Goal: Information Seeking & Learning: Learn about a topic

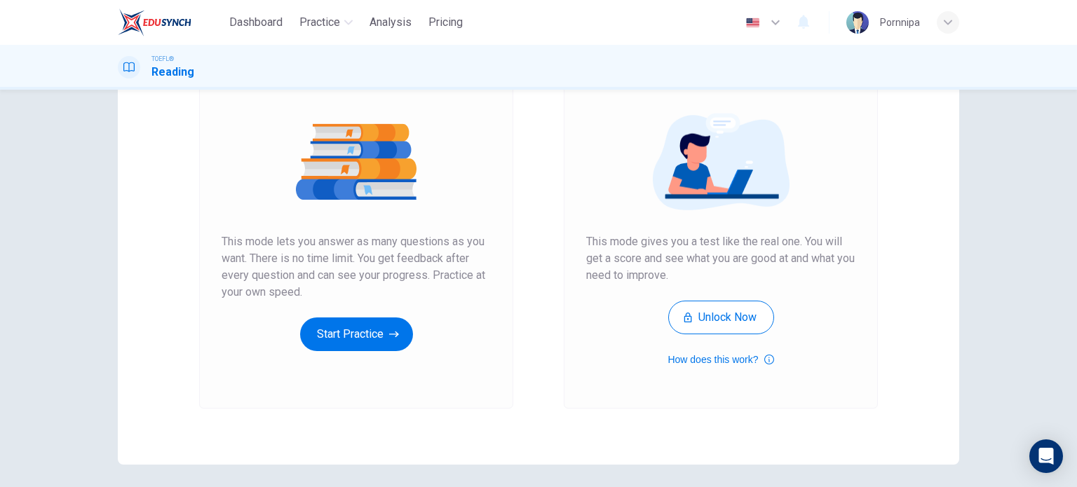
scroll to position [191, 0]
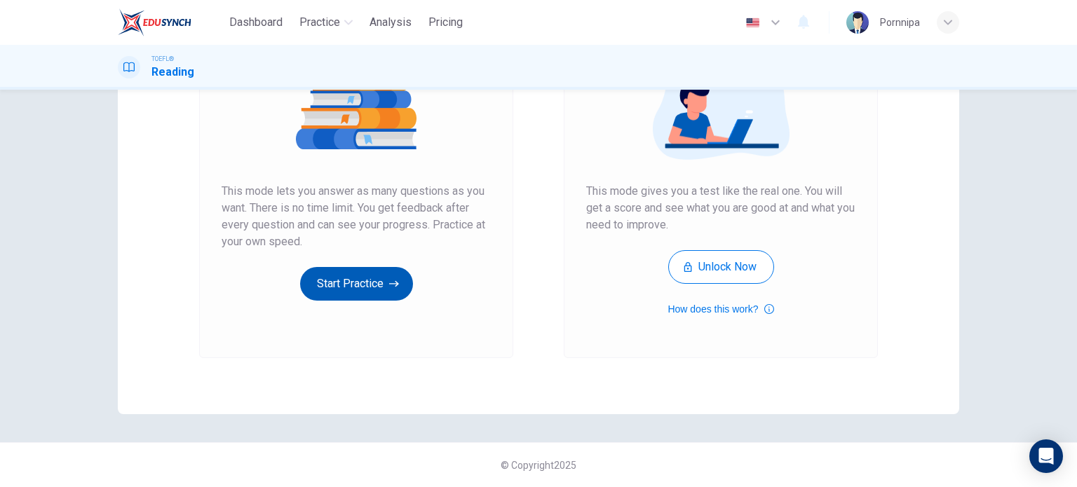
click at [311, 285] on button "Start Practice" at bounding box center [356, 284] width 113 height 34
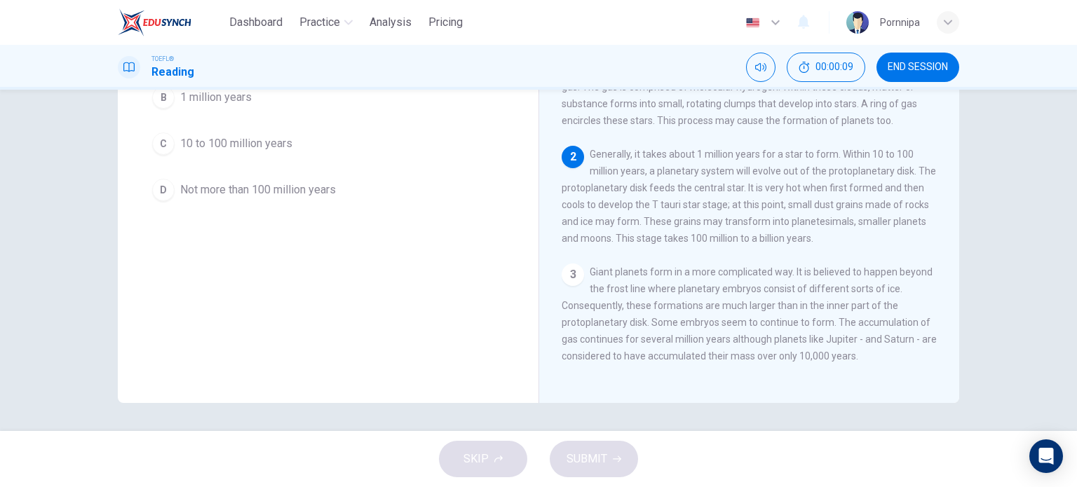
scroll to position [0, 0]
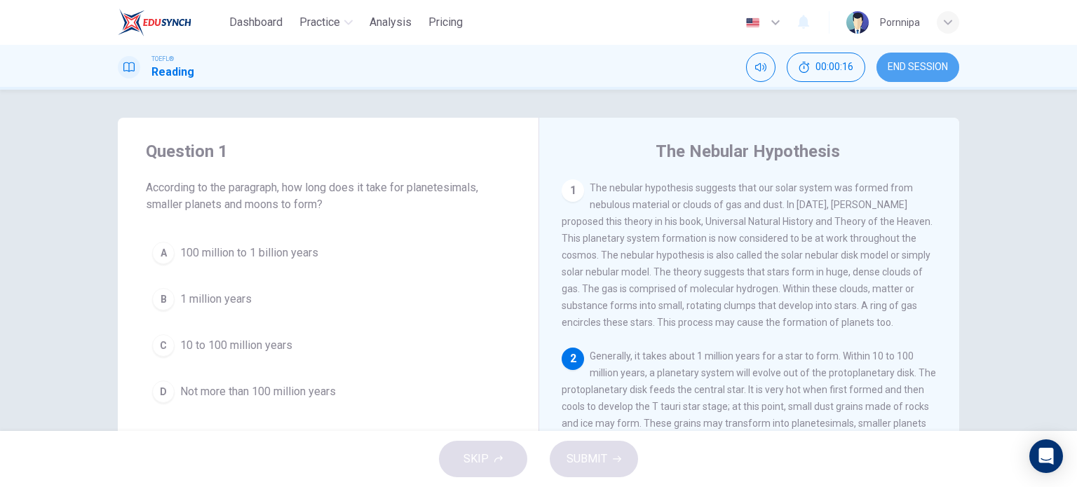
click at [925, 69] on span "END SESSION" at bounding box center [917, 67] width 60 height 11
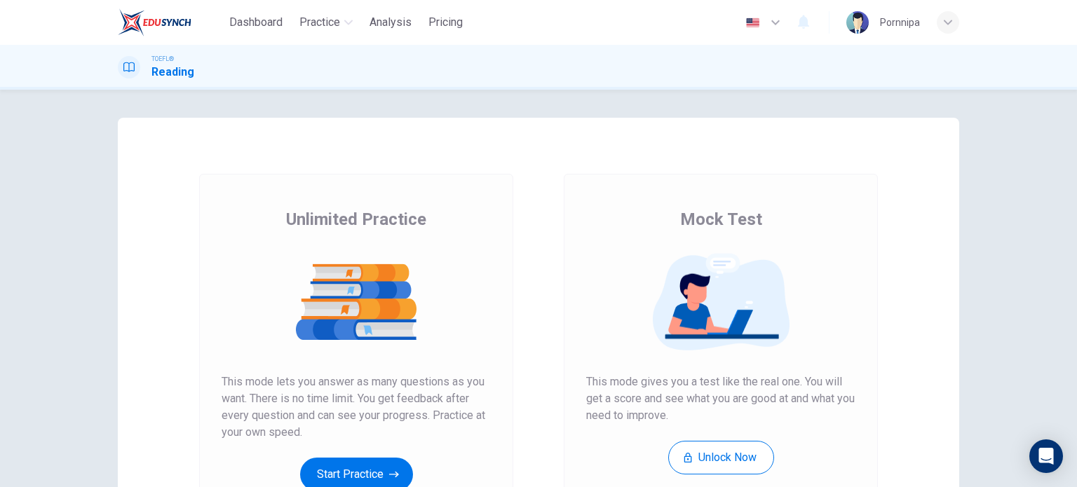
click at [383, 472] on button "Start Practice" at bounding box center [356, 475] width 113 height 34
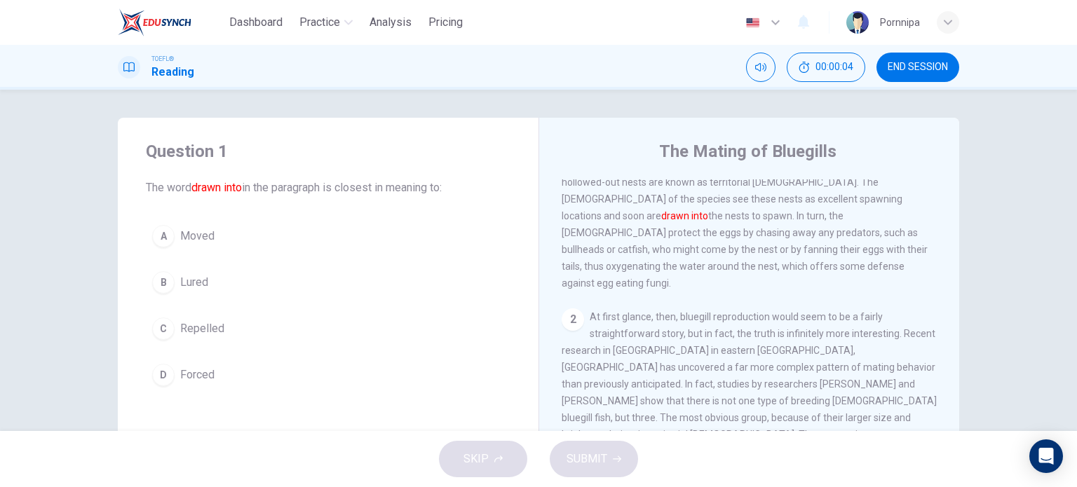
scroll to position [210, 0]
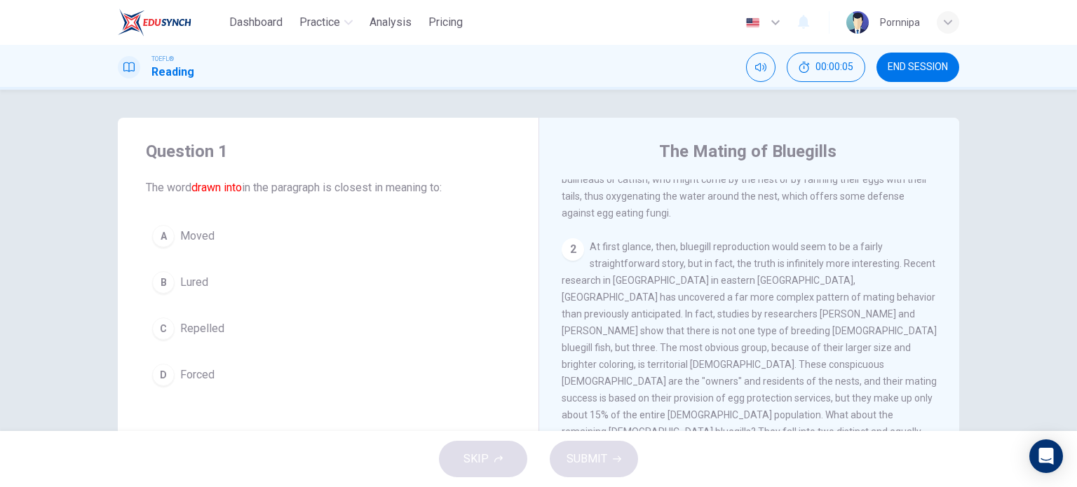
drag, startPoint x: 913, startPoint y: 65, endPoint x: 610, endPoint y: 66, distance: 302.8
click at [912, 65] on span "END SESSION" at bounding box center [917, 67] width 60 height 11
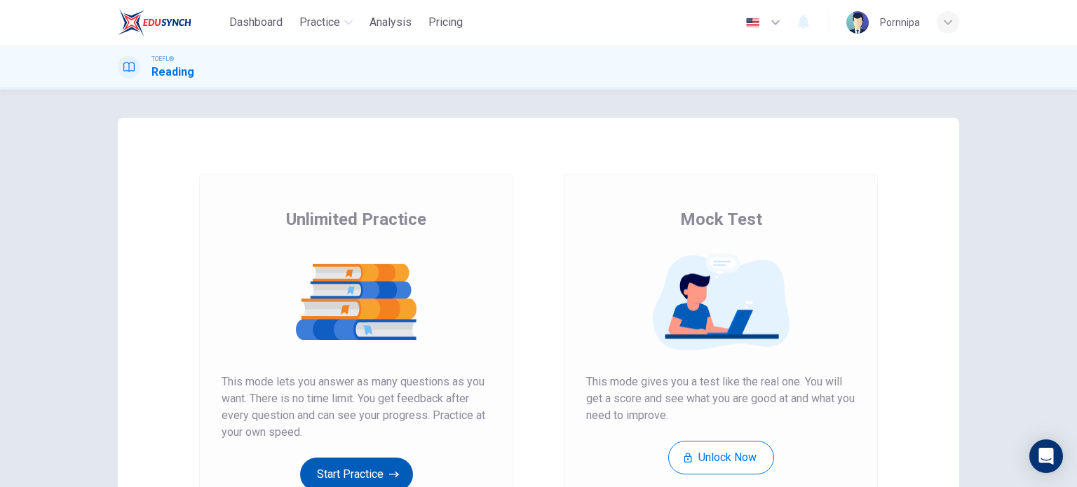
click at [375, 467] on button "Start Practice" at bounding box center [356, 475] width 113 height 34
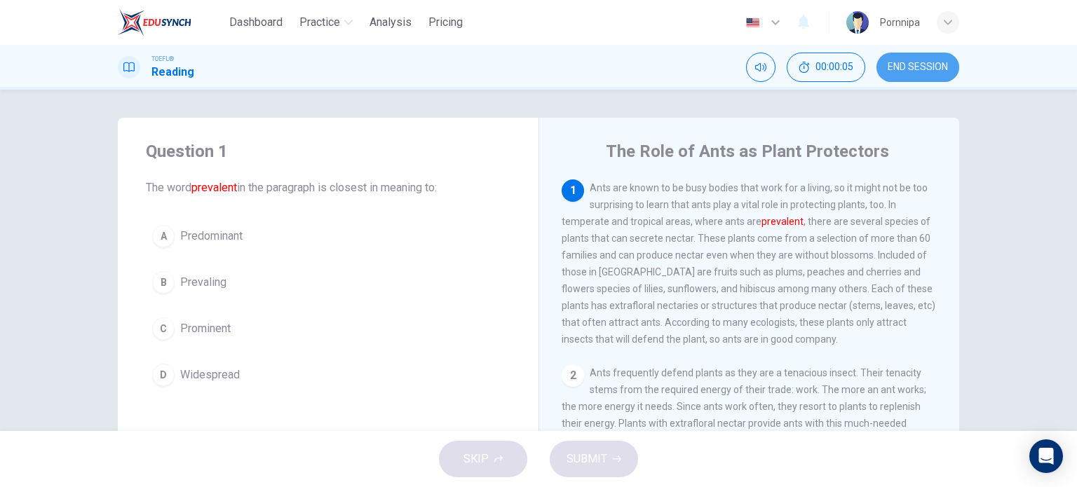
click at [920, 62] on span "END SESSION" at bounding box center [917, 67] width 60 height 11
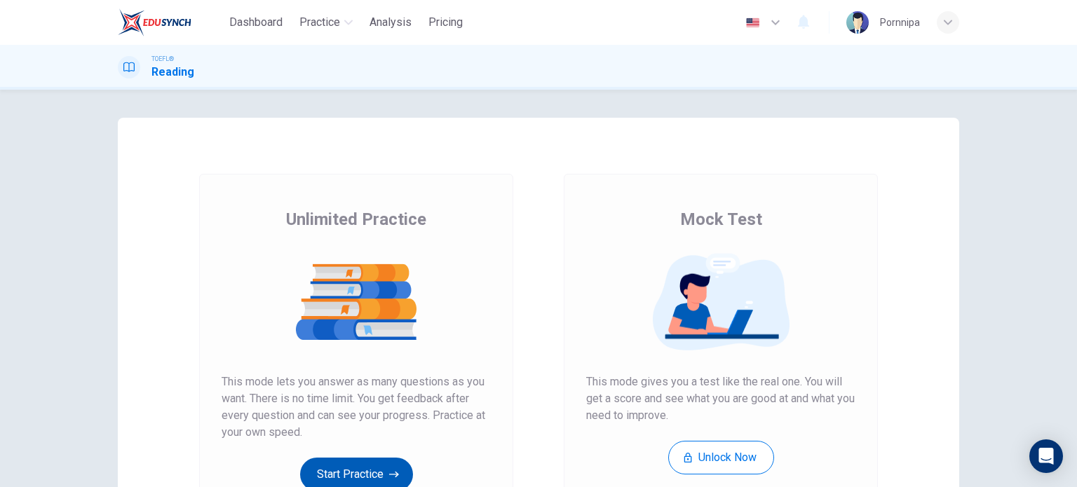
click at [346, 466] on button "Start Practice" at bounding box center [356, 475] width 113 height 34
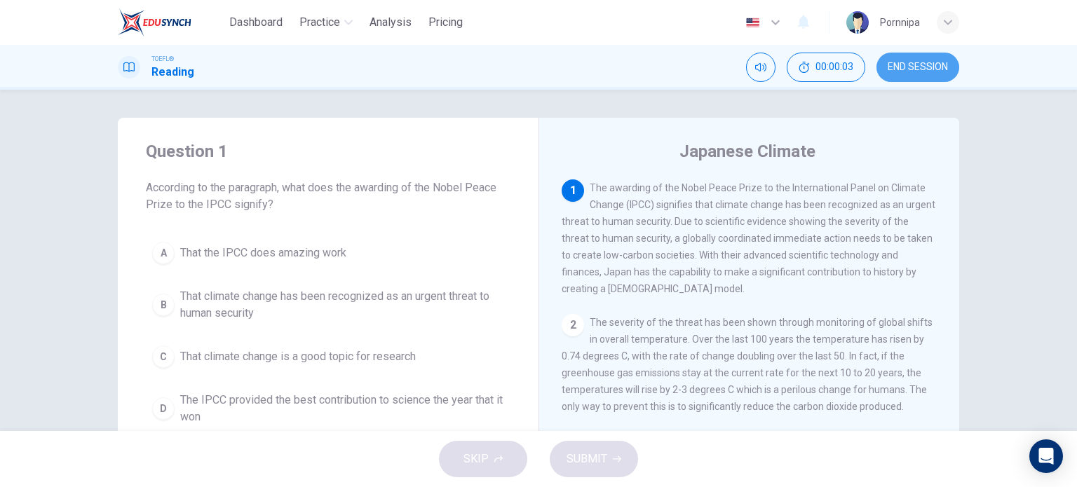
click at [934, 67] on span "END SESSION" at bounding box center [917, 67] width 60 height 11
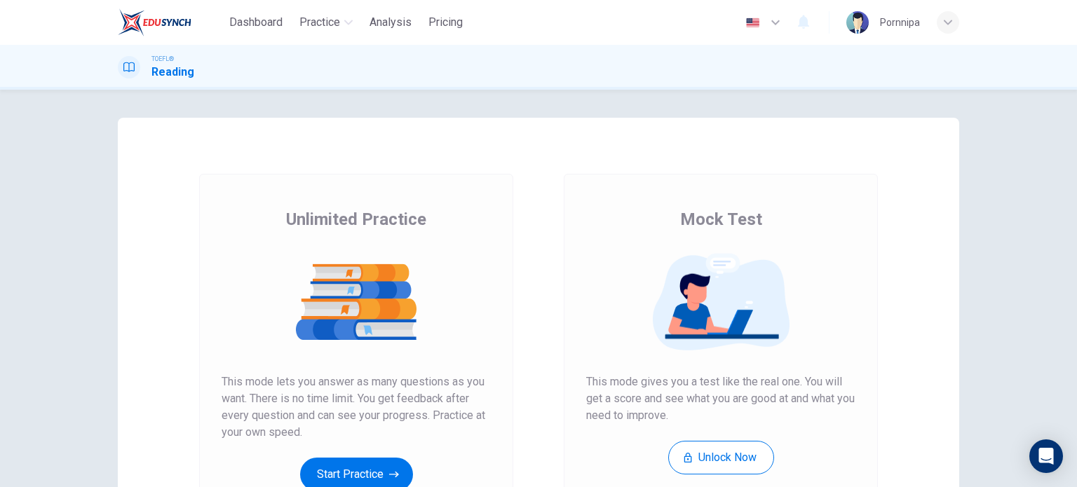
click at [375, 468] on button "Start Practice" at bounding box center [356, 475] width 113 height 34
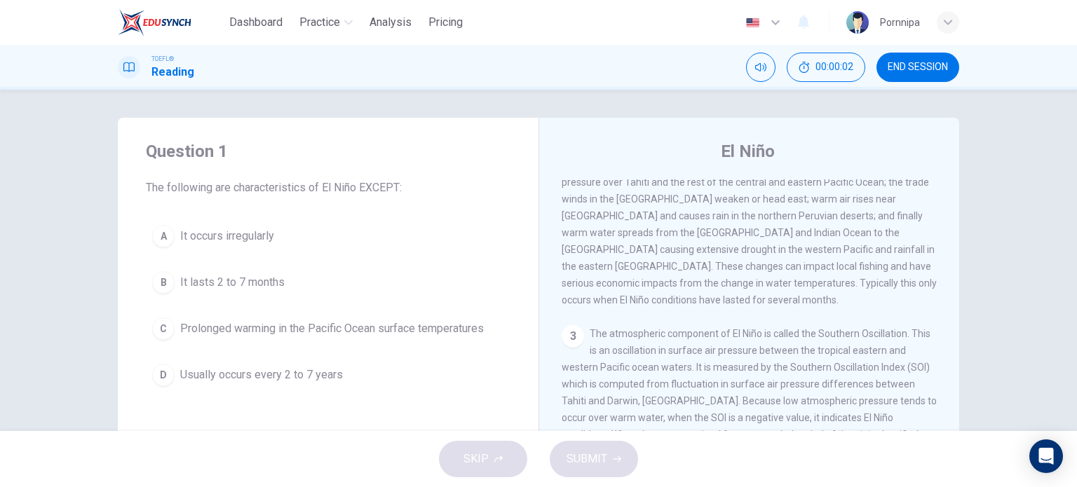
scroll to position [168, 0]
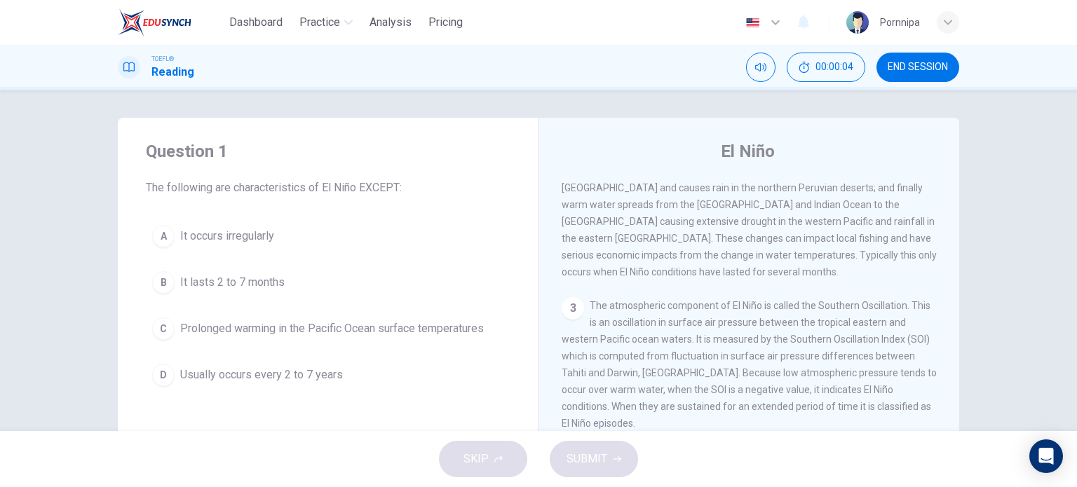
click at [916, 73] on button "END SESSION" at bounding box center [917, 67] width 83 height 29
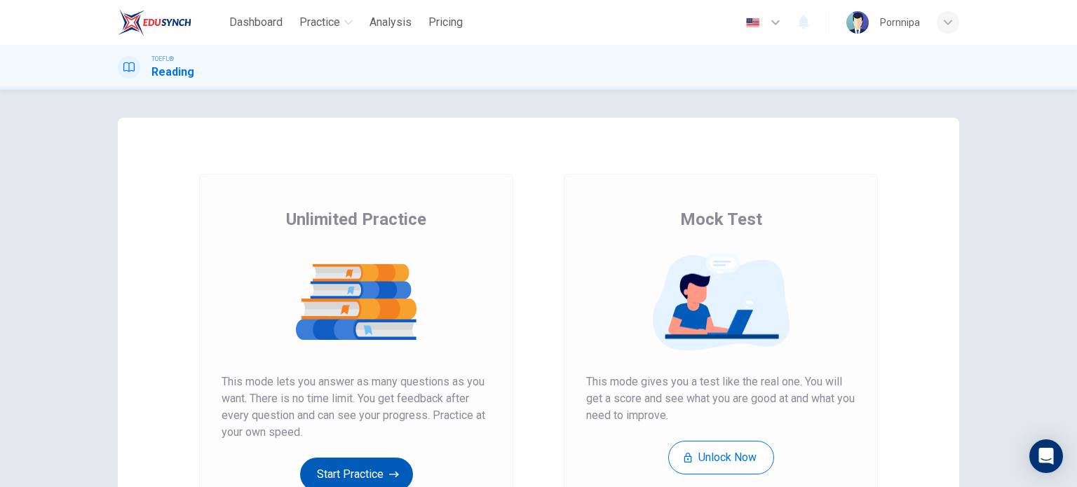
click at [361, 470] on button "Start Practice" at bounding box center [356, 475] width 113 height 34
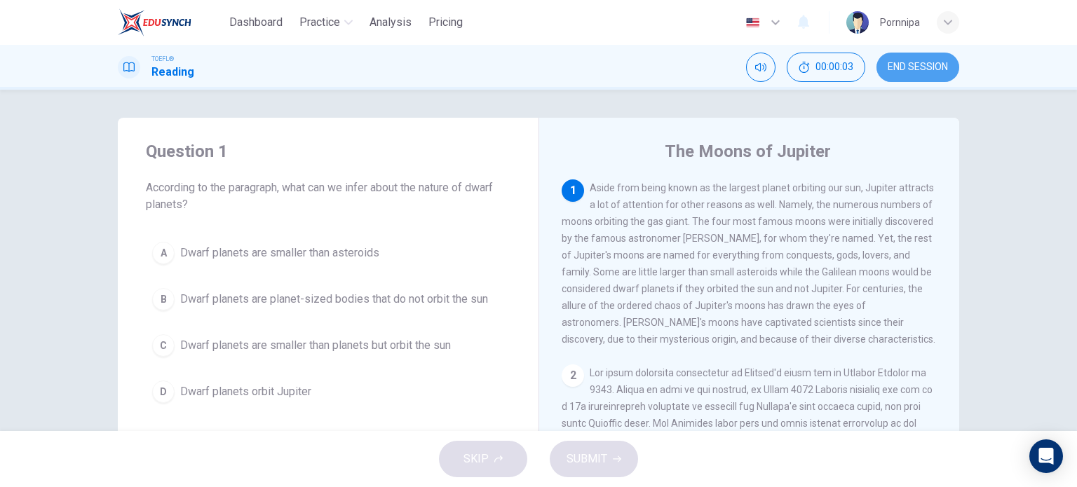
click at [925, 66] on span "END SESSION" at bounding box center [917, 67] width 60 height 11
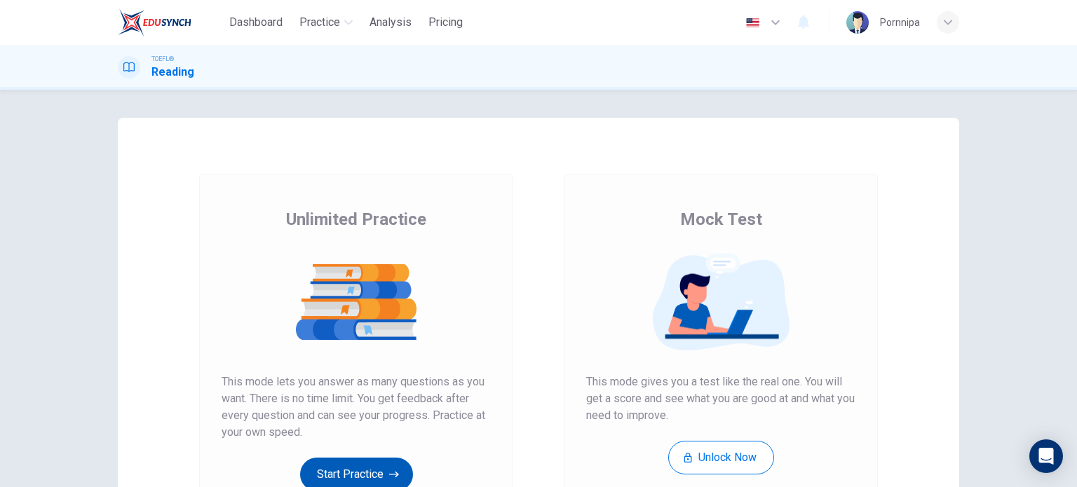
click at [349, 468] on button "Start Practice" at bounding box center [356, 475] width 113 height 34
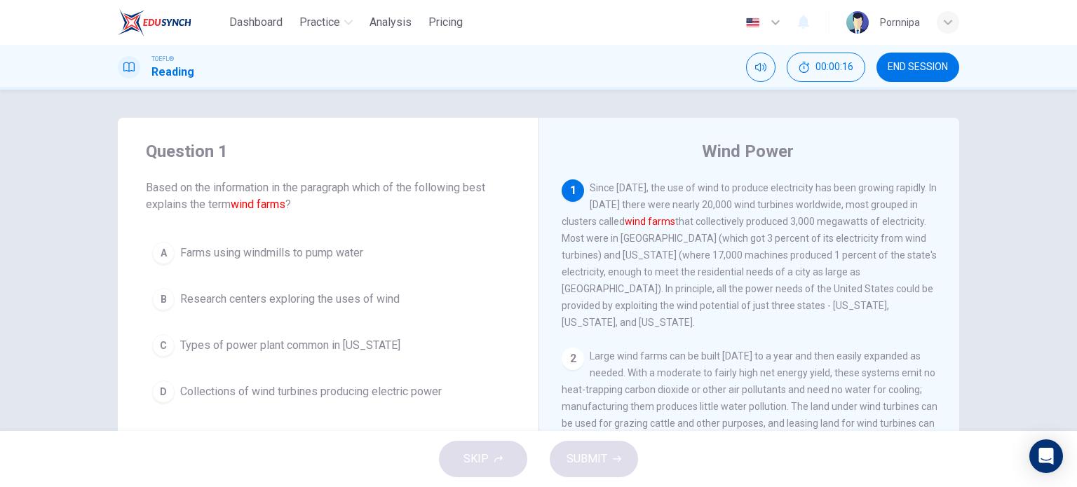
click at [911, 65] on span "END SESSION" at bounding box center [917, 67] width 60 height 11
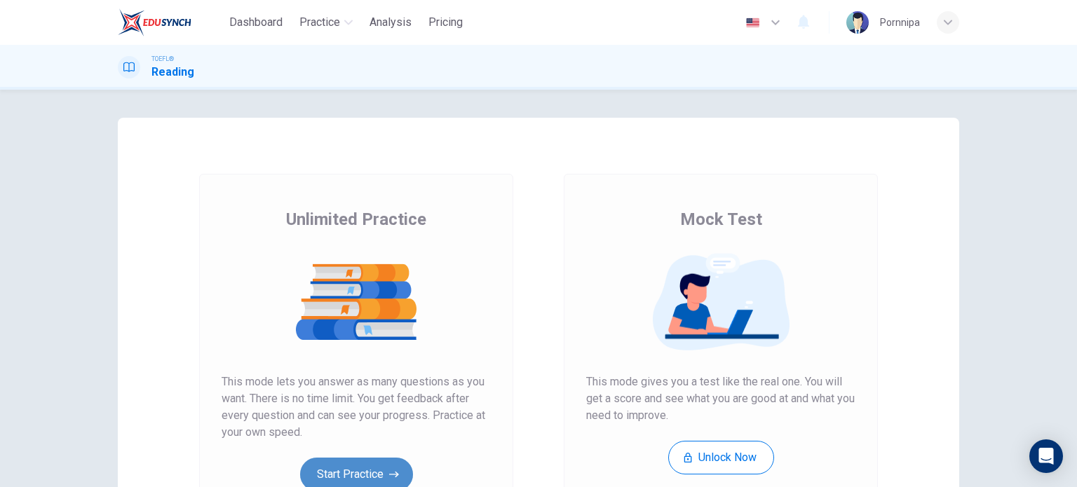
click at [357, 472] on button "Start Practice" at bounding box center [356, 475] width 113 height 34
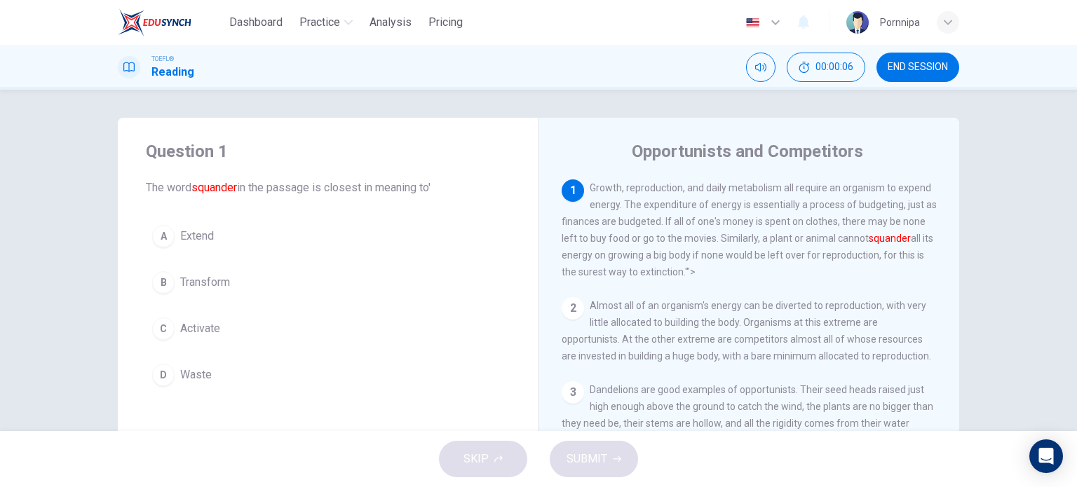
click at [925, 62] on span "END SESSION" at bounding box center [917, 67] width 60 height 11
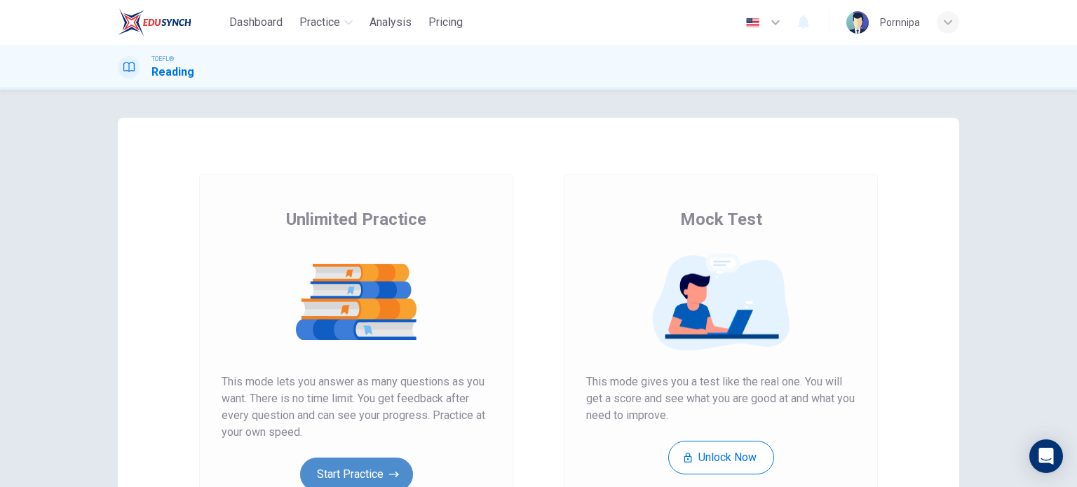
click at [349, 475] on button "Start Practice" at bounding box center [356, 475] width 113 height 34
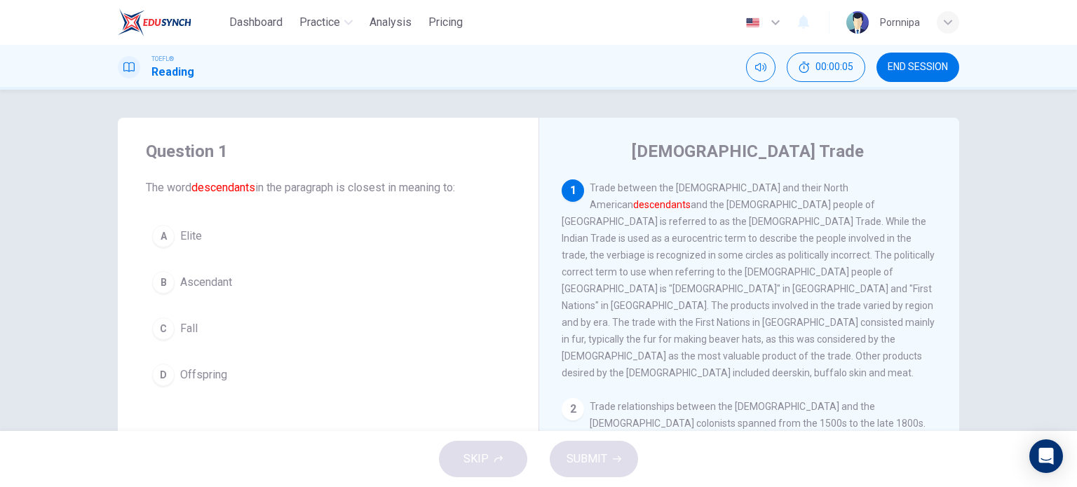
click at [923, 58] on button "END SESSION" at bounding box center [917, 67] width 83 height 29
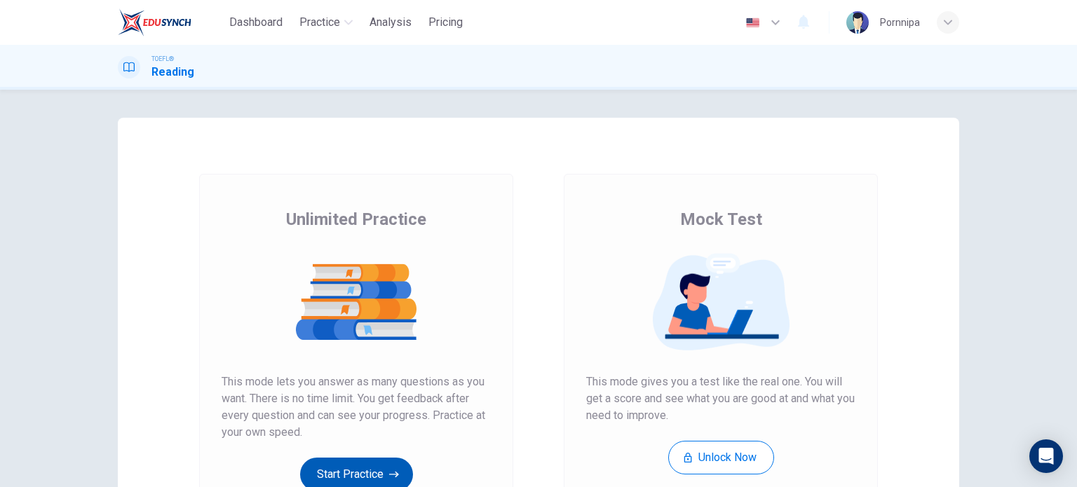
click at [351, 475] on button "Start Practice" at bounding box center [356, 475] width 113 height 34
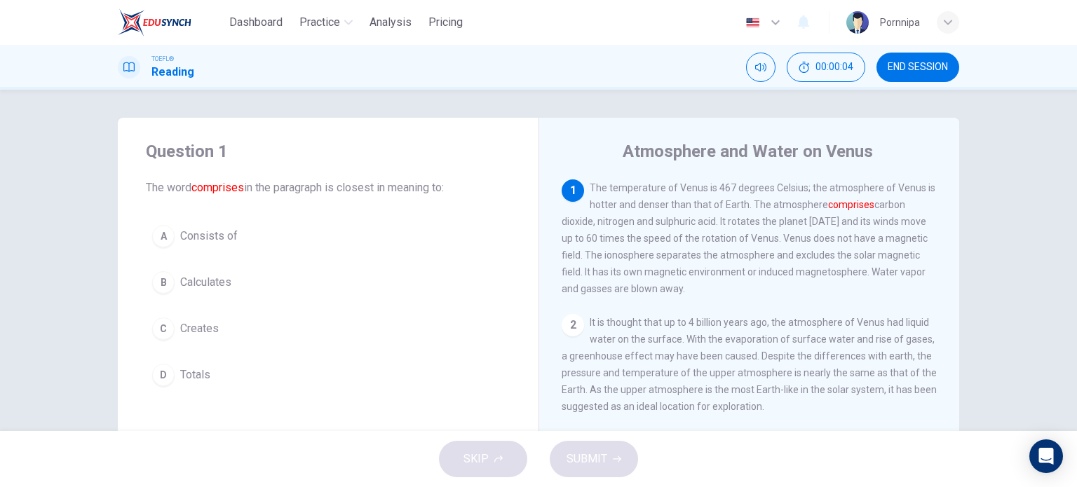
click at [906, 66] on span "END SESSION" at bounding box center [917, 67] width 60 height 11
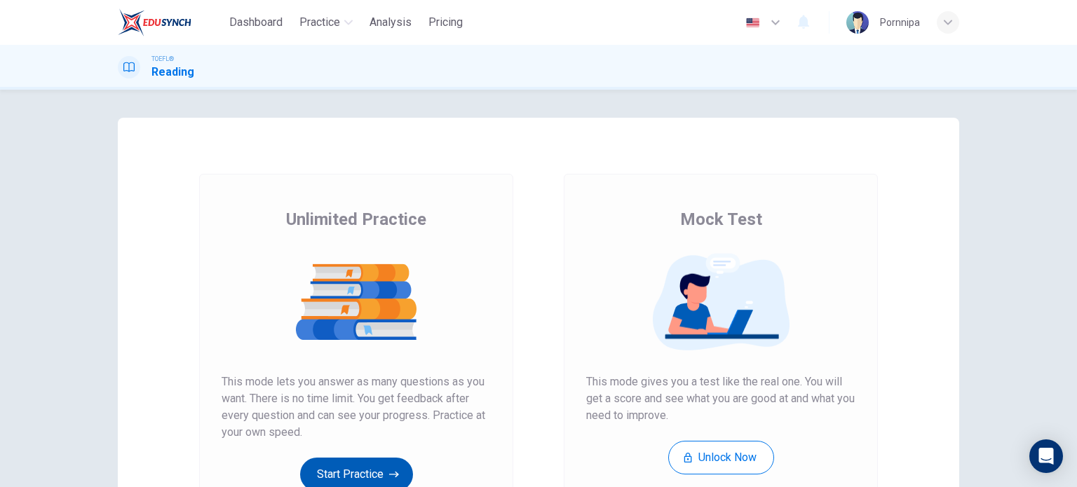
click at [341, 476] on button "Start Practice" at bounding box center [356, 475] width 113 height 34
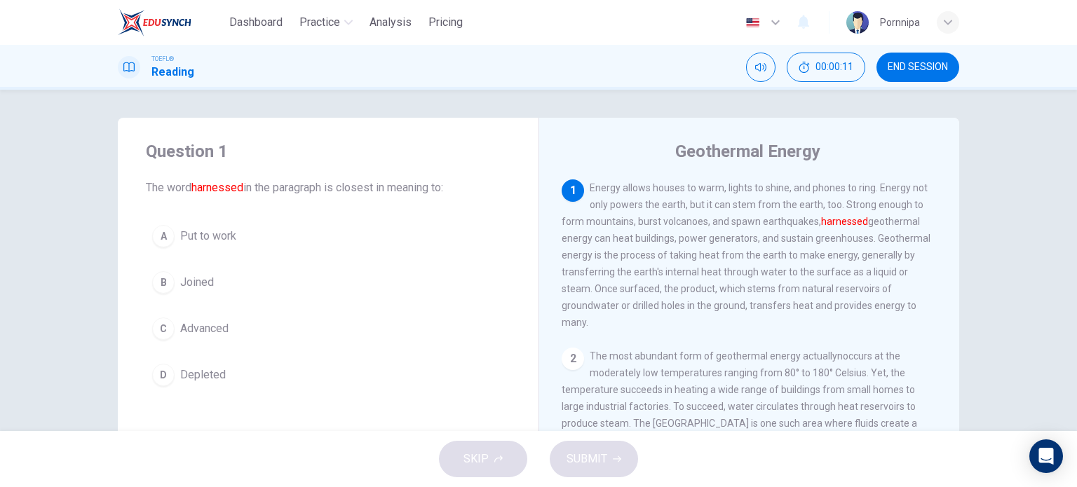
click at [919, 68] on span "END SESSION" at bounding box center [917, 67] width 60 height 11
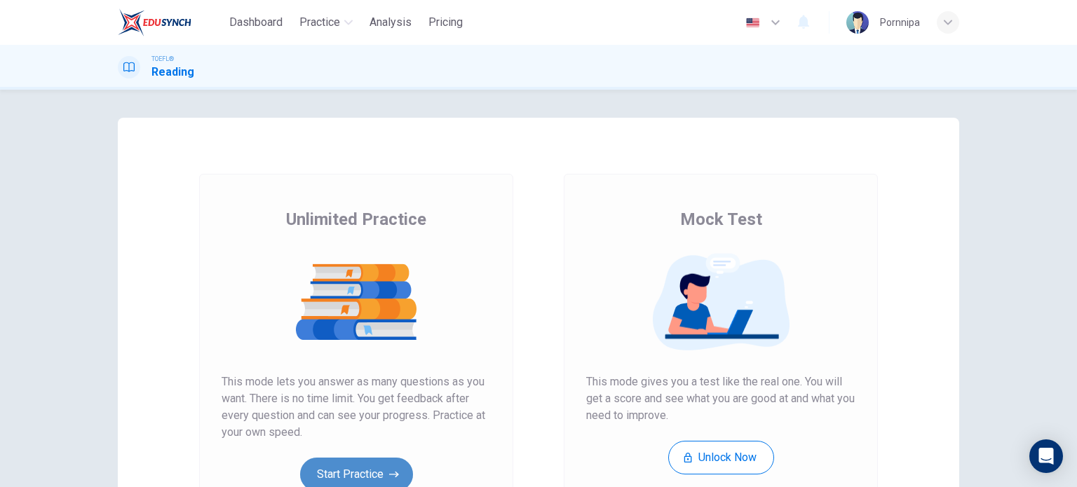
click at [379, 471] on button "Start Practice" at bounding box center [356, 475] width 113 height 34
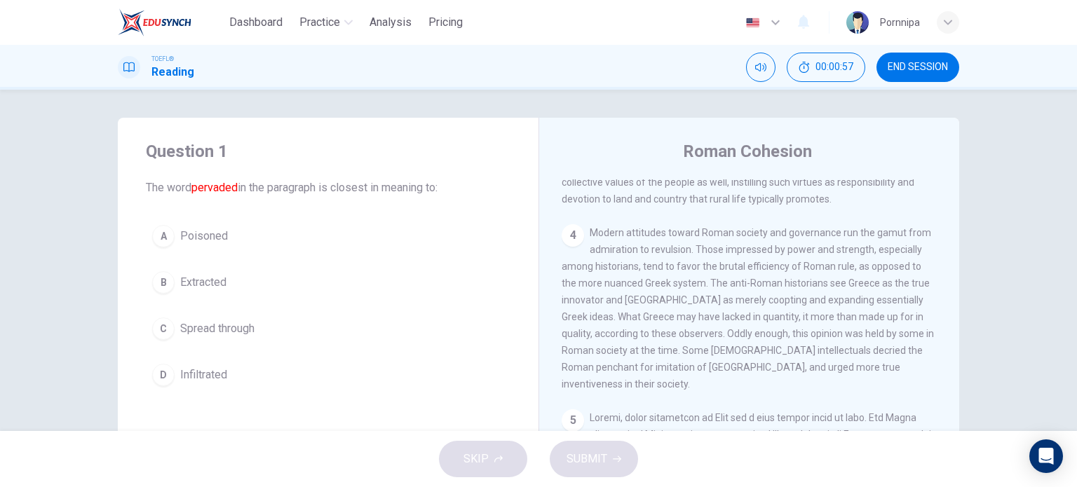
scroll to position [672, 0]
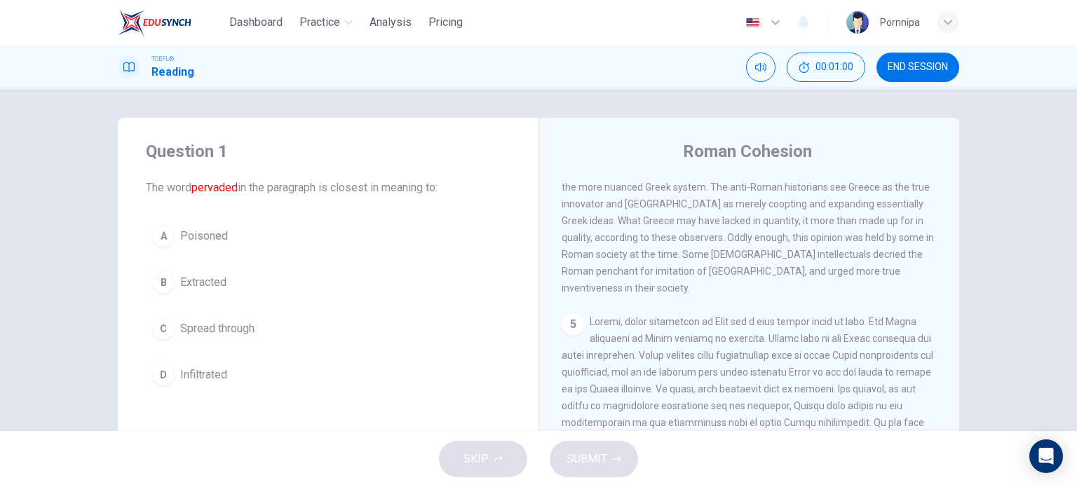
click at [885, 70] on button "END SESSION" at bounding box center [917, 67] width 83 height 29
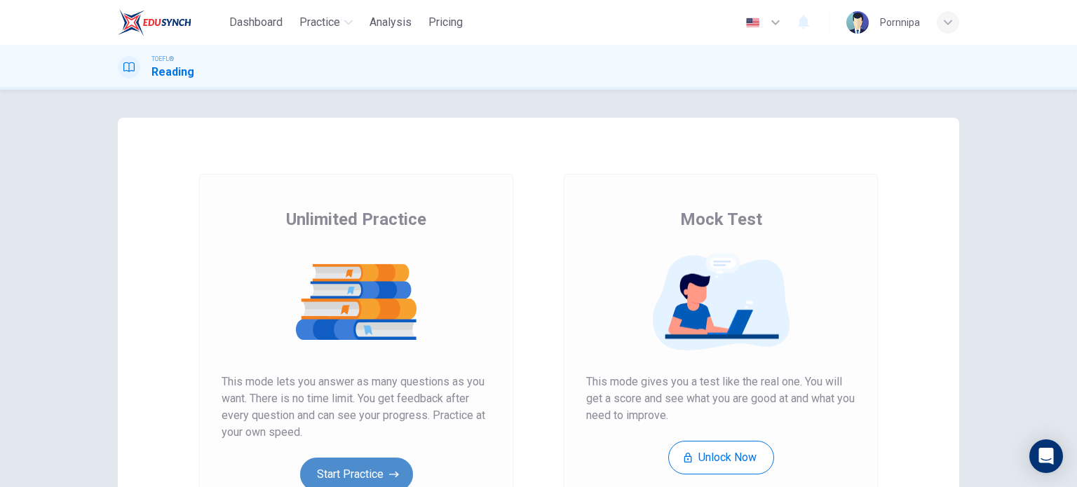
click at [365, 467] on button "Start Practice" at bounding box center [356, 475] width 113 height 34
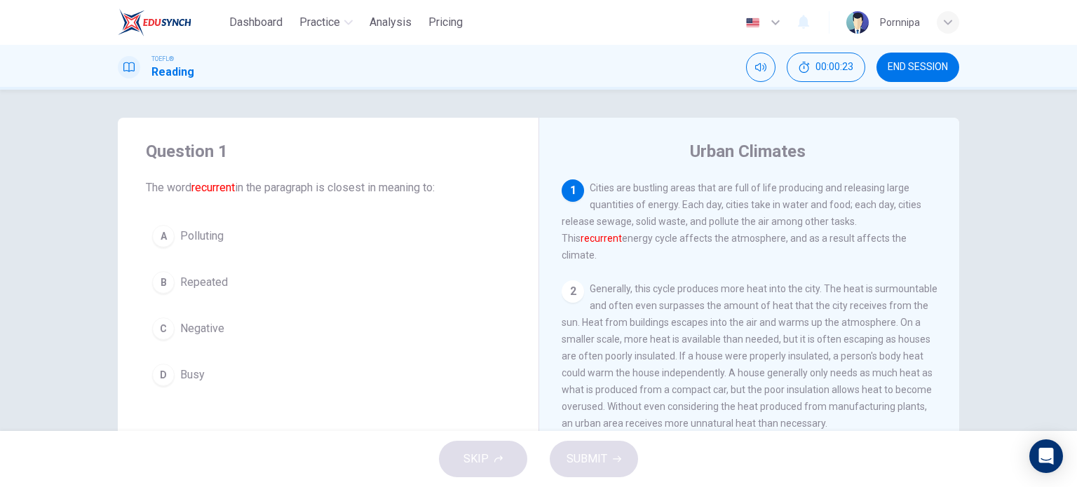
click at [926, 65] on span "END SESSION" at bounding box center [917, 67] width 60 height 11
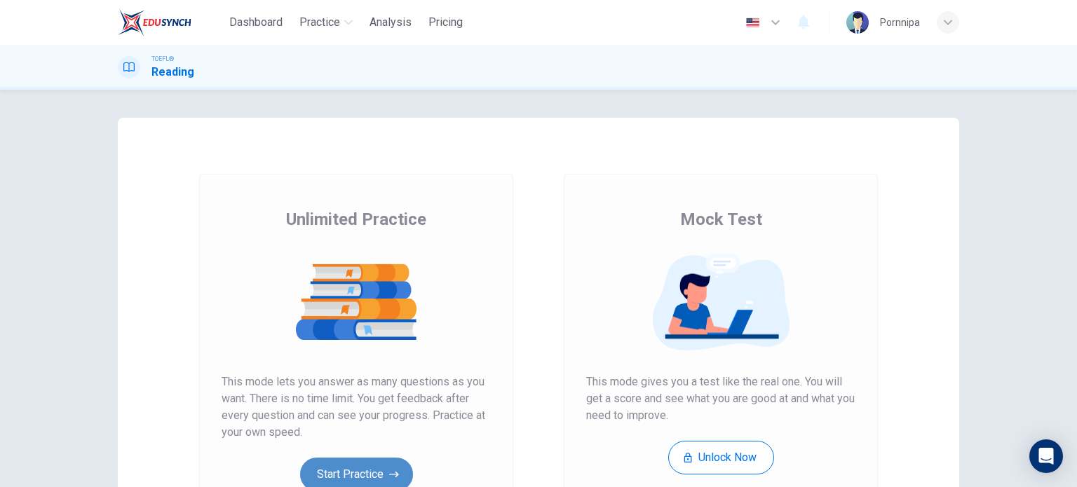
click at [351, 466] on button "Start Practice" at bounding box center [356, 475] width 113 height 34
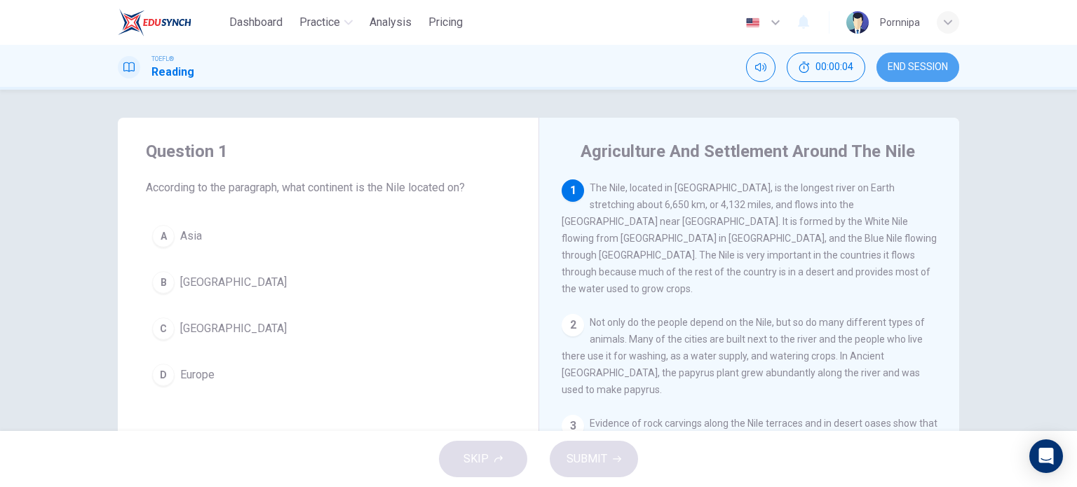
click at [939, 59] on button "END SESSION" at bounding box center [917, 67] width 83 height 29
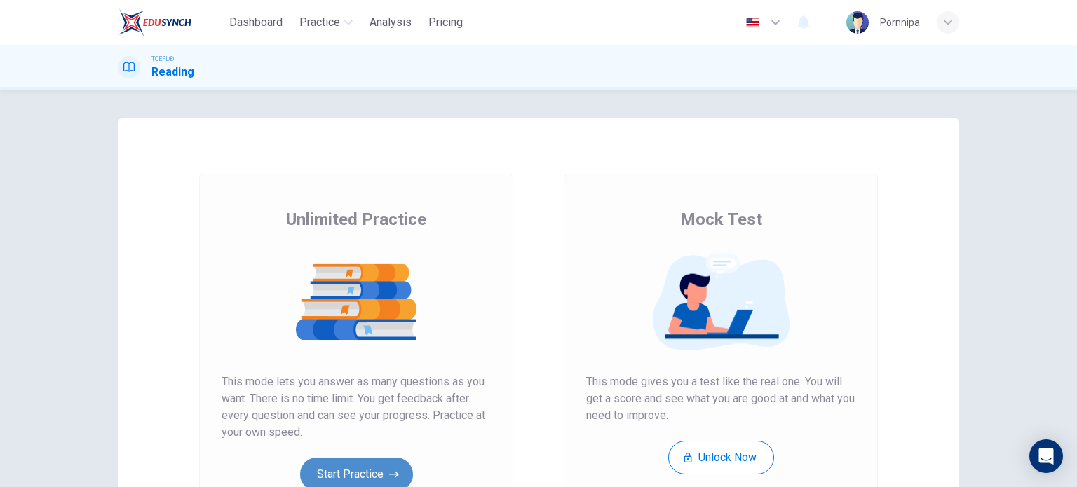
click at [393, 468] on icon "button" at bounding box center [394, 475] width 10 height 14
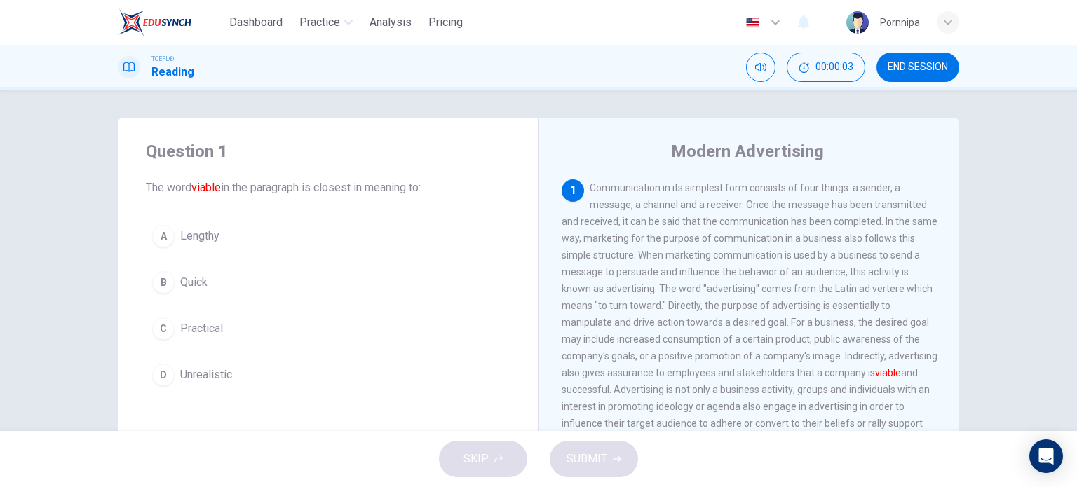
click at [909, 63] on span "END SESSION" at bounding box center [917, 67] width 60 height 11
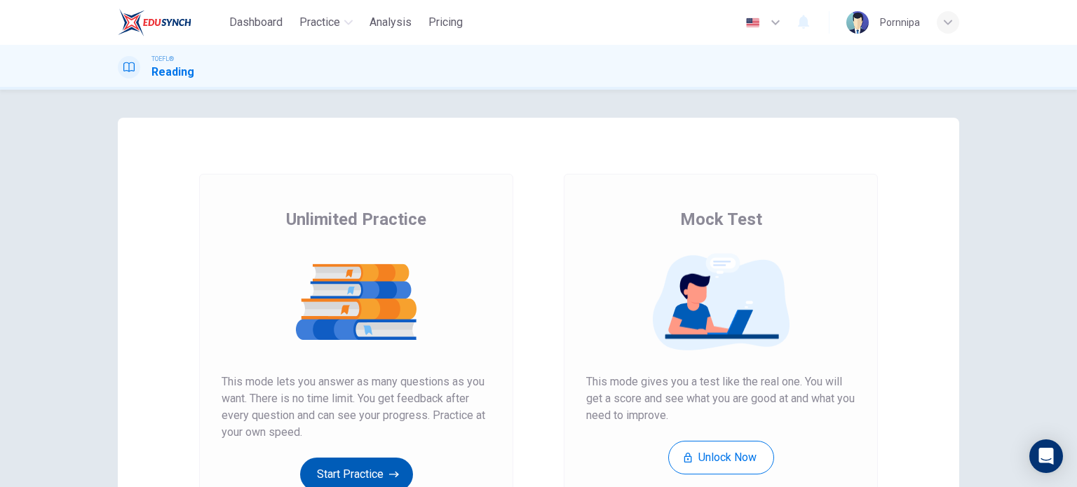
click at [334, 475] on button "Start Practice" at bounding box center [356, 475] width 113 height 34
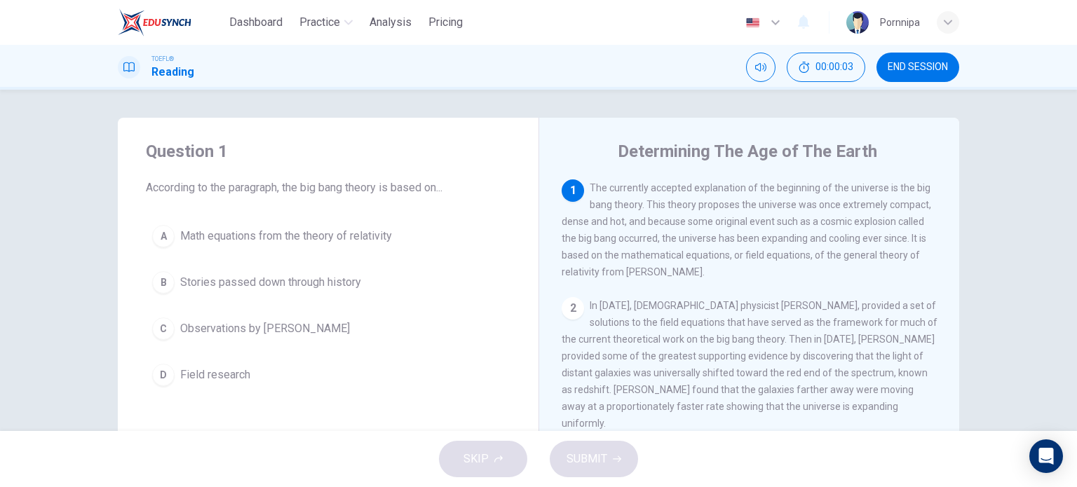
drag, startPoint x: 937, startPoint y: 68, endPoint x: 599, endPoint y: 61, distance: 338.0
click at [937, 67] on span "END SESSION" at bounding box center [917, 67] width 60 height 11
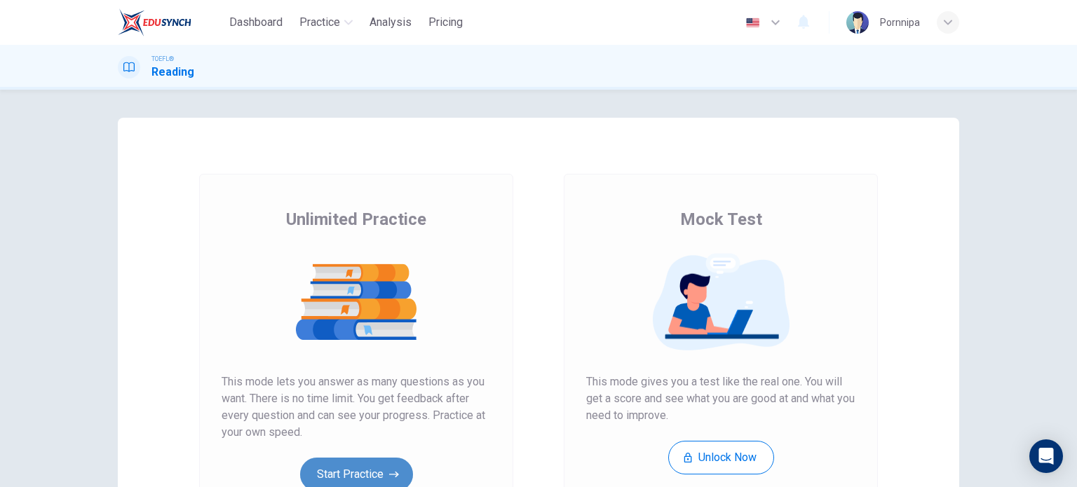
click at [363, 482] on button "Start Practice" at bounding box center [356, 475] width 113 height 34
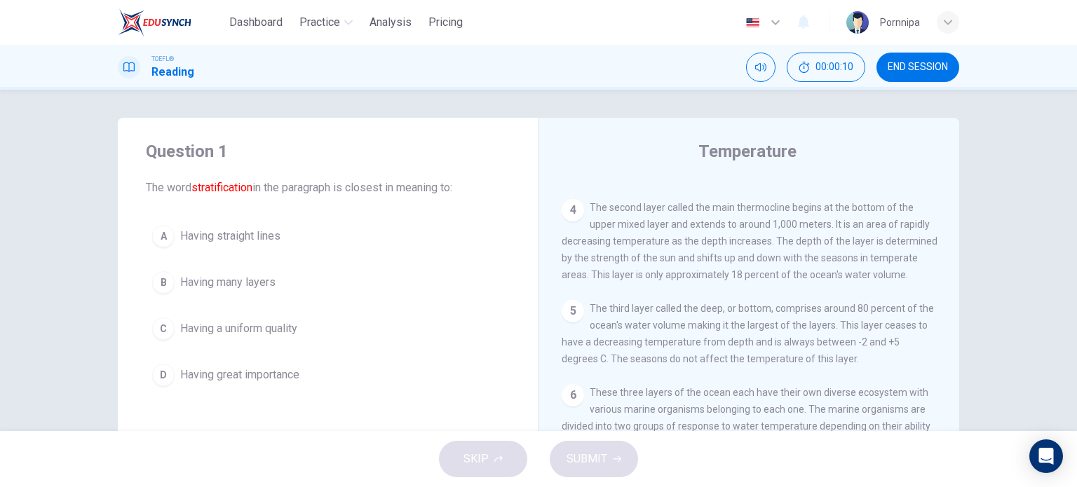
scroll to position [531, 0]
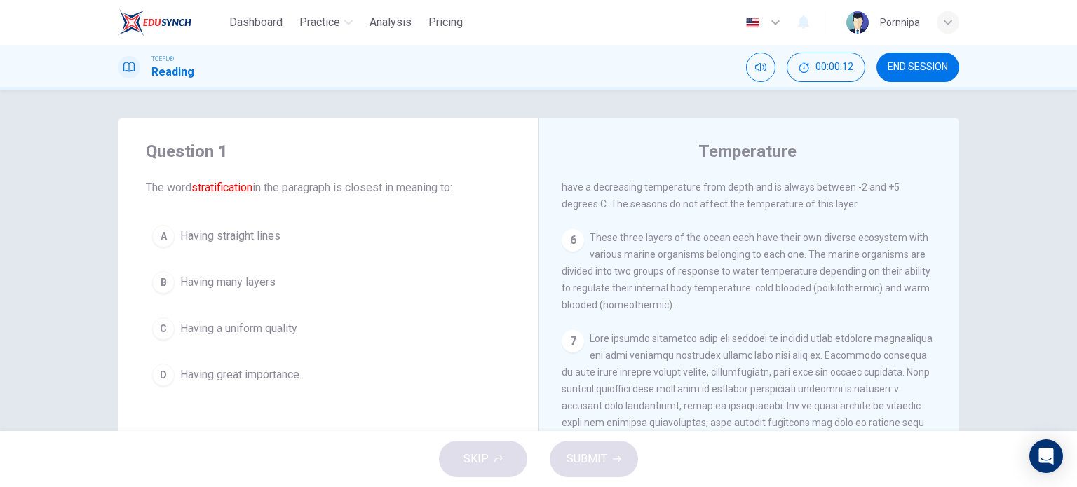
click at [930, 50] on div "TOEFL® Reading 00:00:12 END SESSION" at bounding box center [538, 67] width 1077 height 45
click at [911, 63] on span "END SESSION" at bounding box center [917, 67] width 60 height 11
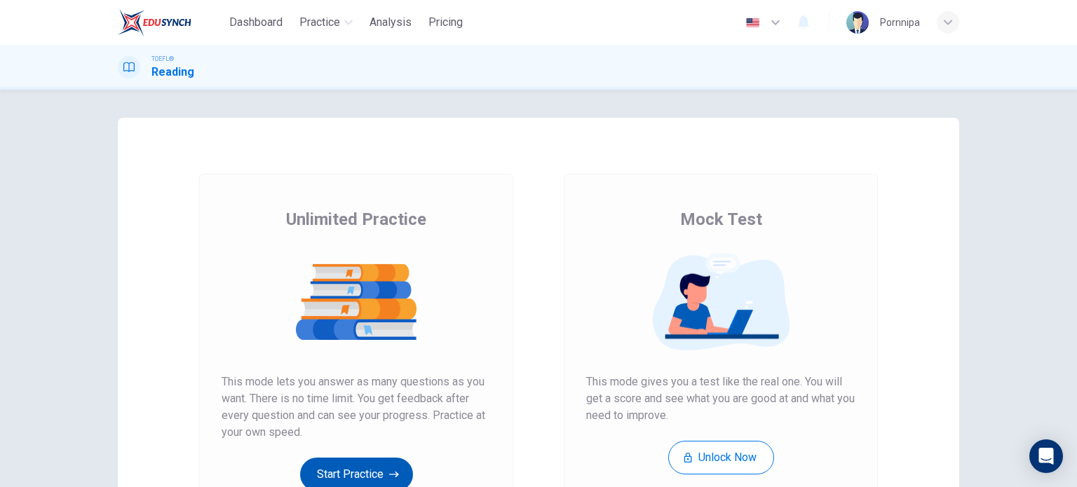
click at [355, 472] on button "Start Practice" at bounding box center [356, 475] width 113 height 34
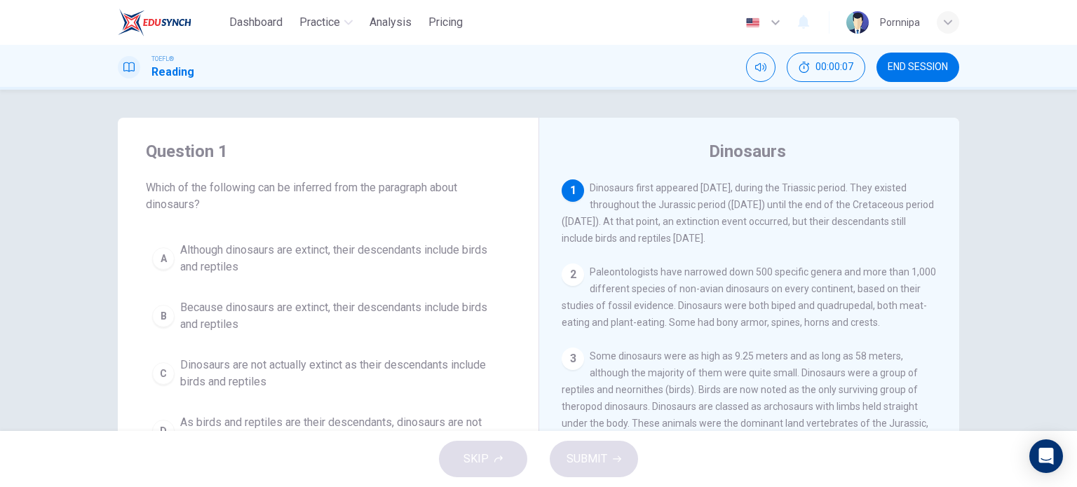
click at [923, 71] on span "END SESSION" at bounding box center [917, 67] width 60 height 11
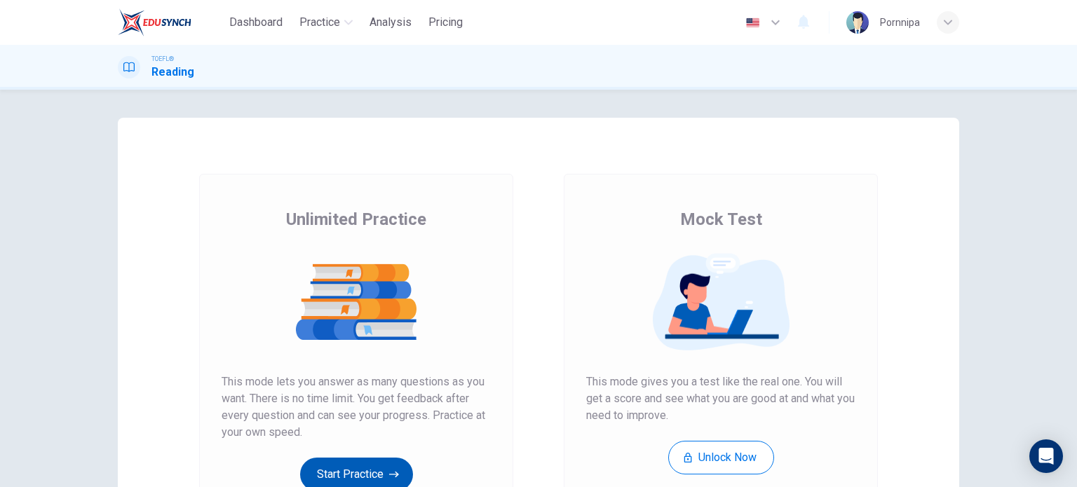
click at [384, 478] on button "Start Practice" at bounding box center [356, 475] width 113 height 34
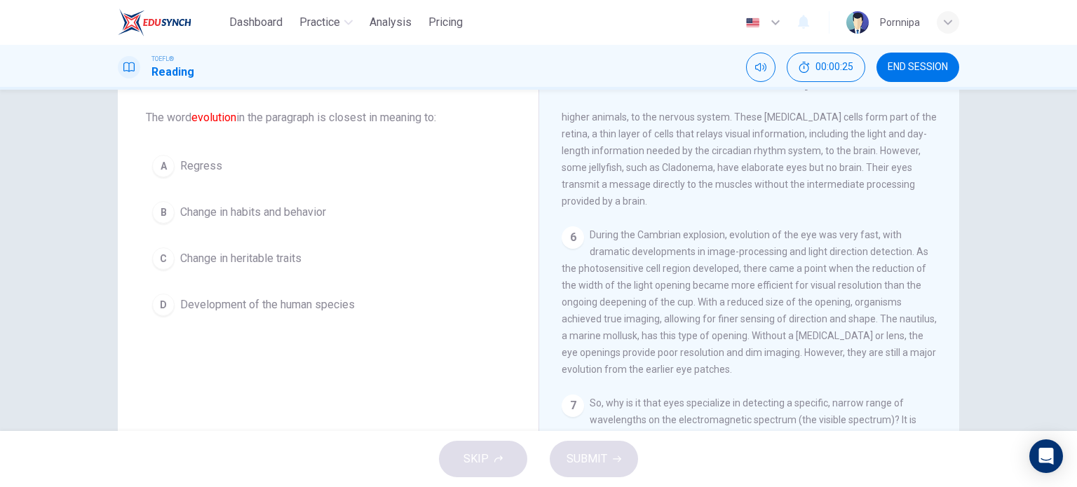
scroll to position [202, 0]
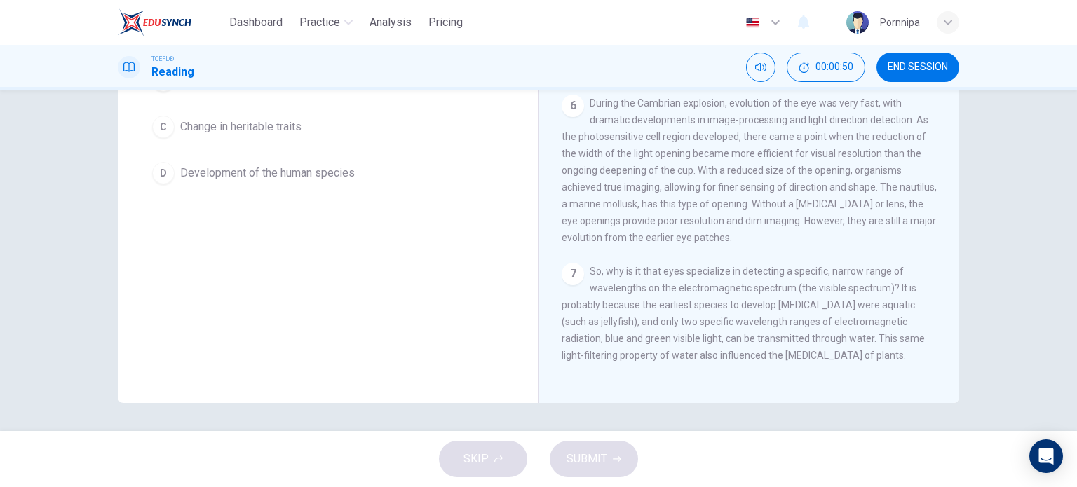
click at [1037, 292] on div "Question 1 The word evolution in the paragraph is closest in meaning to: A Regr…" at bounding box center [538, 260] width 1077 height 341
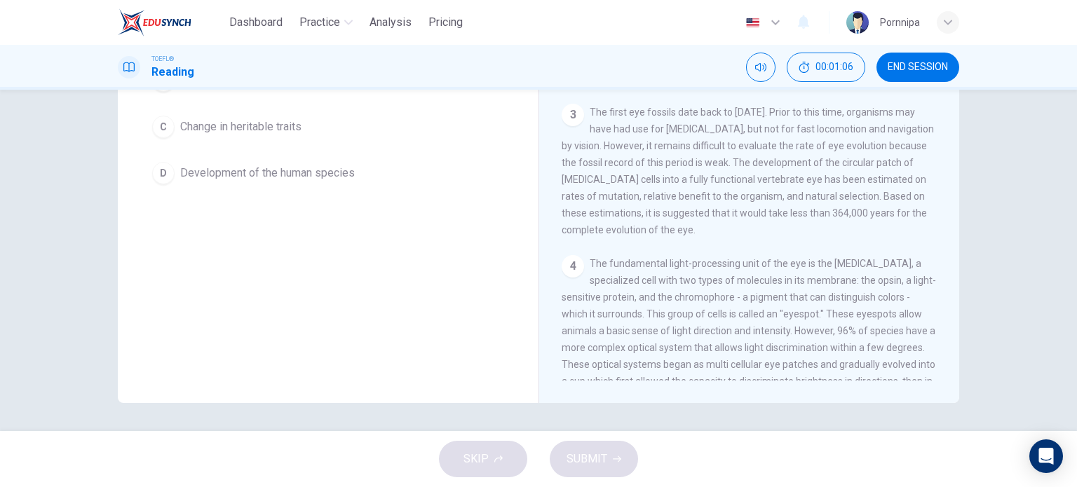
scroll to position [39, 0]
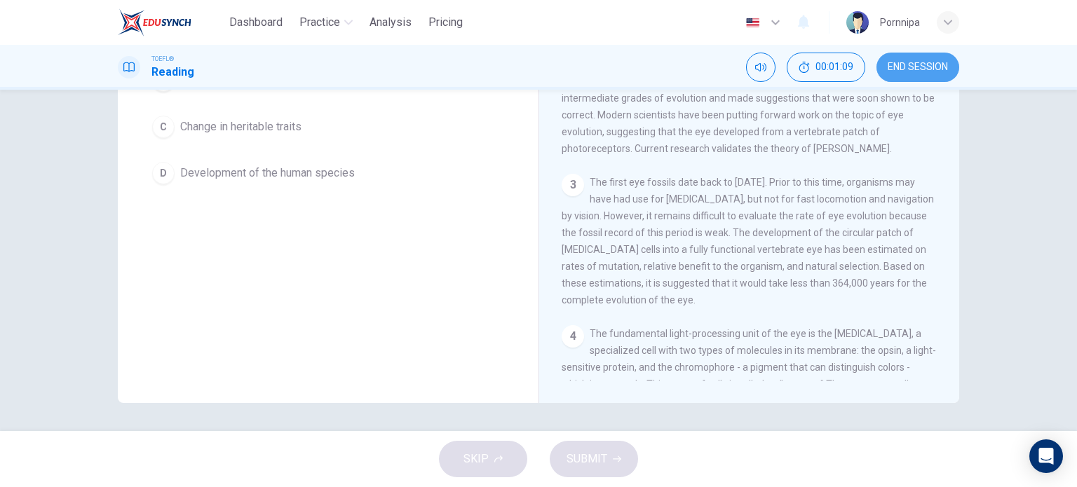
click at [925, 59] on button "END SESSION" at bounding box center [917, 67] width 83 height 29
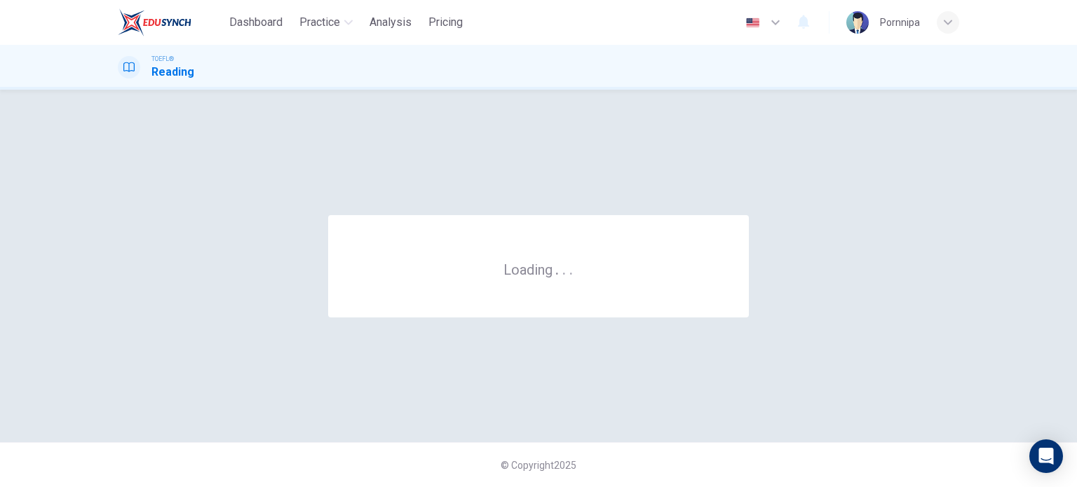
scroll to position [0, 0]
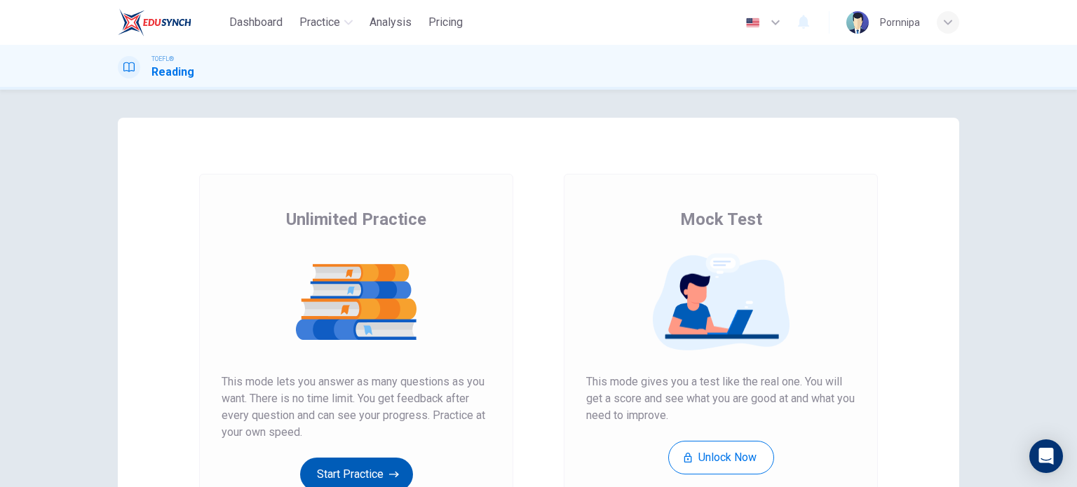
click at [366, 472] on button "Start Practice" at bounding box center [356, 475] width 113 height 34
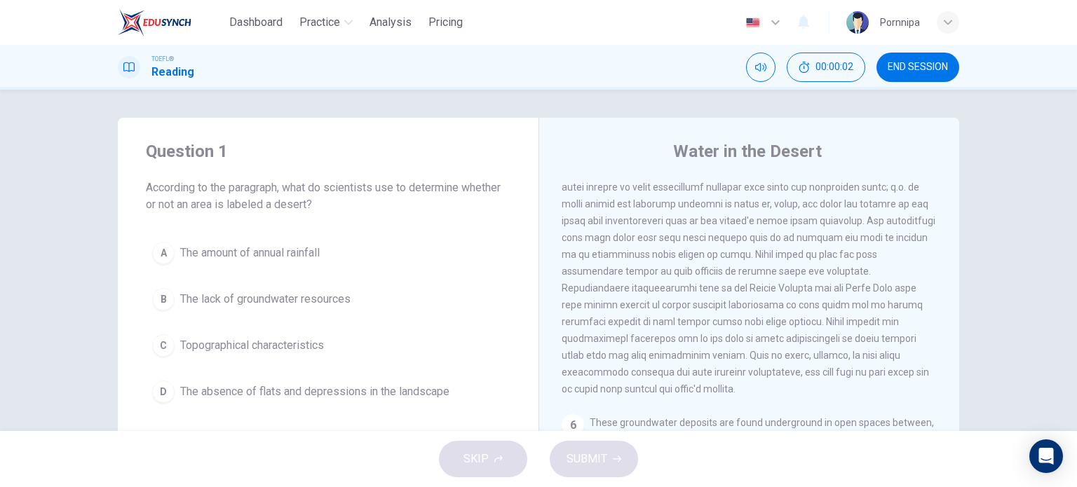
scroll to position [70, 0]
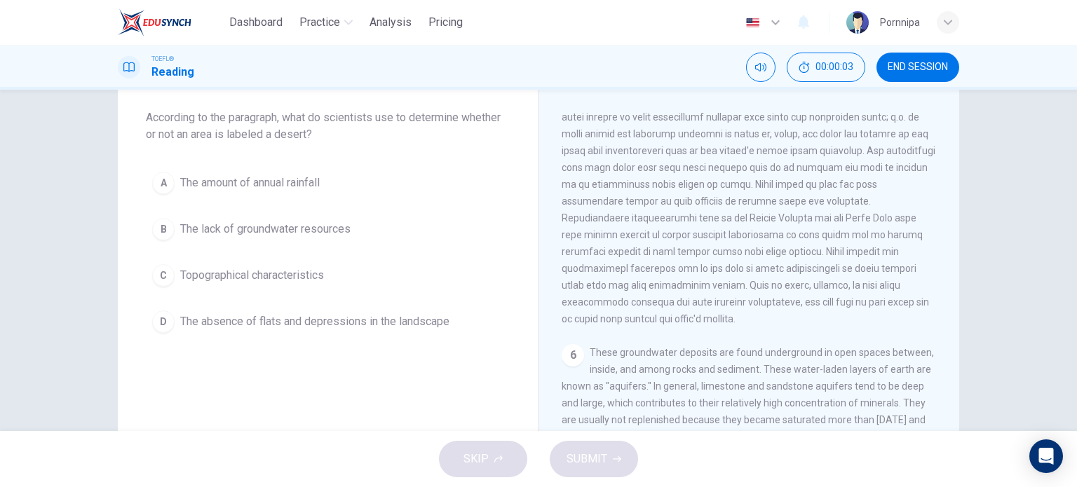
click at [920, 67] on span "END SESSION" at bounding box center [917, 67] width 60 height 11
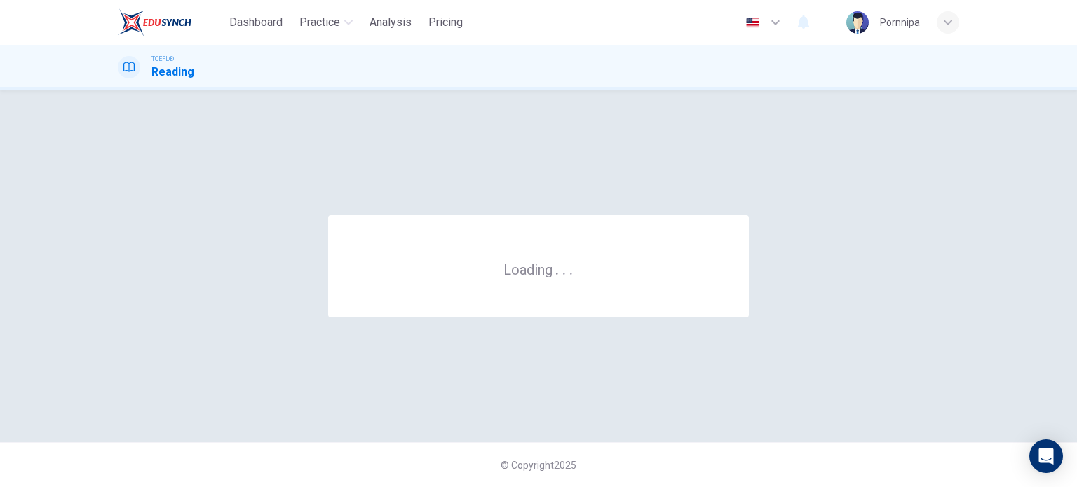
scroll to position [0, 0]
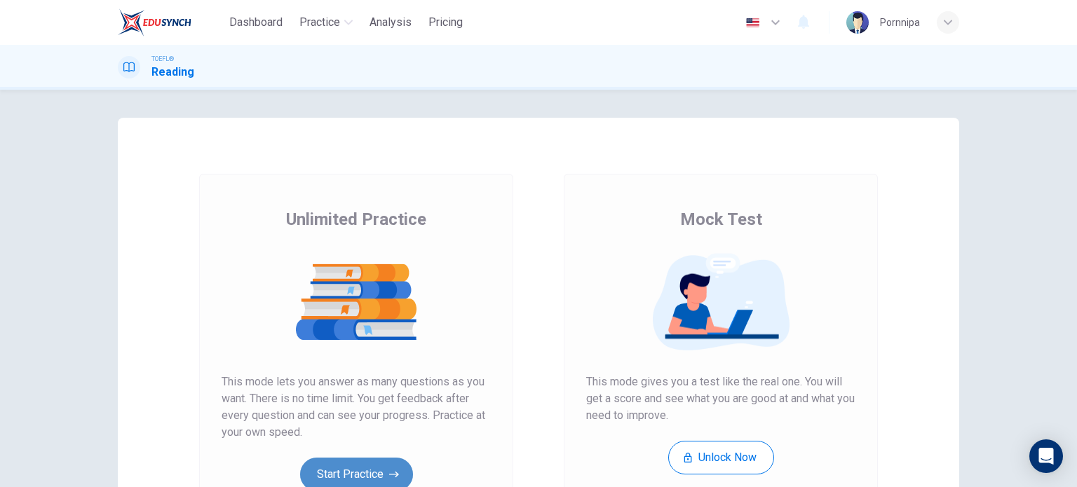
click at [383, 461] on button "Start Practice" at bounding box center [356, 475] width 113 height 34
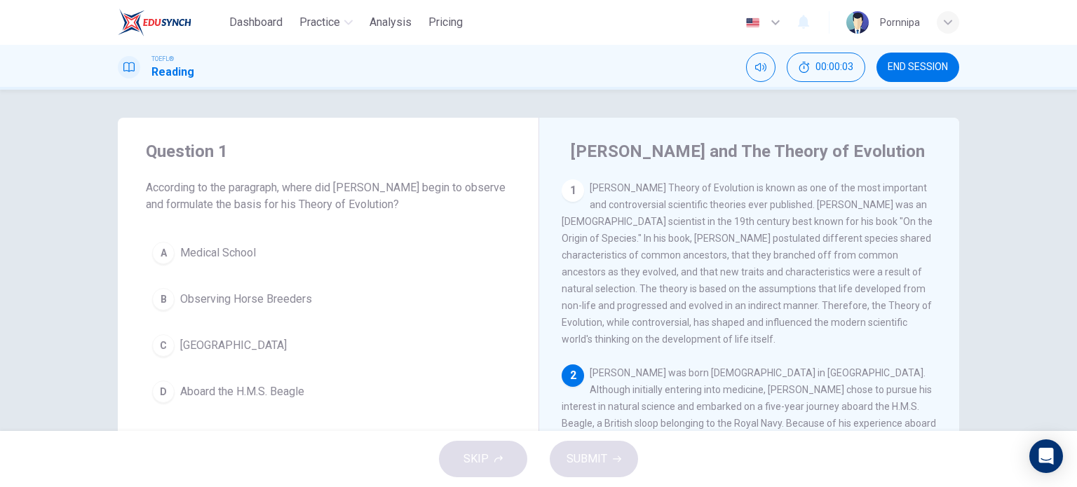
click at [930, 62] on span "END SESSION" at bounding box center [917, 67] width 60 height 11
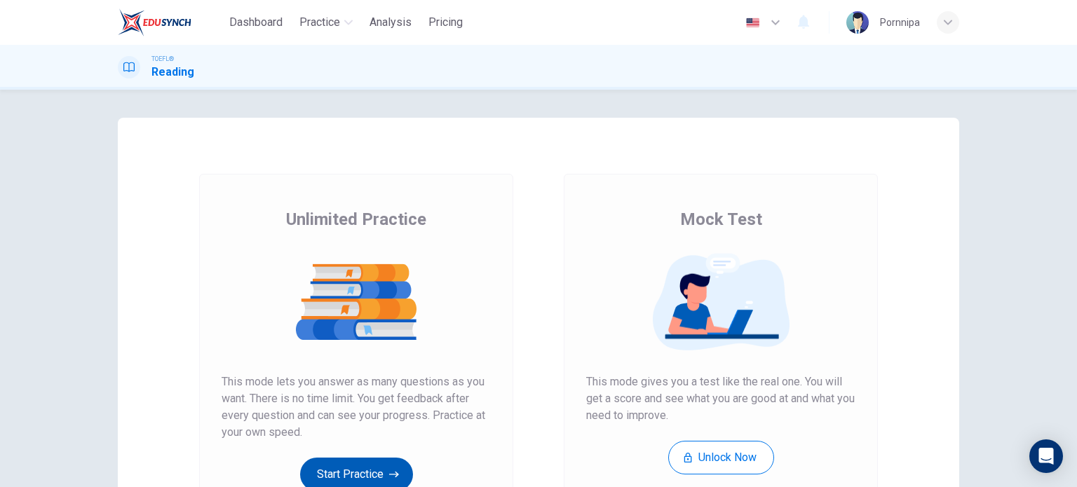
click at [362, 477] on button "Start Practice" at bounding box center [356, 475] width 113 height 34
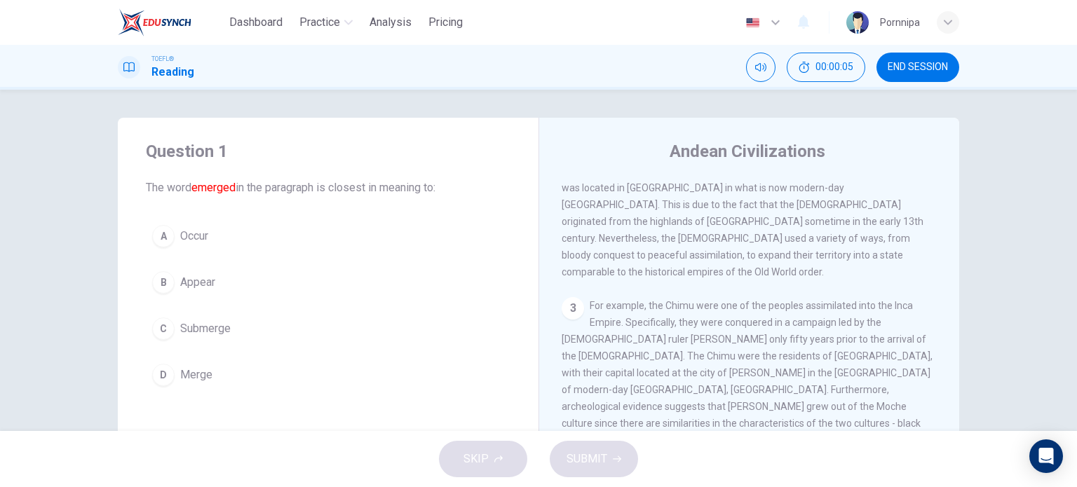
scroll to position [689, 0]
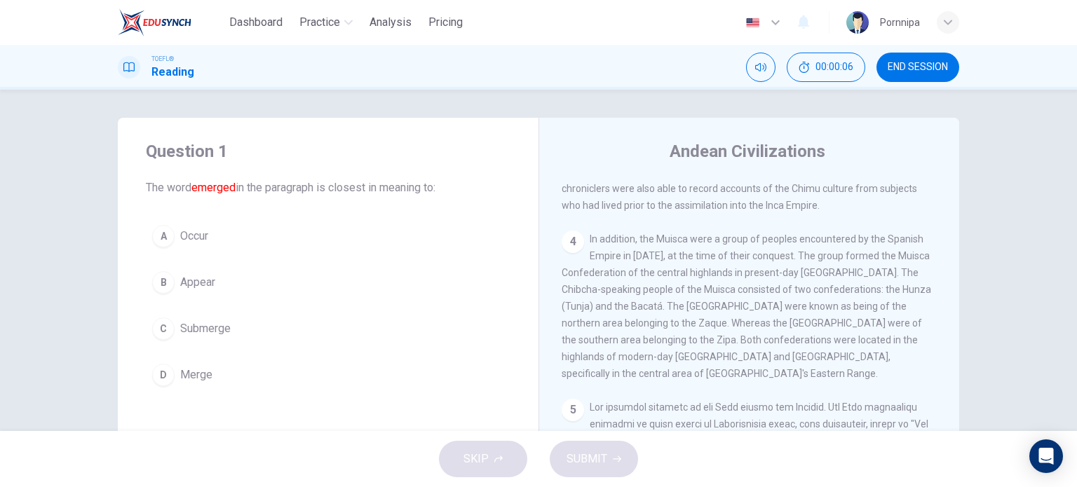
click at [909, 76] on button "END SESSION" at bounding box center [917, 67] width 83 height 29
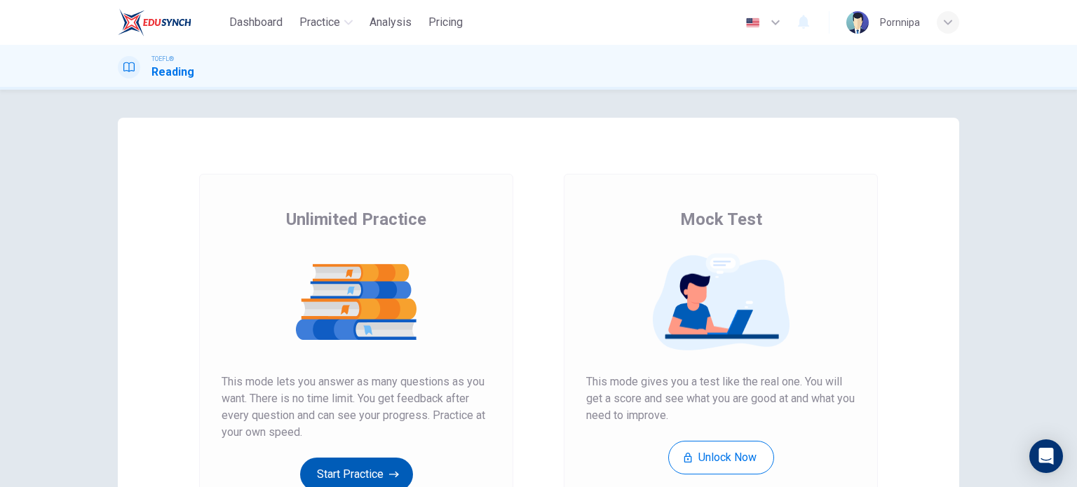
click at [339, 473] on button "Start Practice" at bounding box center [356, 475] width 113 height 34
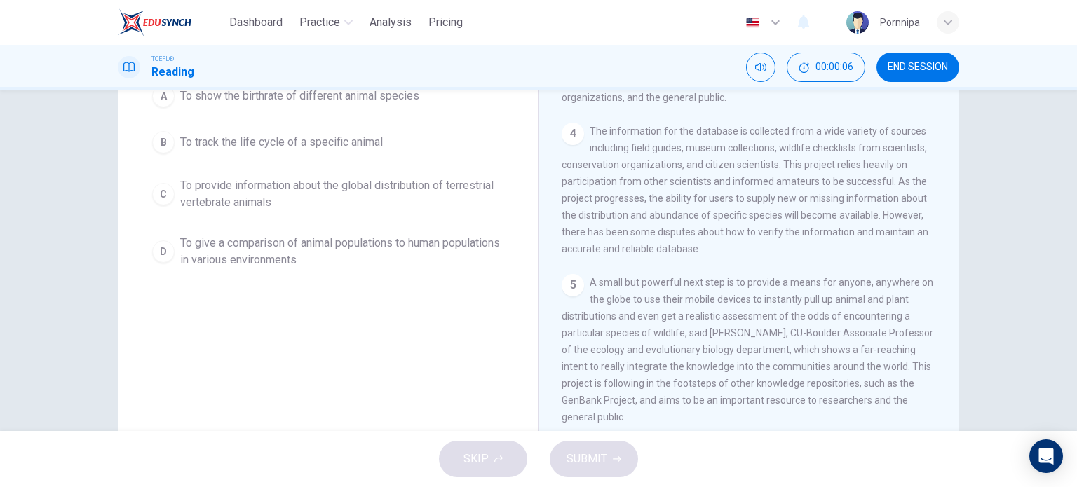
scroll to position [202, 0]
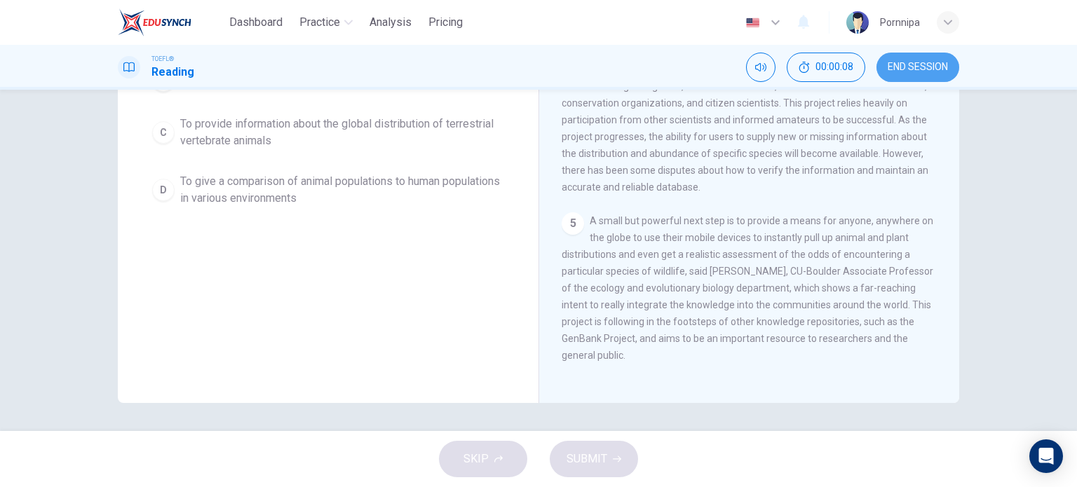
click at [914, 67] on span "END SESSION" at bounding box center [917, 67] width 60 height 11
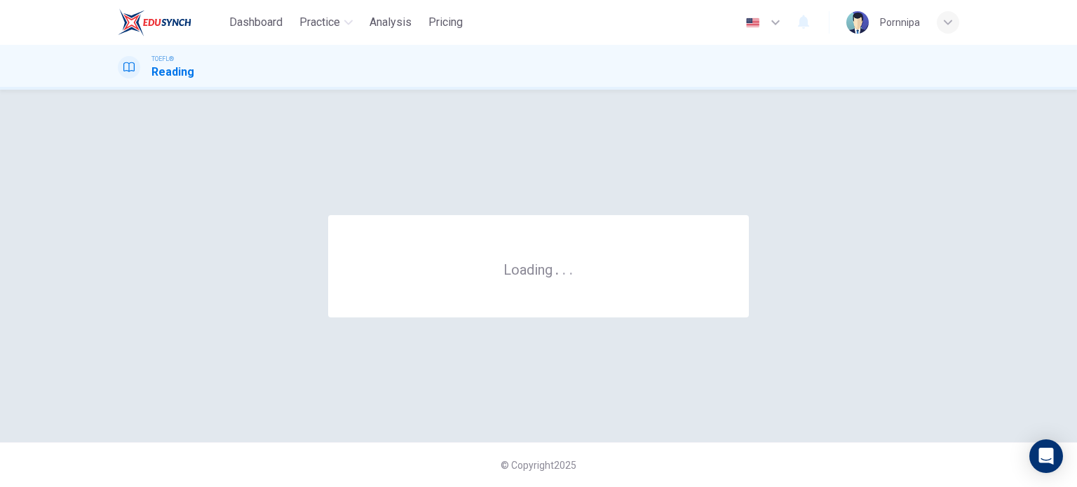
scroll to position [0, 0]
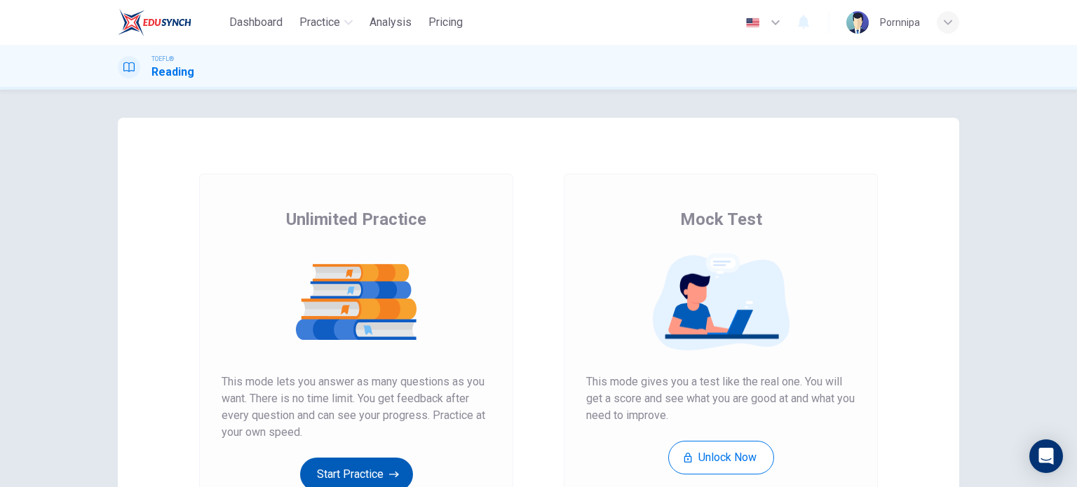
click at [356, 476] on button "Start Practice" at bounding box center [356, 475] width 113 height 34
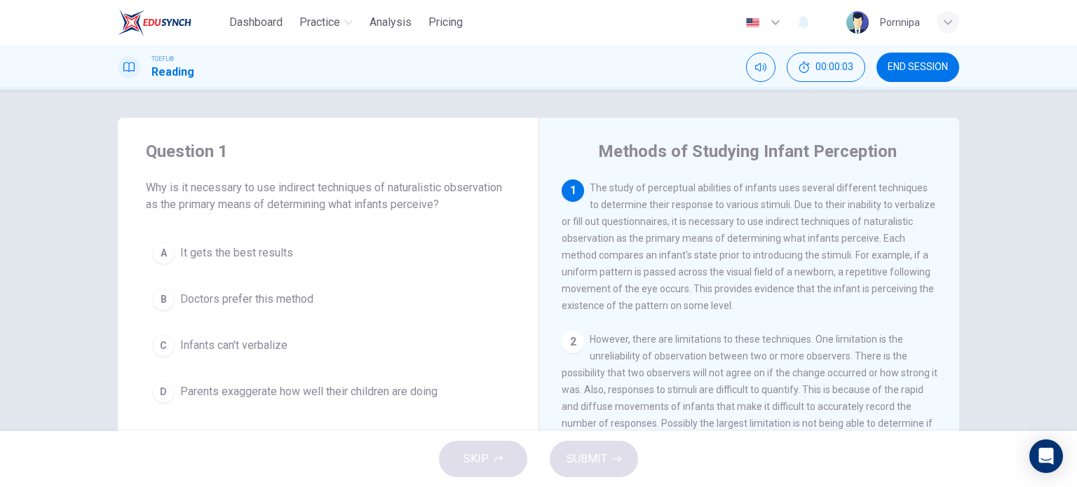
click at [923, 60] on button "END SESSION" at bounding box center [917, 67] width 83 height 29
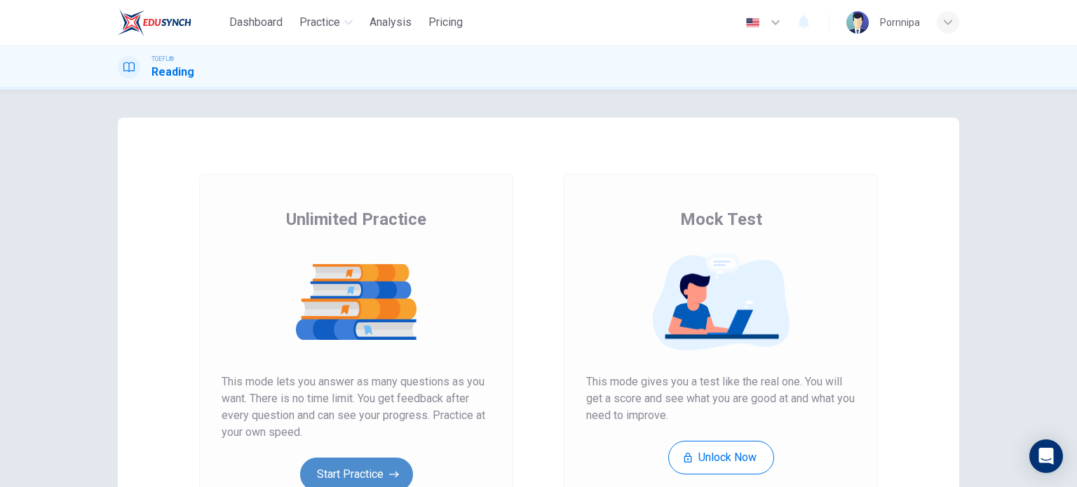
click at [337, 474] on button "Start Practice" at bounding box center [356, 475] width 113 height 34
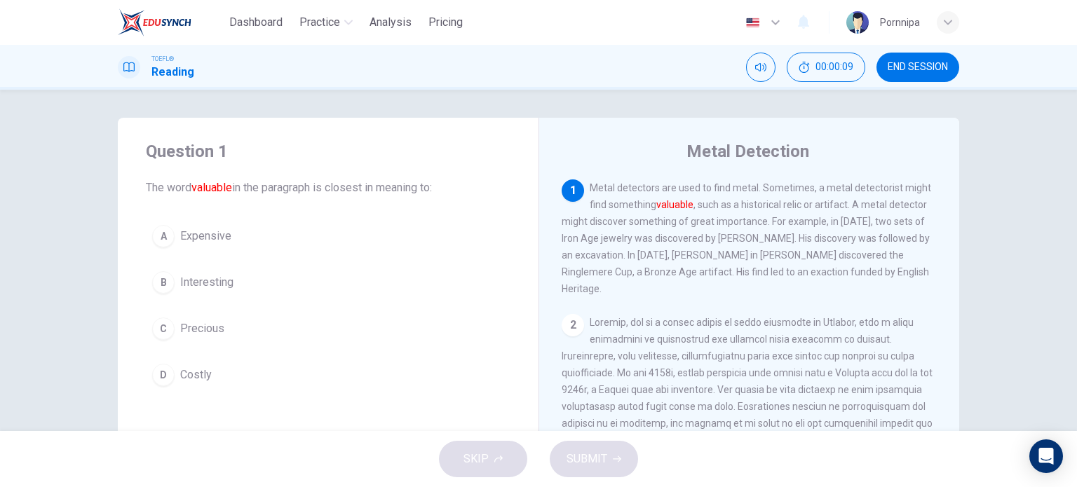
click at [920, 70] on span "END SESSION" at bounding box center [917, 67] width 60 height 11
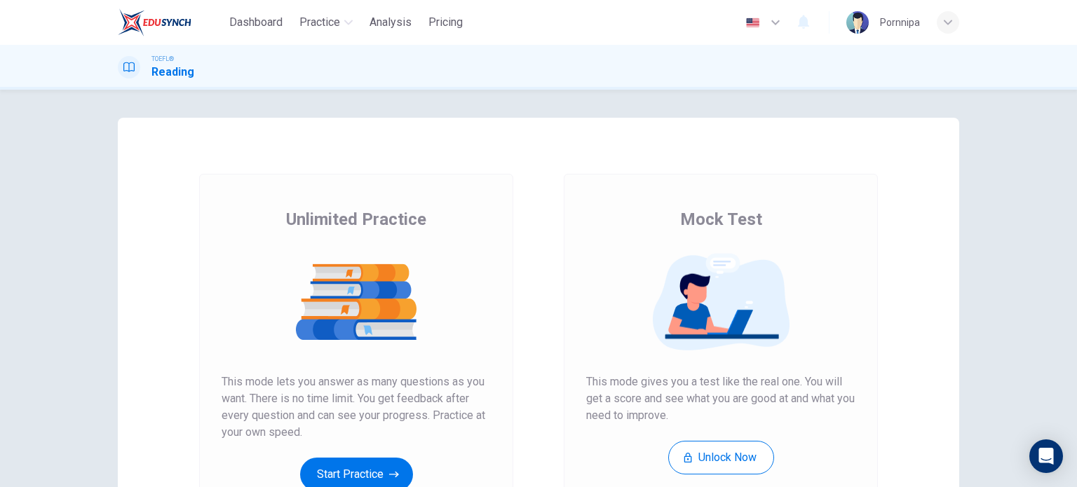
click at [325, 480] on button "Start Practice" at bounding box center [356, 475] width 113 height 34
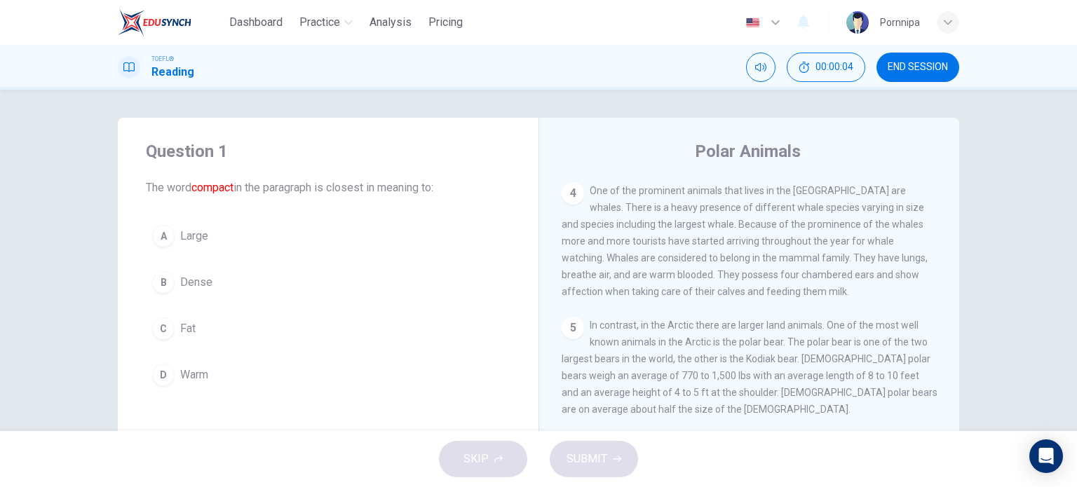
scroll to position [410, 0]
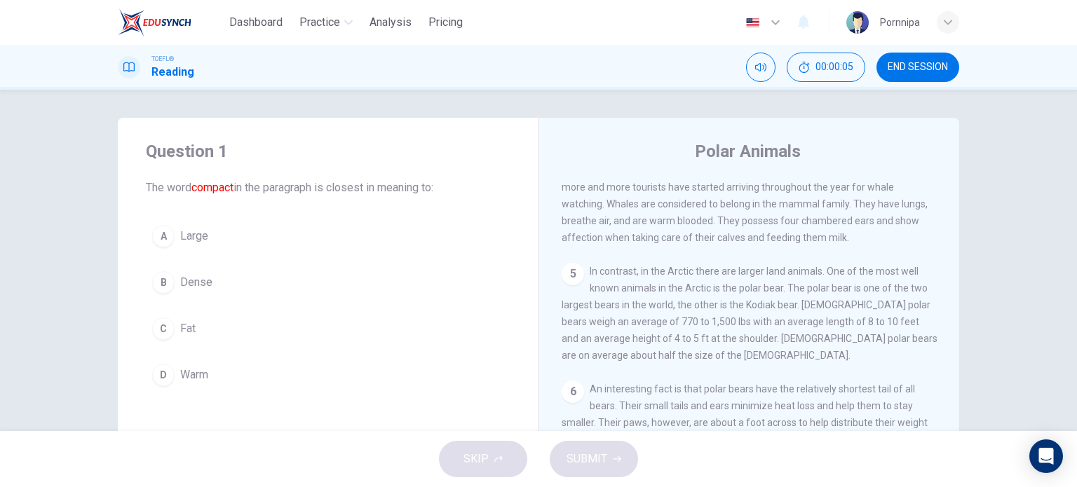
click at [914, 60] on button "END SESSION" at bounding box center [917, 67] width 83 height 29
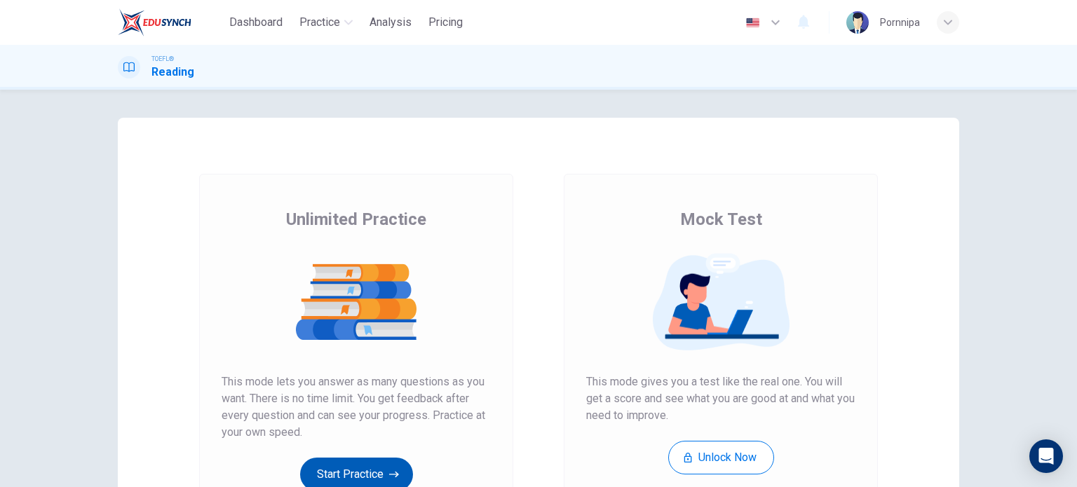
click at [382, 482] on button "Start Practice" at bounding box center [356, 475] width 113 height 34
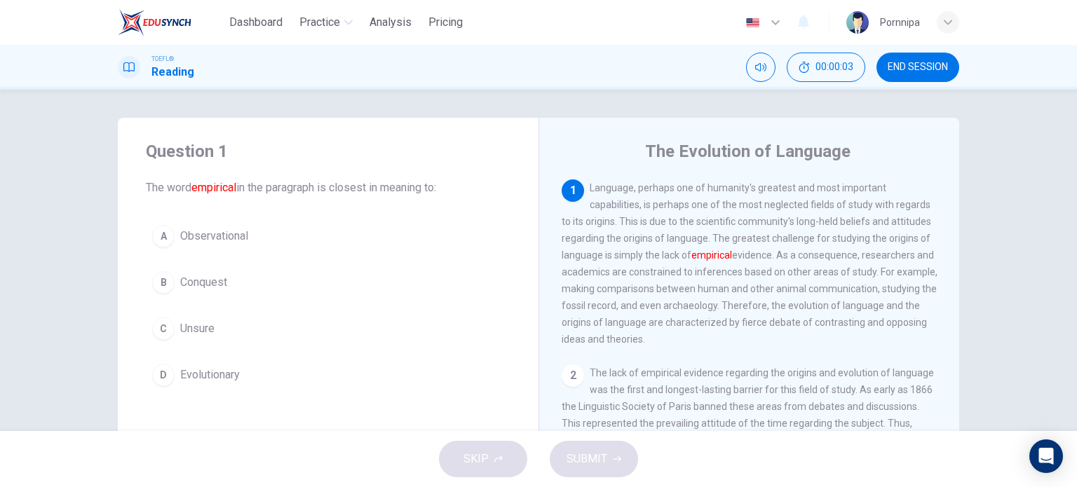
click at [922, 60] on button "END SESSION" at bounding box center [917, 67] width 83 height 29
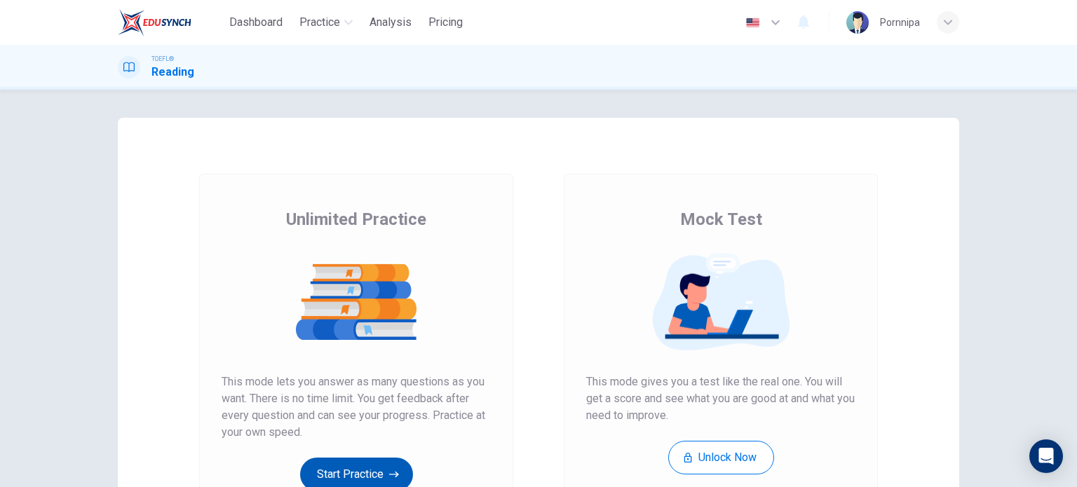
click at [358, 476] on button "Start Practice" at bounding box center [356, 475] width 113 height 34
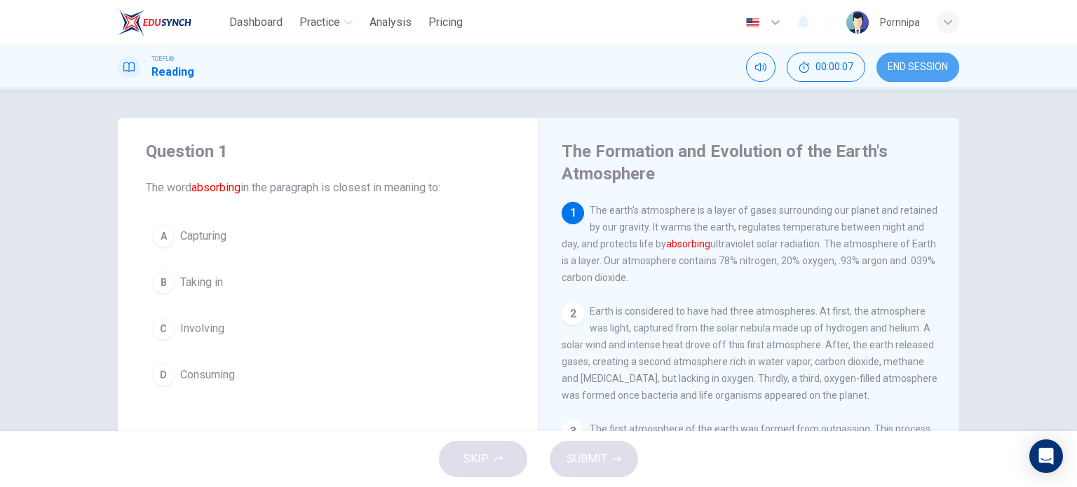
click at [922, 64] on span "END SESSION" at bounding box center [917, 67] width 60 height 11
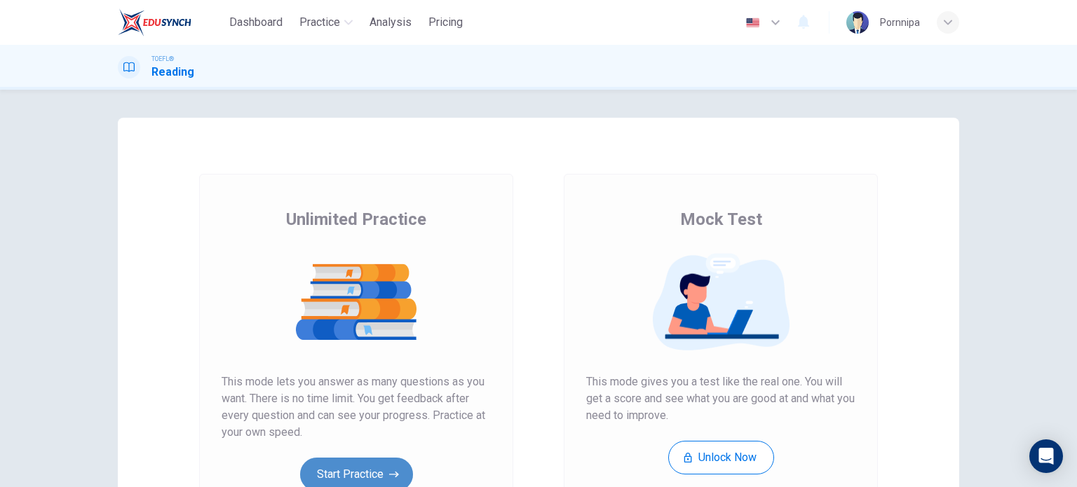
click at [331, 473] on button "Start Practice" at bounding box center [356, 475] width 113 height 34
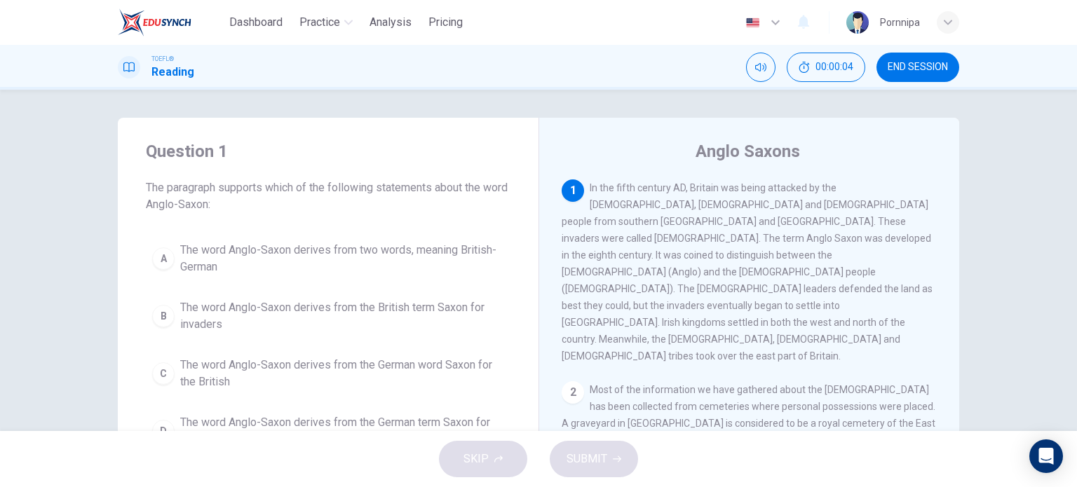
click at [911, 67] on span "END SESSION" at bounding box center [917, 67] width 60 height 11
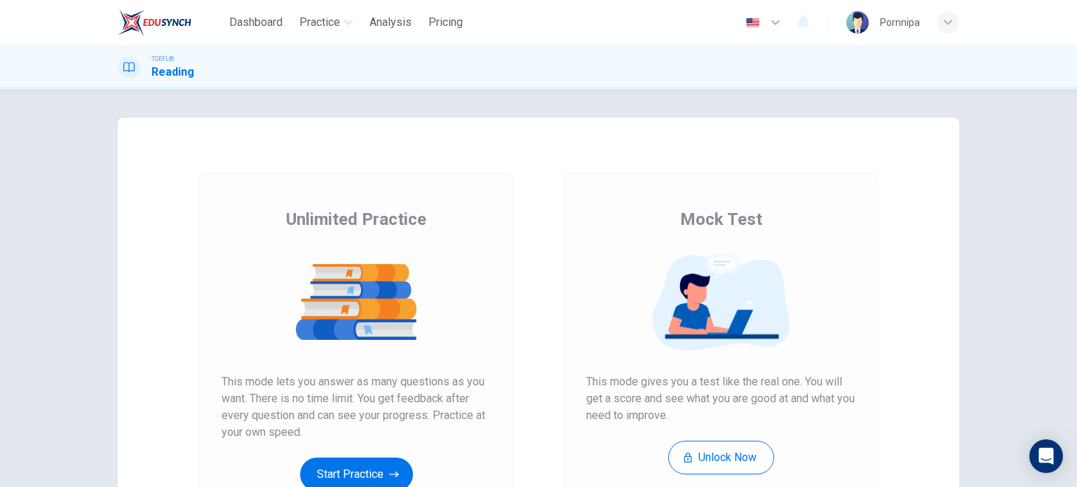
click at [336, 470] on button "Start Practice" at bounding box center [356, 475] width 113 height 34
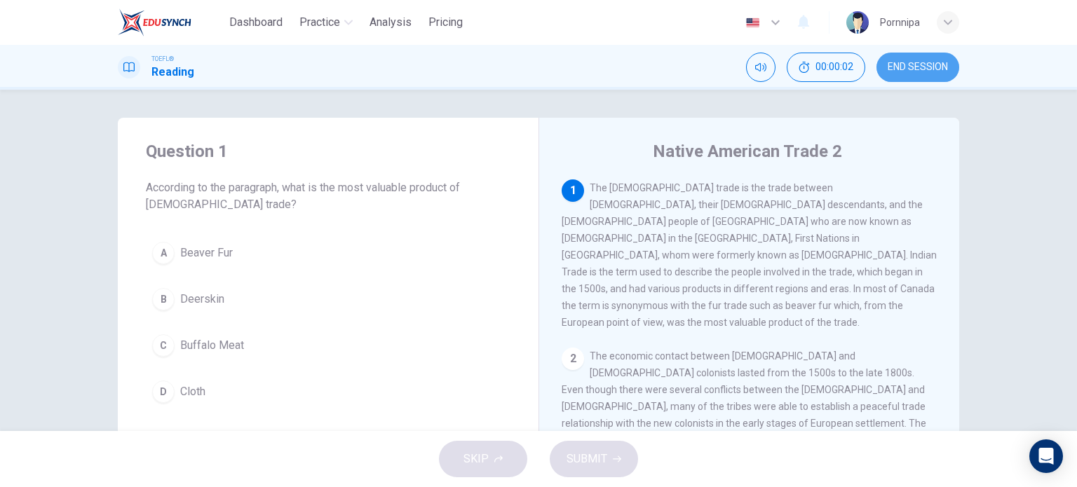
drag, startPoint x: 911, startPoint y: 70, endPoint x: 601, endPoint y: 56, distance: 310.2
click at [913, 69] on span "END SESSION" at bounding box center [917, 67] width 60 height 11
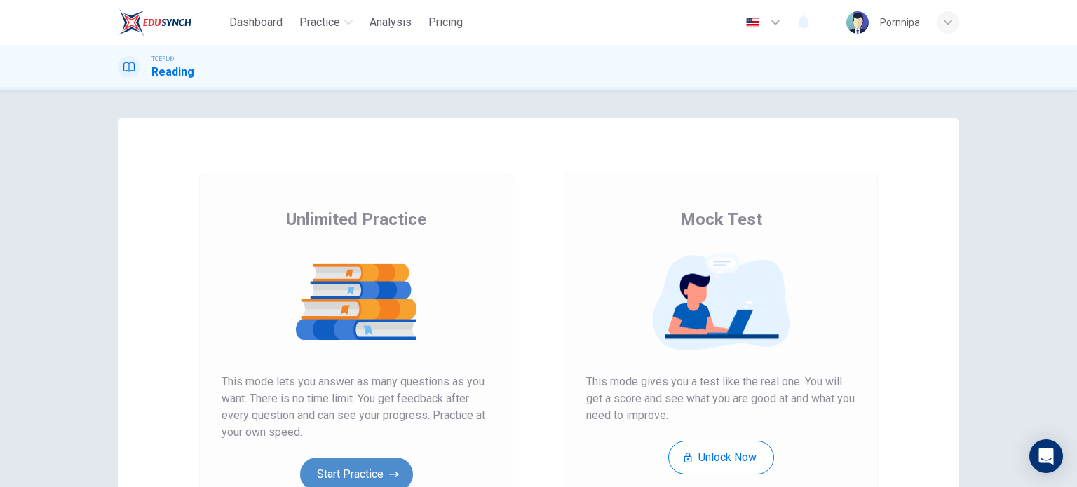
click at [378, 472] on button "Start Practice" at bounding box center [356, 475] width 113 height 34
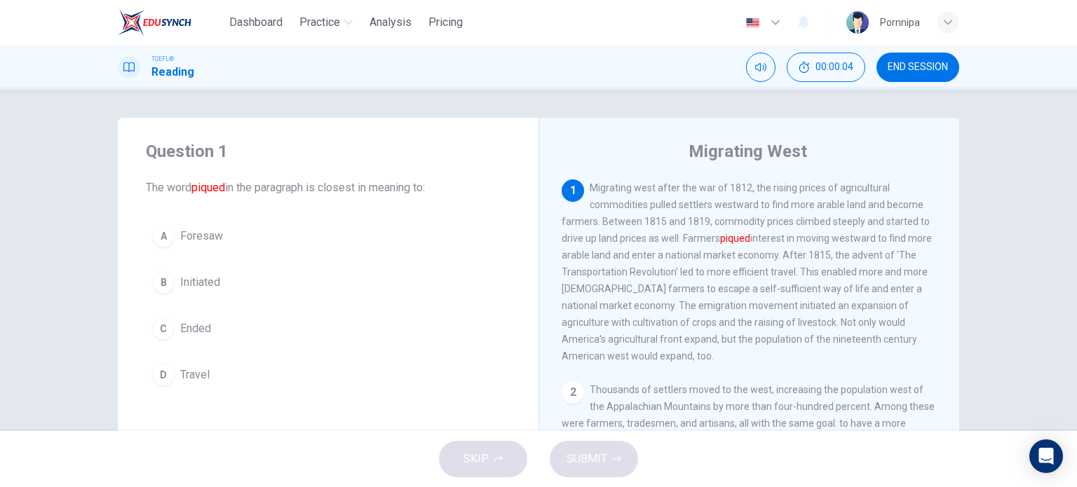
click at [909, 62] on span "END SESSION" at bounding box center [917, 67] width 60 height 11
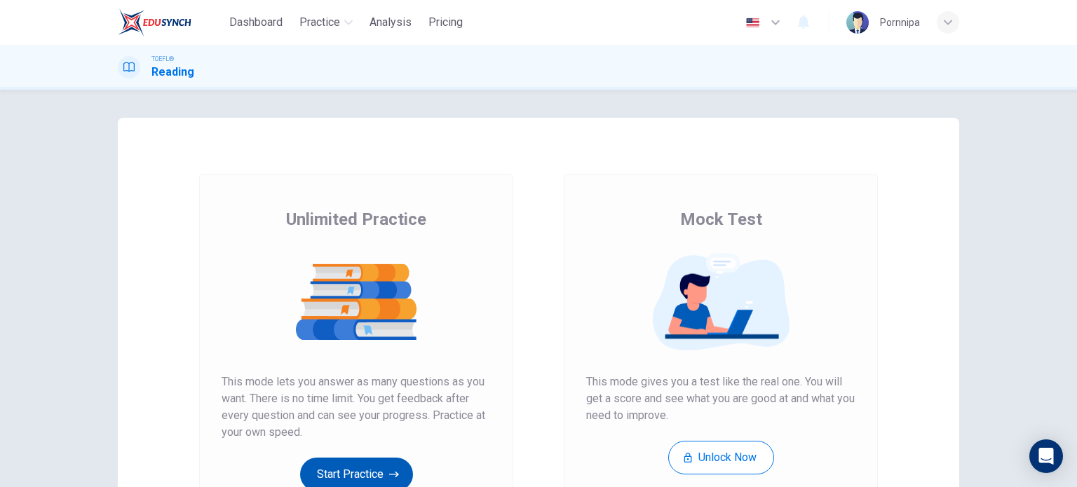
click at [325, 468] on button "Start Practice" at bounding box center [356, 475] width 113 height 34
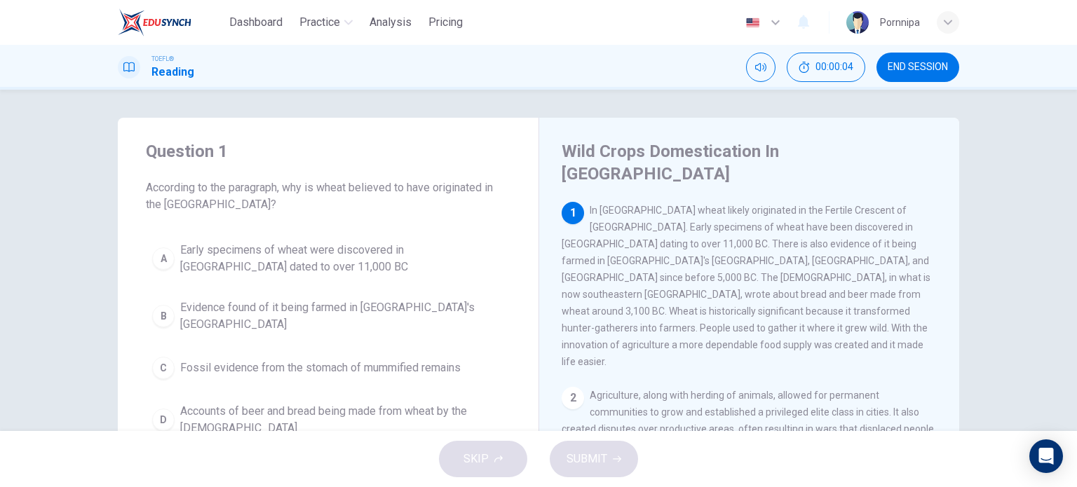
scroll to position [272, 0]
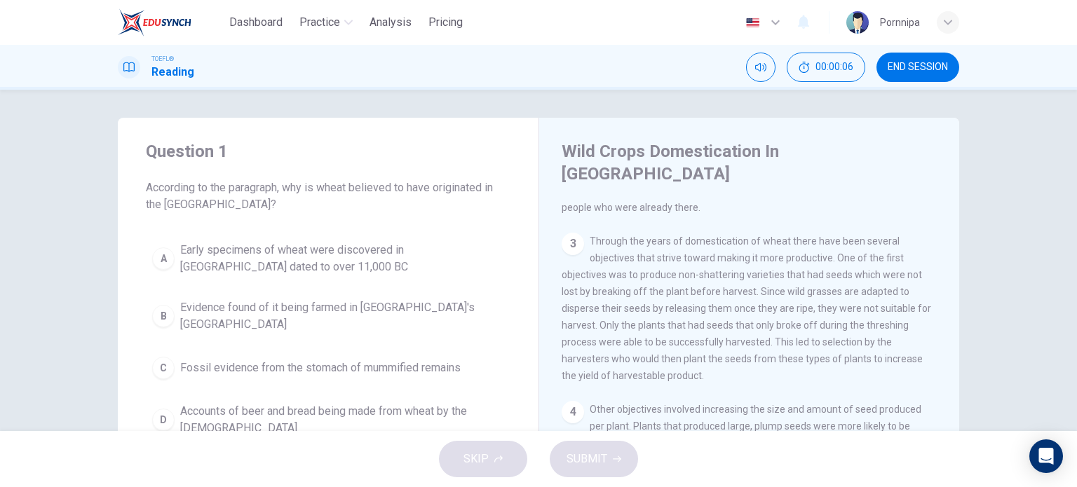
click at [912, 67] on span "END SESSION" at bounding box center [917, 67] width 60 height 11
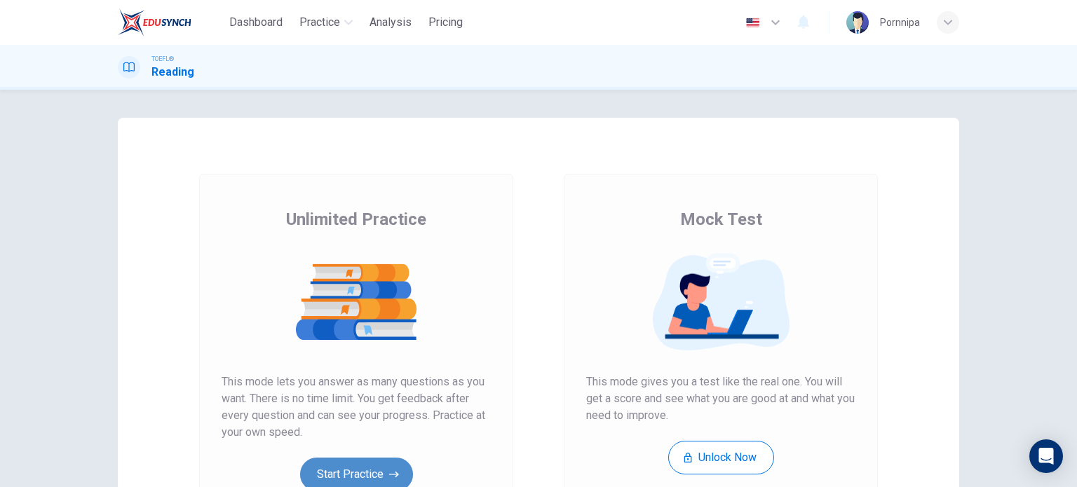
click at [337, 483] on button "Start Practice" at bounding box center [356, 475] width 113 height 34
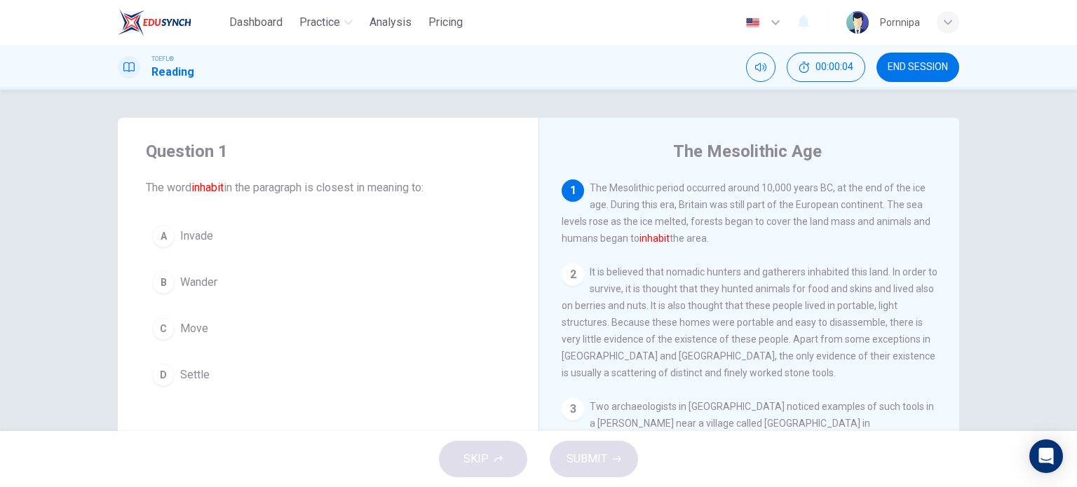
click at [903, 62] on span "END SESSION" at bounding box center [917, 67] width 60 height 11
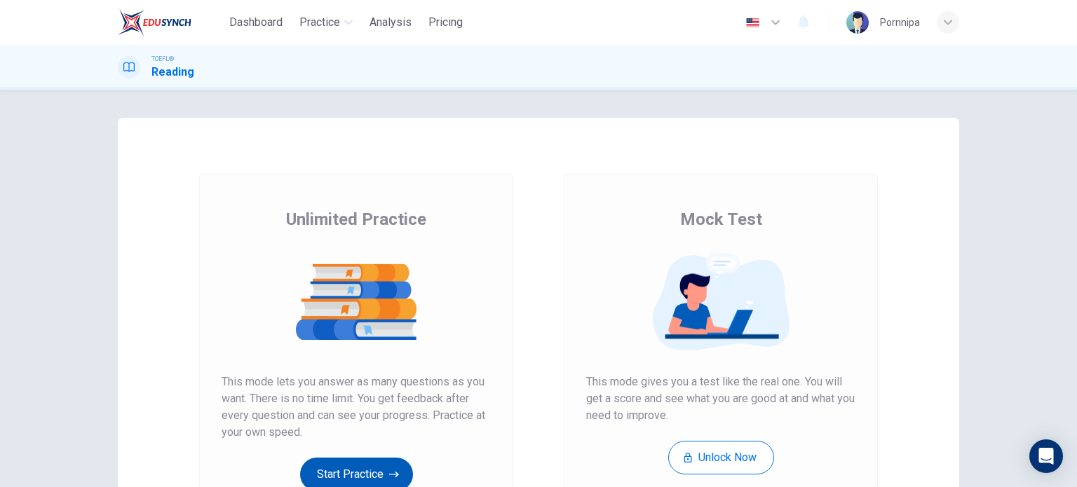
click at [367, 471] on button "Start Practice" at bounding box center [356, 475] width 113 height 34
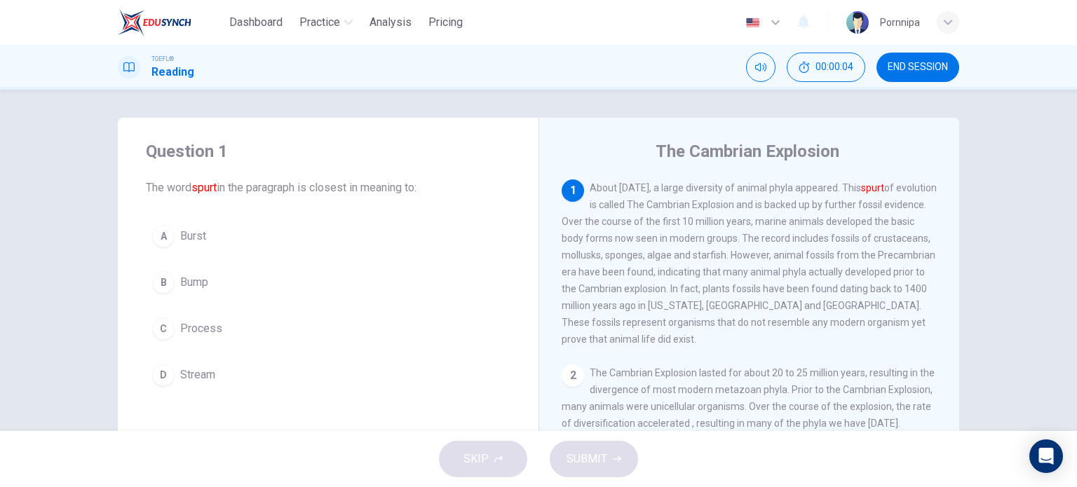
click at [914, 70] on span "END SESSION" at bounding box center [917, 67] width 60 height 11
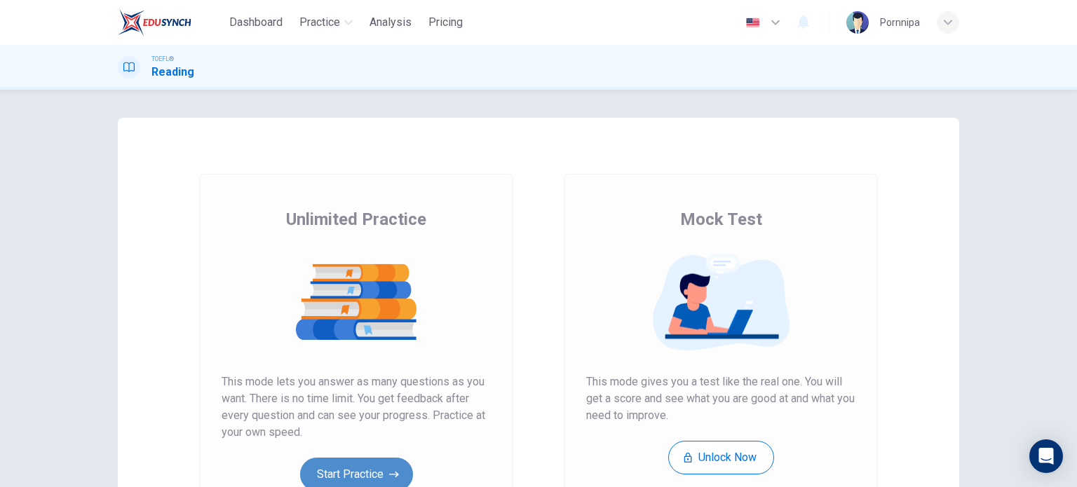
click at [342, 484] on button "Start Practice" at bounding box center [356, 475] width 113 height 34
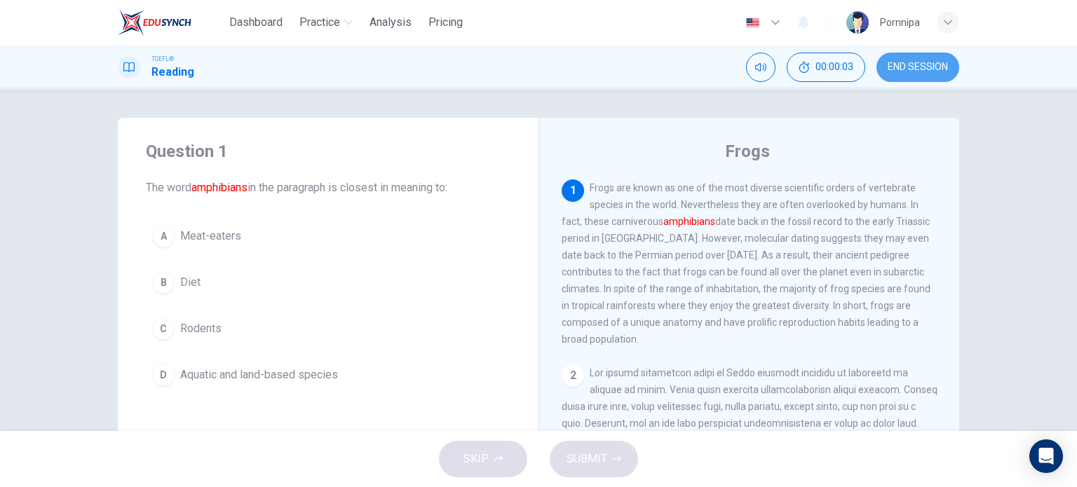
drag, startPoint x: 920, startPoint y: 57, endPoint x: 601, endPoint y: 66, distance: 318.4
click at [920, 57] on button "END SESSION" at bounding box center [917, 67] width 83 height 29
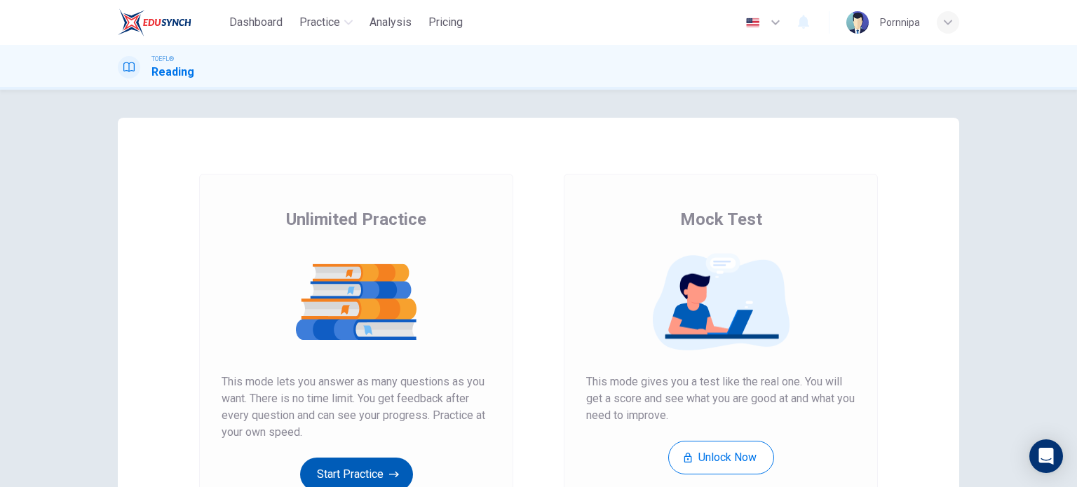
click at [358, 468] on button "Start Practice" at bounding box center [356, 475] width 113 height 34
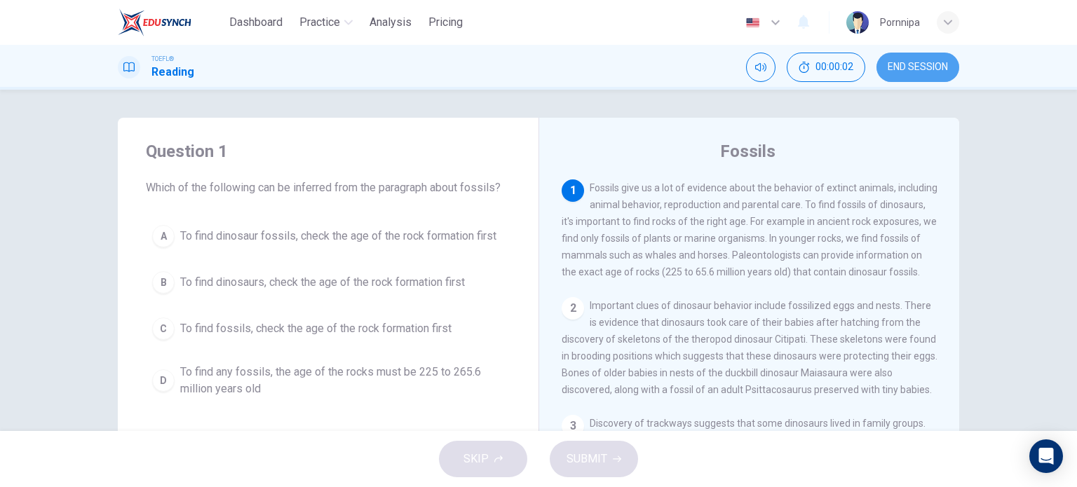
click at [923, 66] on span "END SESSION" at bounding box center [917, 67] width 60 height 11
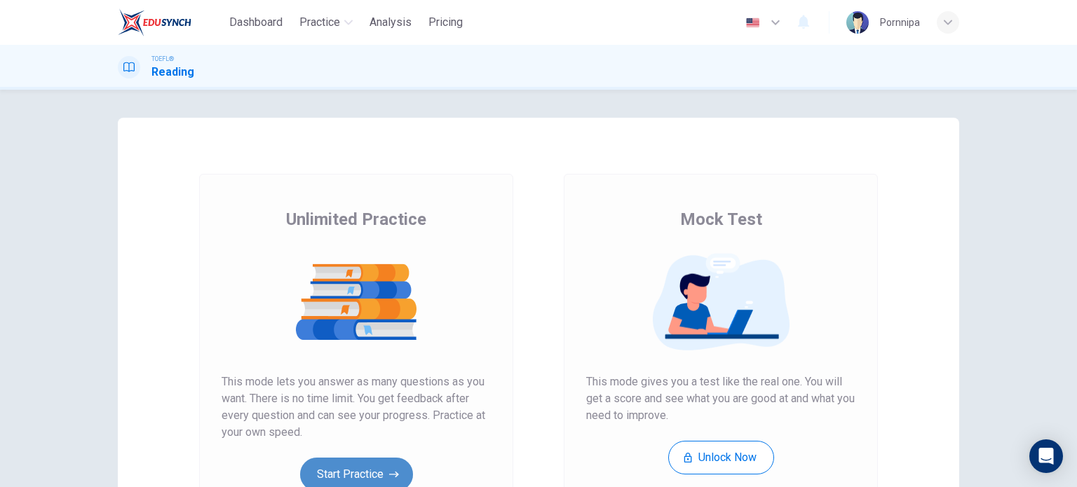
click at [379, 462] on button "Start Practice" at bounding box center [356, 475] width 113 height 34
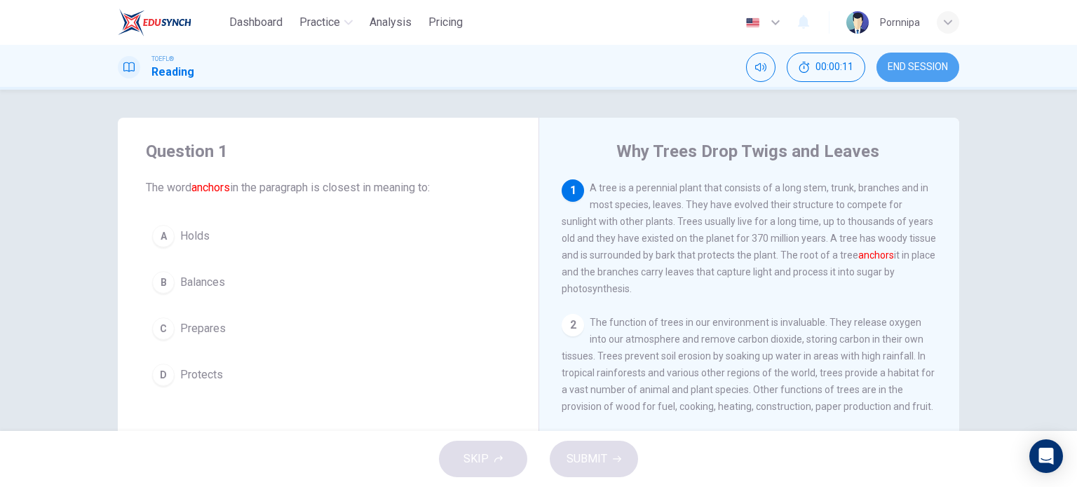
click at [924, 58] on button "END SESSION" at bounding box center [917, 67] width 83 height 29
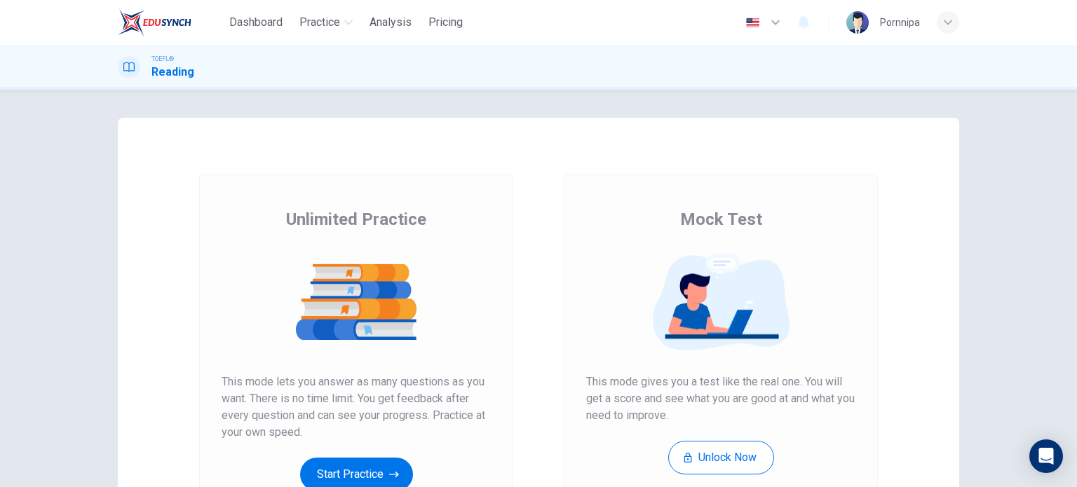
click at [369, 463] on button "Start Practice" at bounding box center [356, 475] width 113 height 34
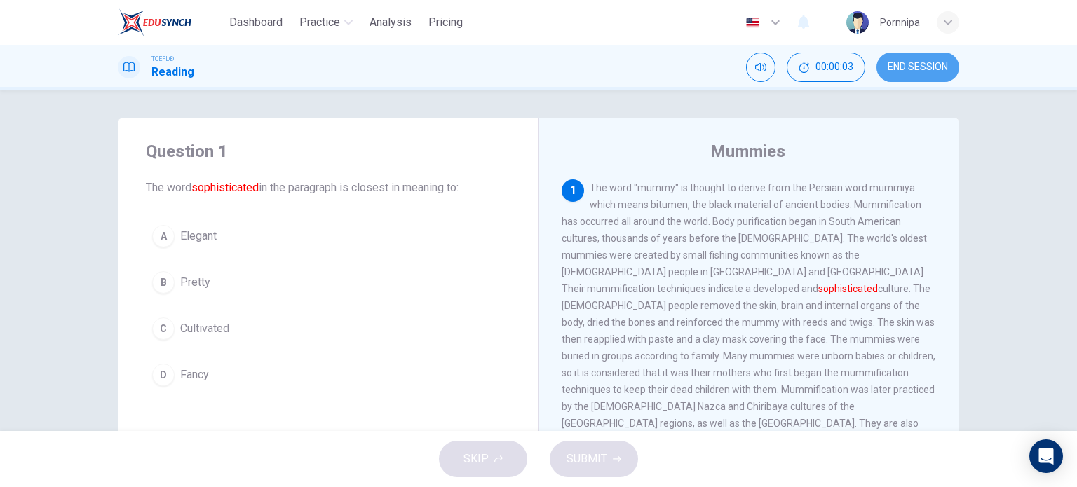
click at [929, 53] on button "END SESSION" at bounding box center [917, 67] width 83 height 29
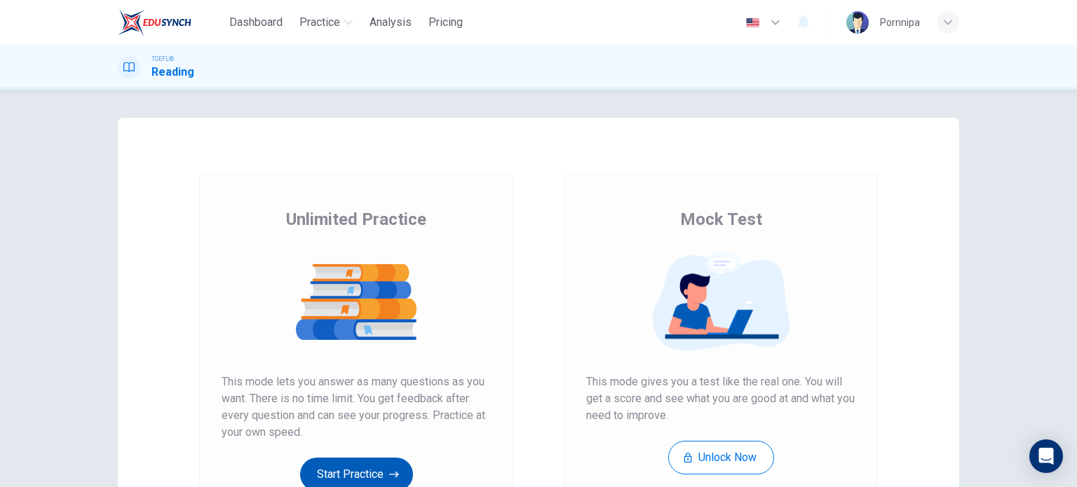
click at [361, 470] on button "Start Practice" at bounding box center [356, 475] width 113 height 34
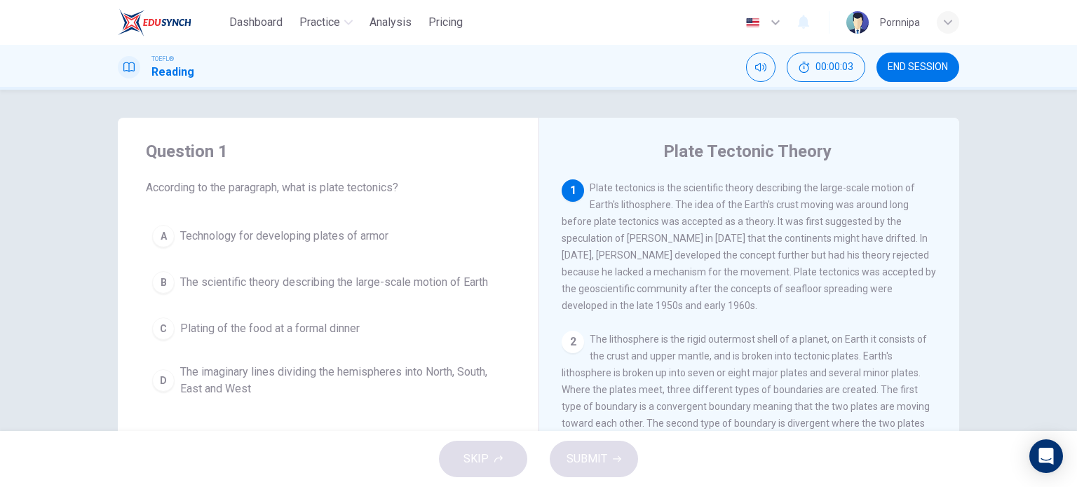
click at [928, 62] on span "END SESSION" at bounding box center [917, 67] width 60 height 11
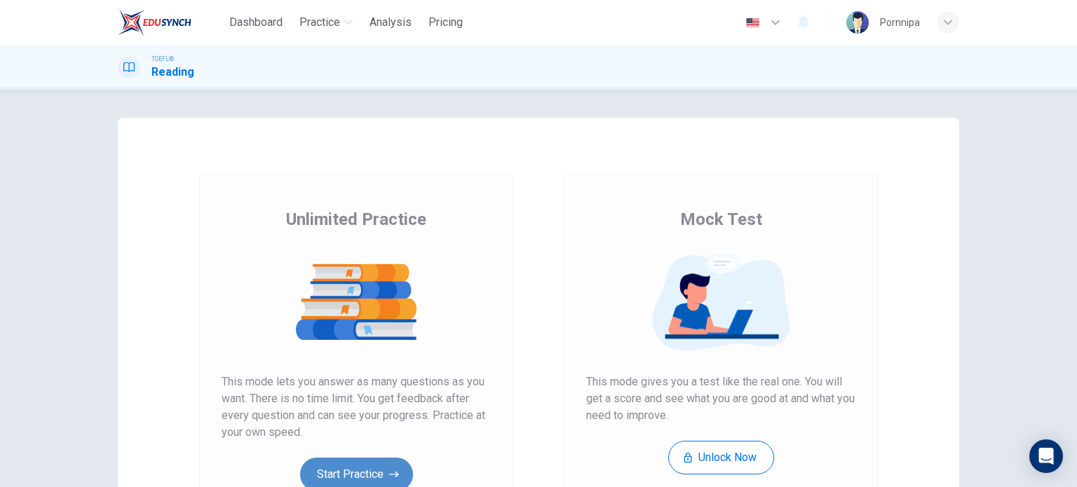
click at [363, 475] on button "Start Practice" at bounding box center [356, 475] width 113 height 34
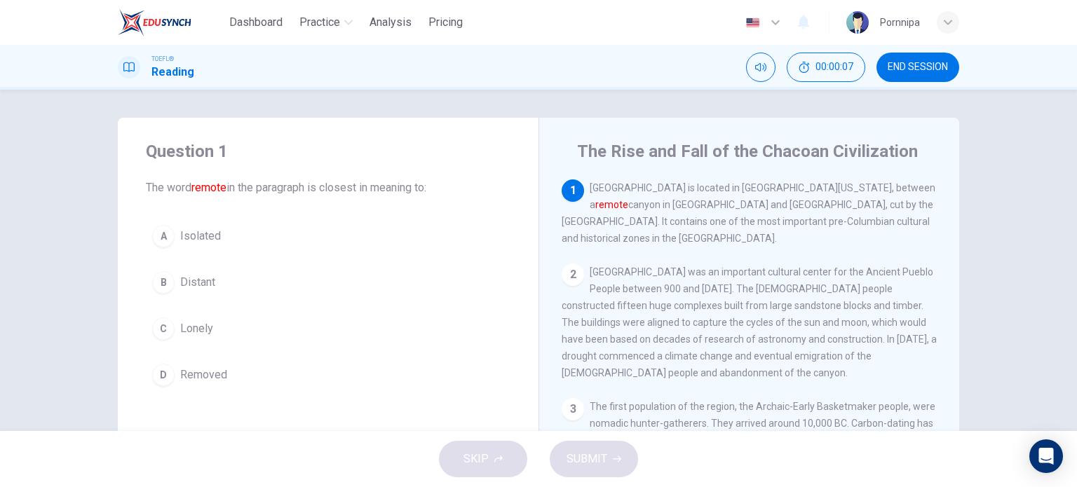
click at [904, 74] on button "END SESSION" at bounding box center [917, 67] width 83 height 29
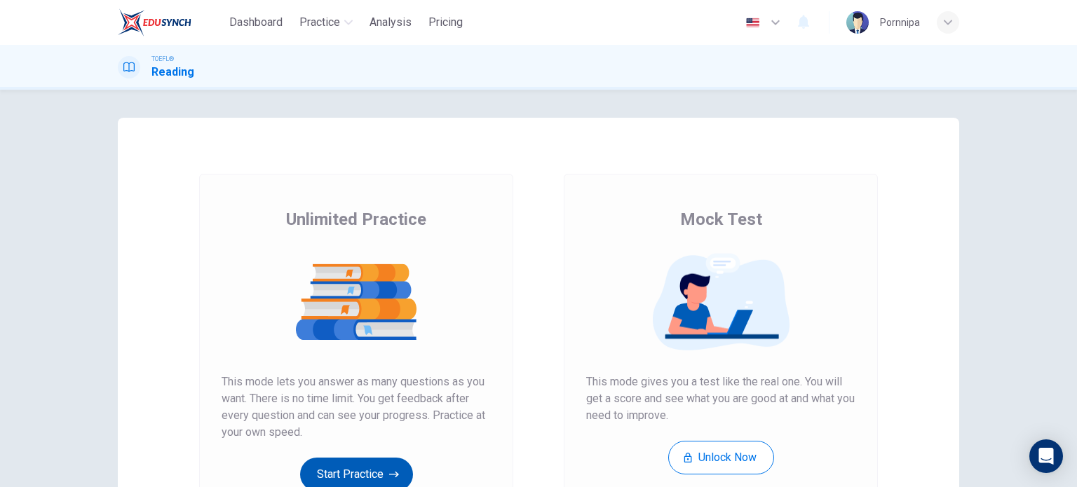
click at [328, 480] on button "Start Practice" at bounding box center [356, 475] width 113 height 34
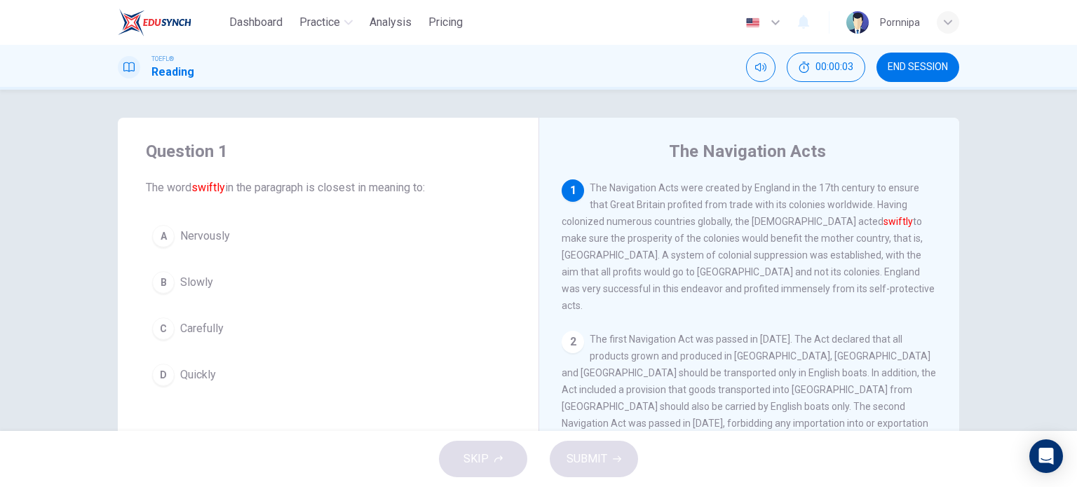
click at [916, 65] on span "END SESSION" at bounding box center [917, 67] width 60 height 11
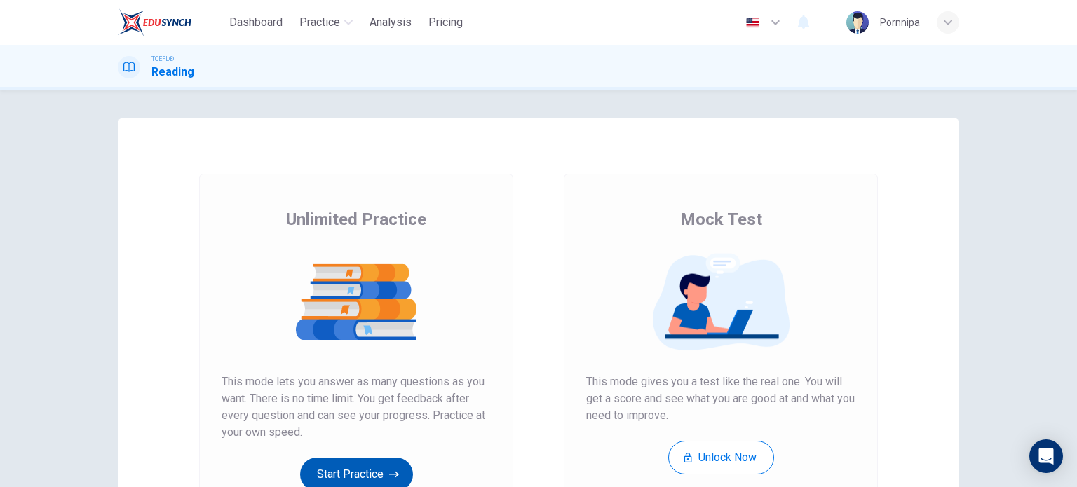
click at [356, 481] on button "Start Practice" at bounding box center [356, 475] width 113 height 34
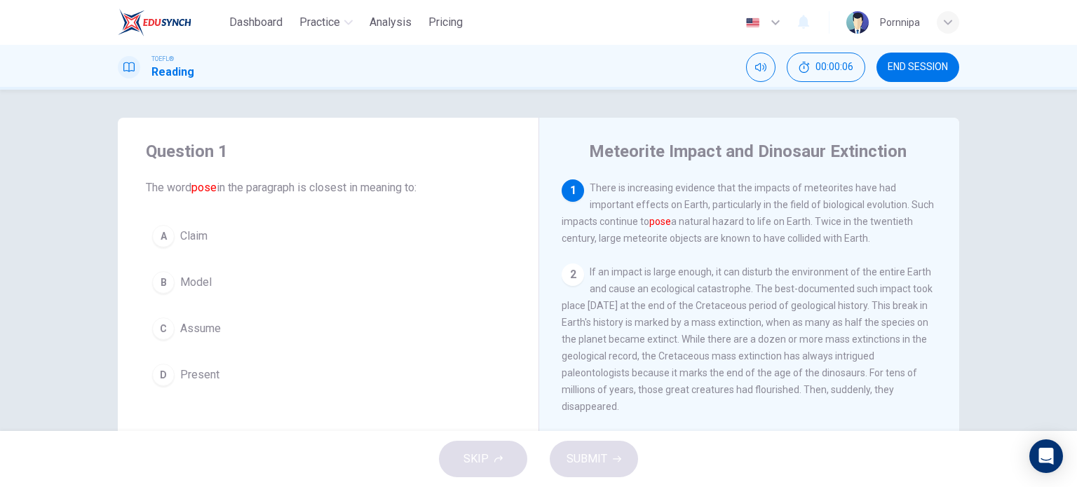
click at [916, 69] on span "END SESSION" at bounding box center [917, 67] width 60 height 11
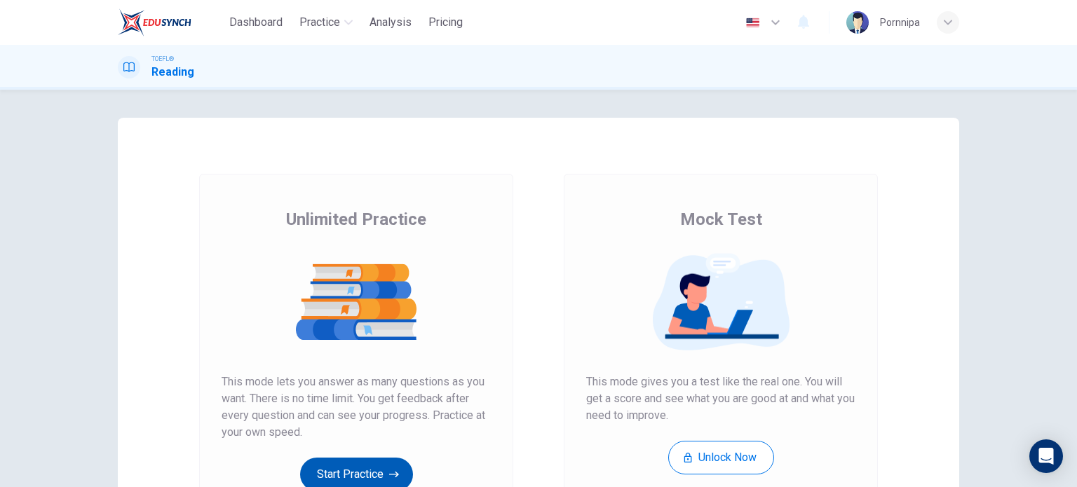
click at [339, 470] on button "Start Practice" at bounding box center [356, 475] width 113 height 34
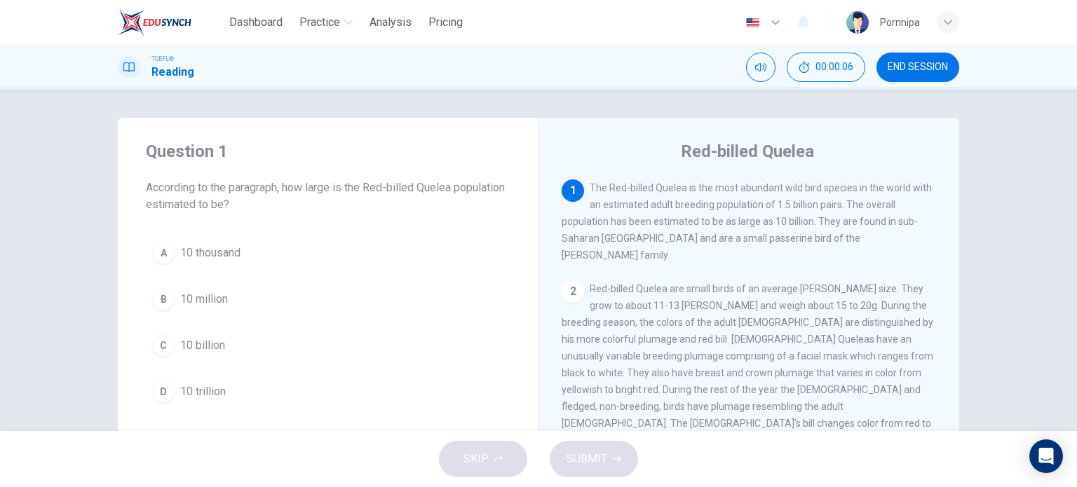
drag, startPoint x: 933, startPoint y: 58, endPoint x: 615, endPoint y: 65, distance: 317.6
click at [934, 58] on button "END SESSION" at bounding box center [917, 67] width 83 height 29
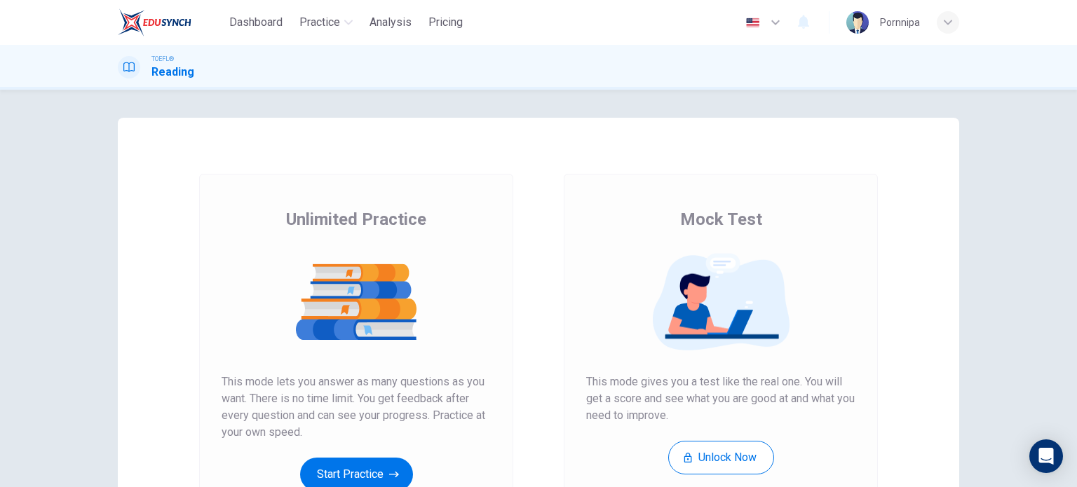
click at [381, 462] on button "Start Practice" at bounding box center [356, 475] width 113 height 34
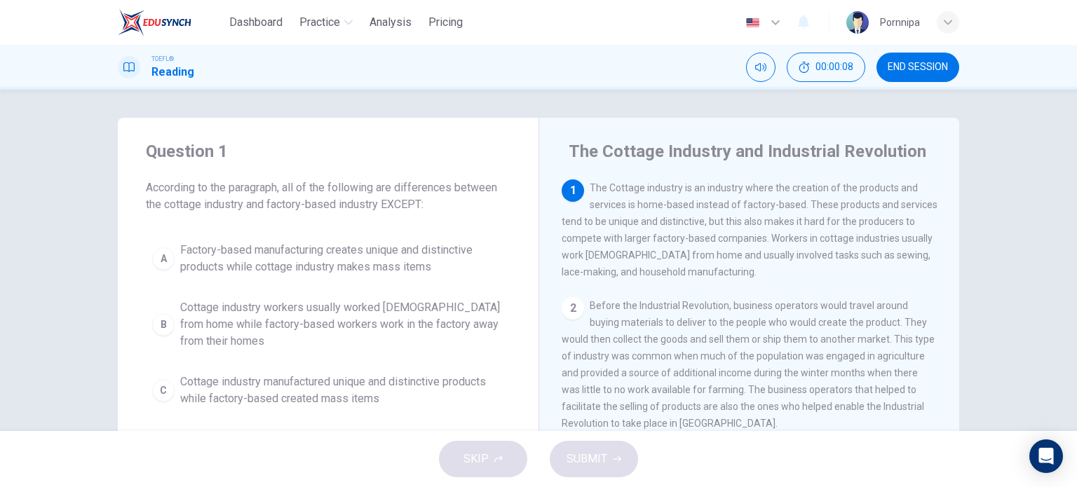
click at [928, 62] on span "END SESSION" at bounding box center [917, 67] width 60 height 11
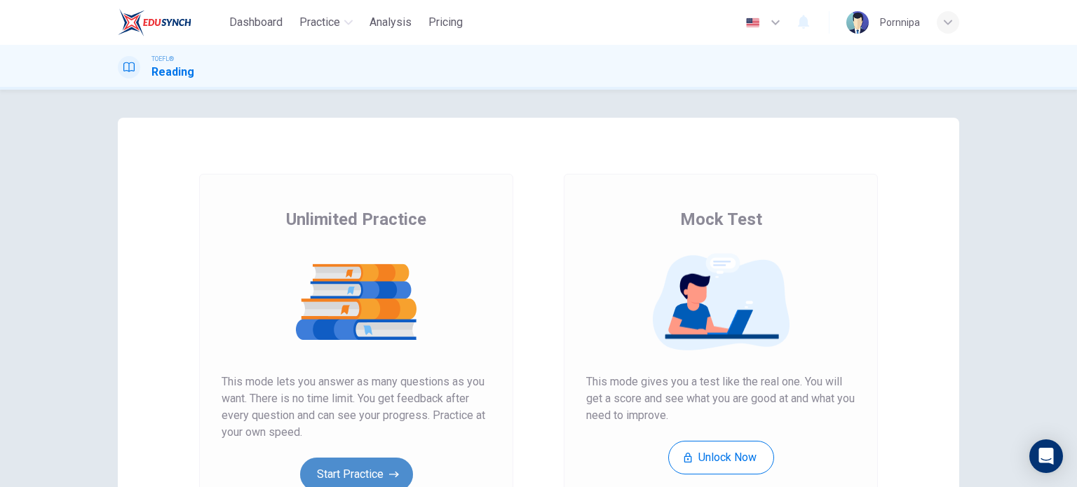
click at [324, 467] on button "Start Practice" at bounding box center [356, 475] width 113 height 34
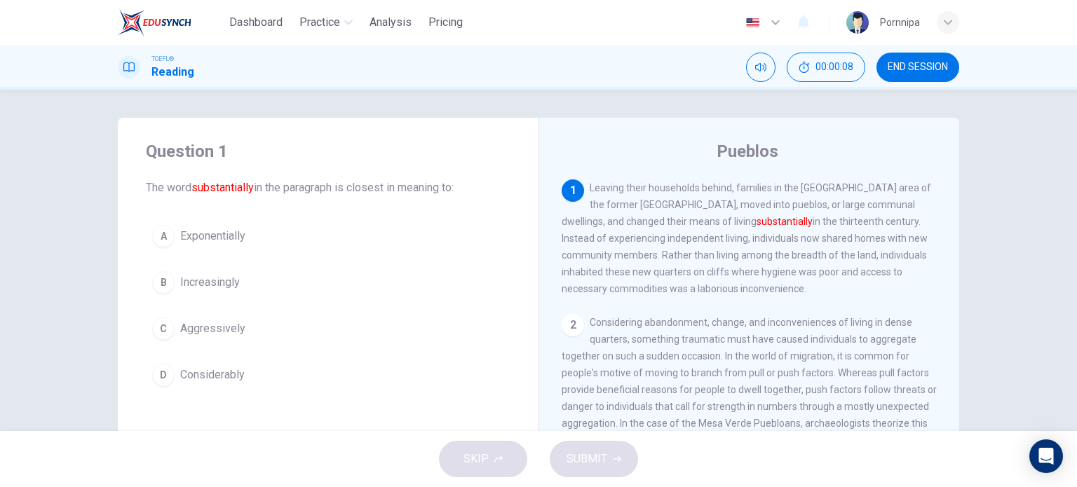
scroll to position [140, 0]
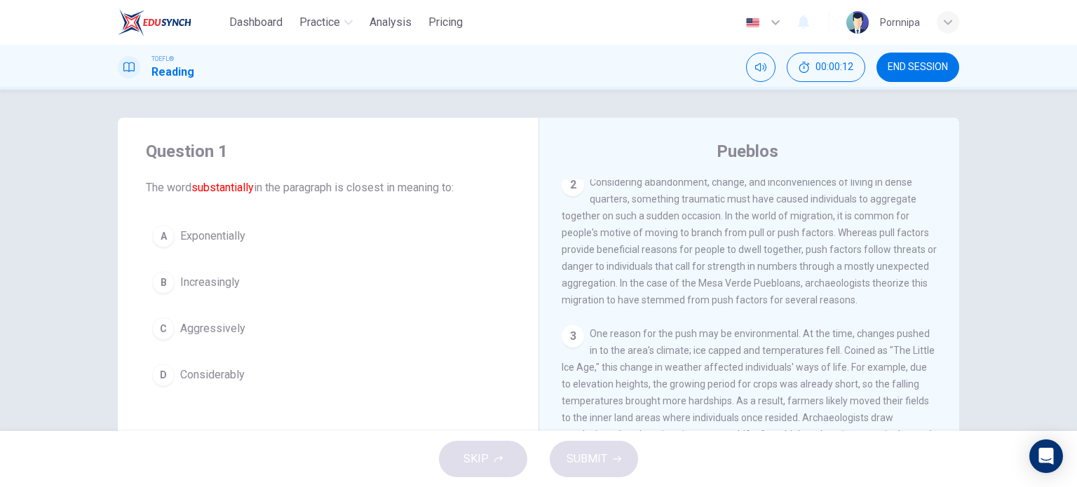
click at [920, 58] on button "END SESSION" at bounding box center [917, 67] width 83 height 29
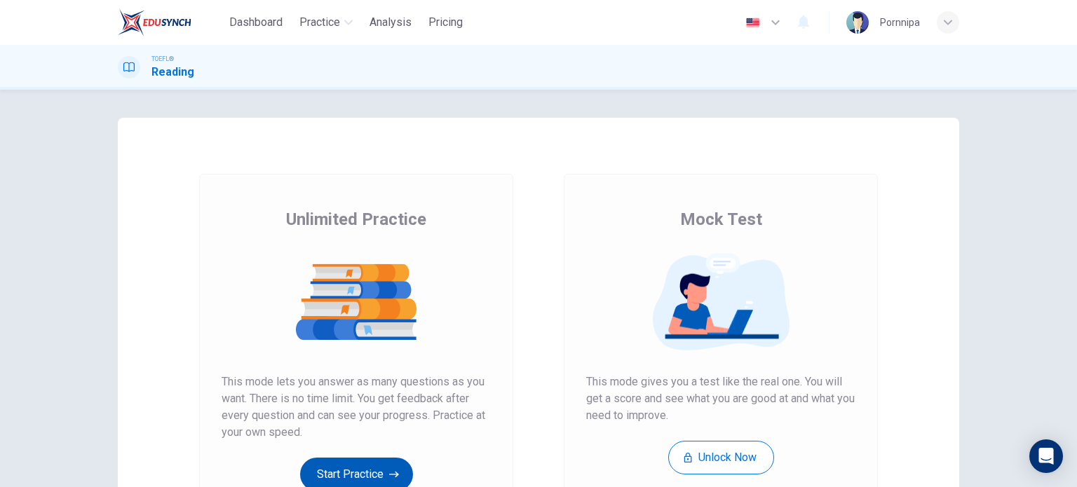
click at [369, 475] on button "Start Practice" at bounding box center [356, 475] width 113 height 34
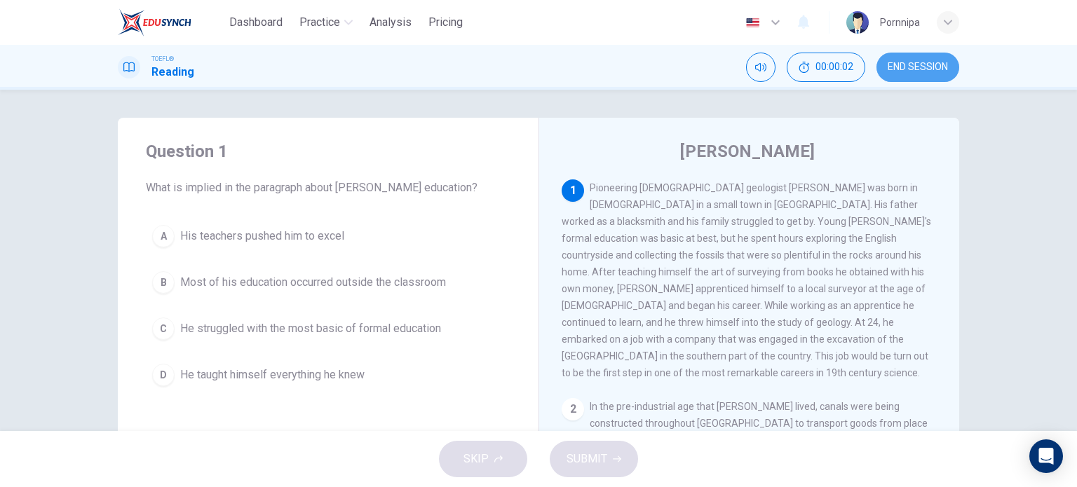
click at [923, 75] on button "END SESSION" at bounding box center [917, 67] width 83 height 29
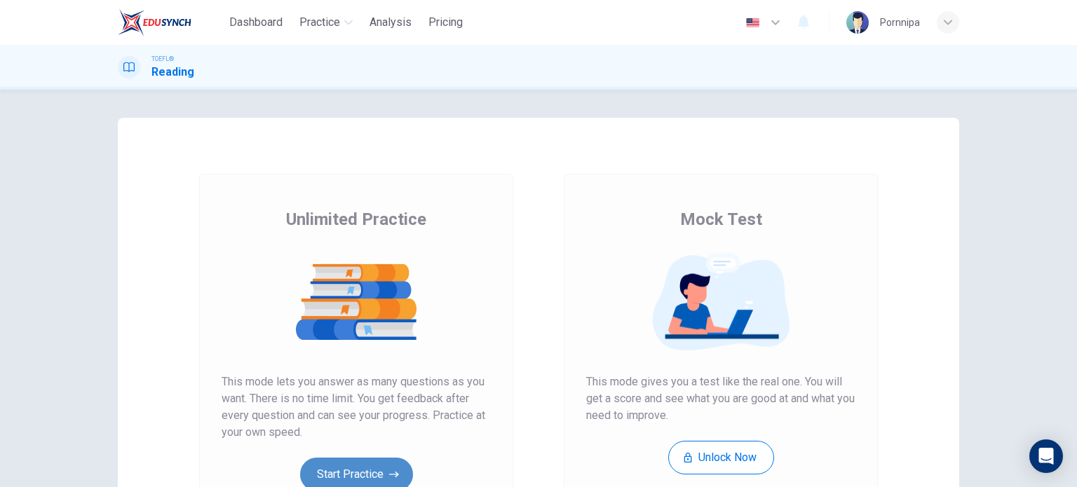
click at [348, 465] on button "Start Practice" at bounding box center [356, 475] width 113 height 34
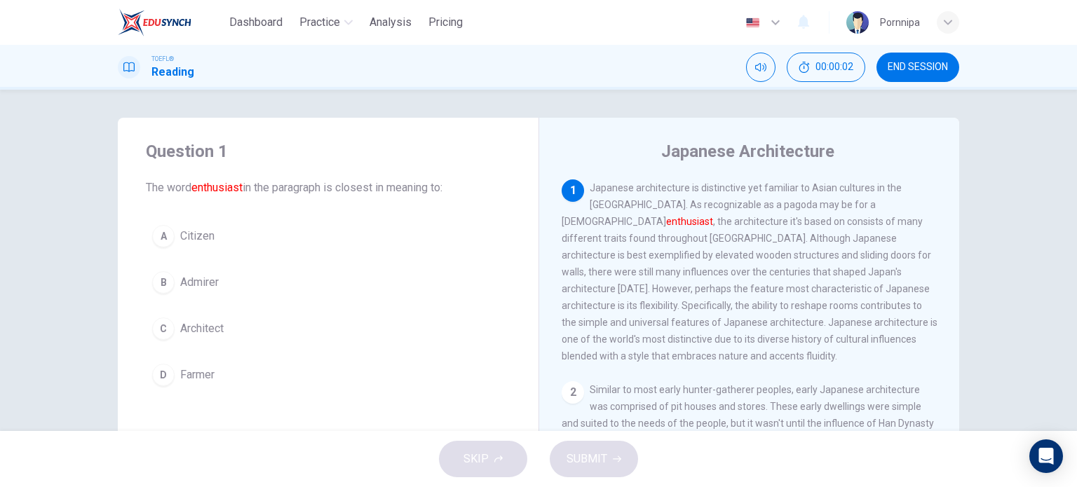
click at [942, 64] on span "END SESSION" at bounding box center [917, 67] width 60 height 11
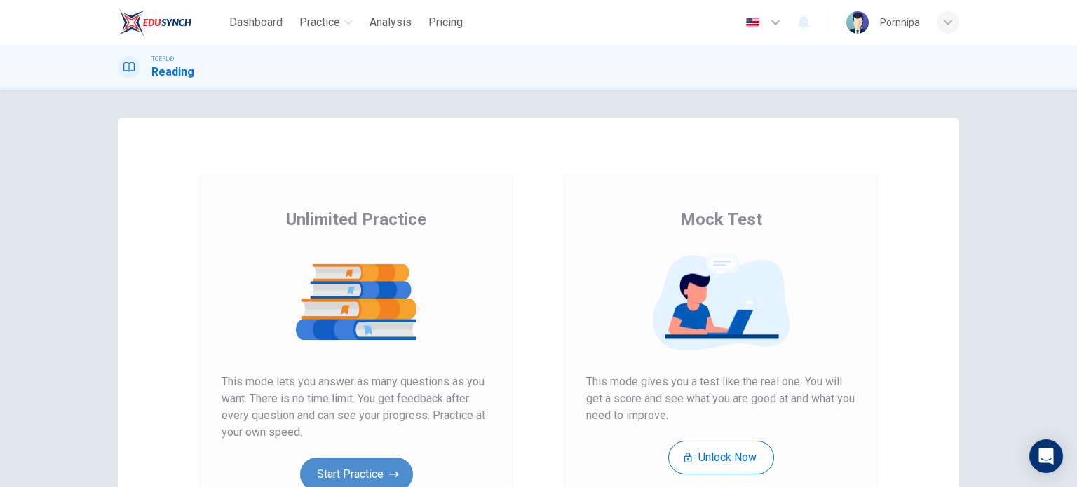
click at [332, 469] on button "Start Practice" at bounding box center [356, 475] width 113 height 34
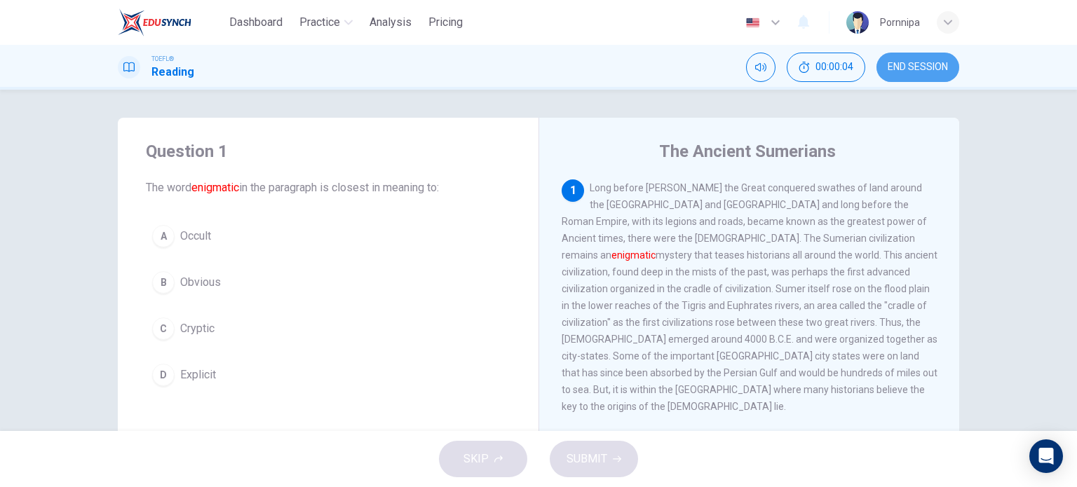
click at [914, 67] on span "END SESSION" at bounding box center [917, 67] width 60 height 11
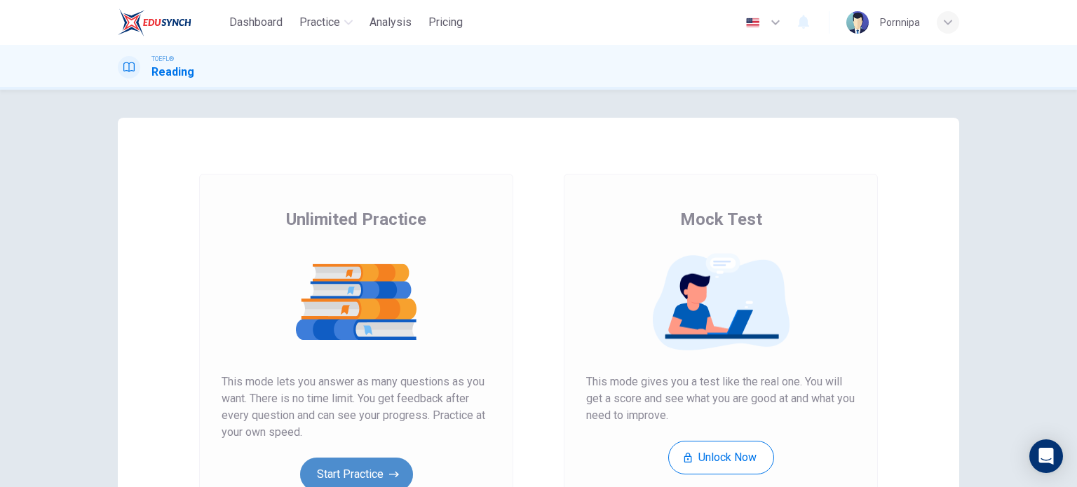
click at [367, 475] on button "Start Practice" at bounding box center [356, 475] width 113 height 34
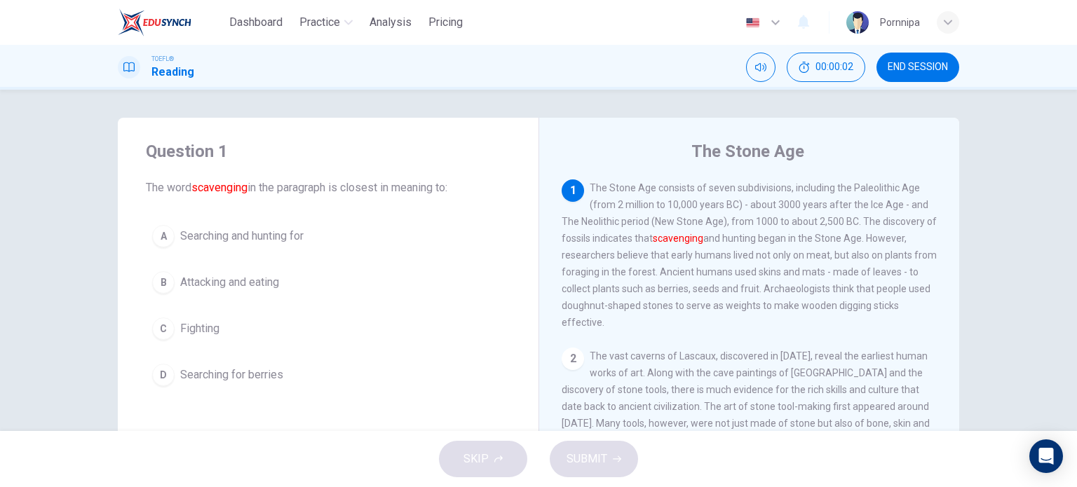
click at [915, 69] on span "END SESSION" at bounding box center [917, 67] width 60 height 11
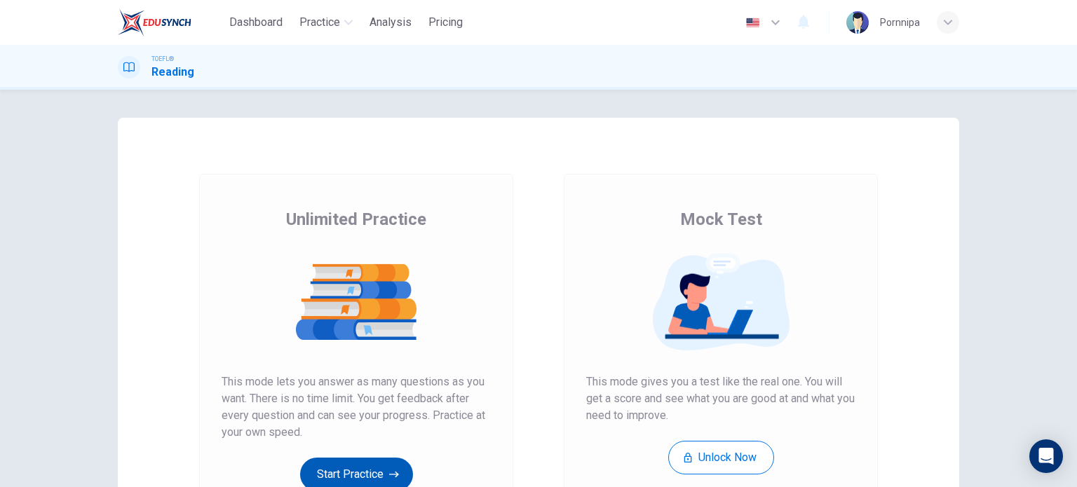
click at [339, 470] on button "Start Practice" at bounding box center [356, 475] width 113 height 34
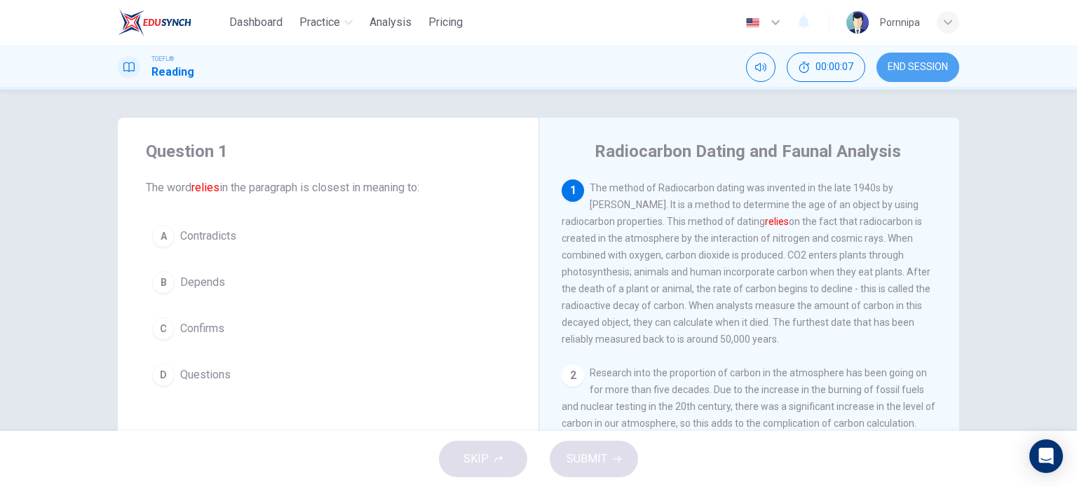
click at [937, 66] on span "END SESSION" at bounding box center [917, 67] width 60 height 11
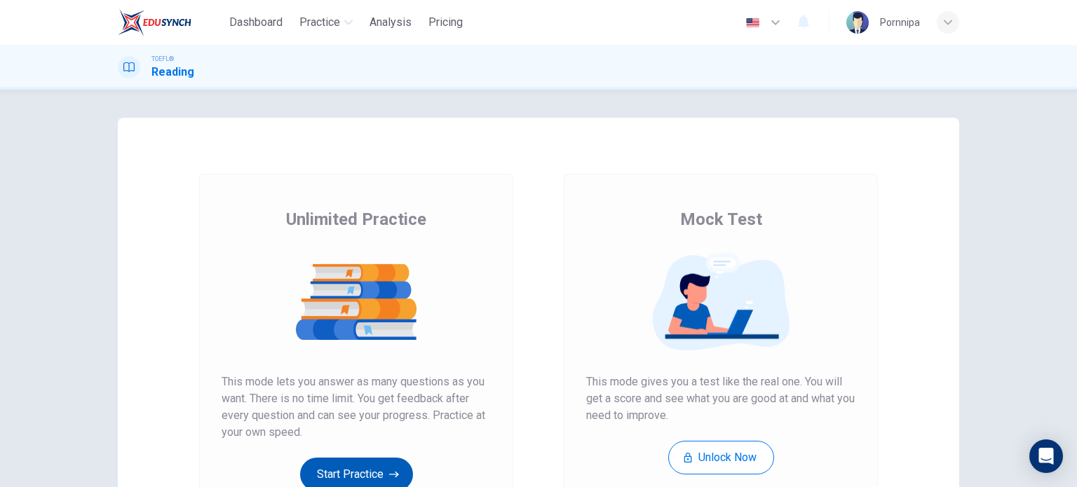
click at [345, 476] on button "Start Practice" at bounding box center [356, 475] width 113 height 34
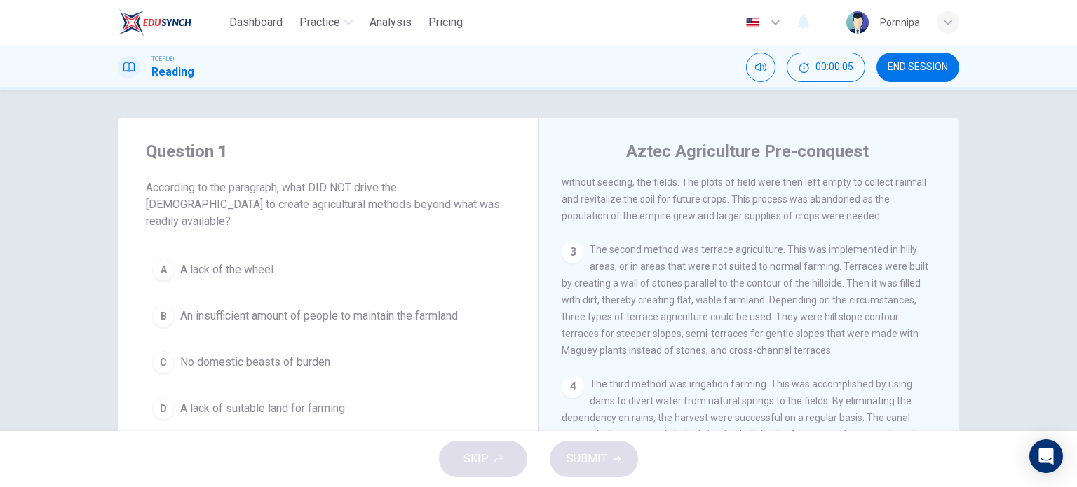
scroll to position [97, 0]
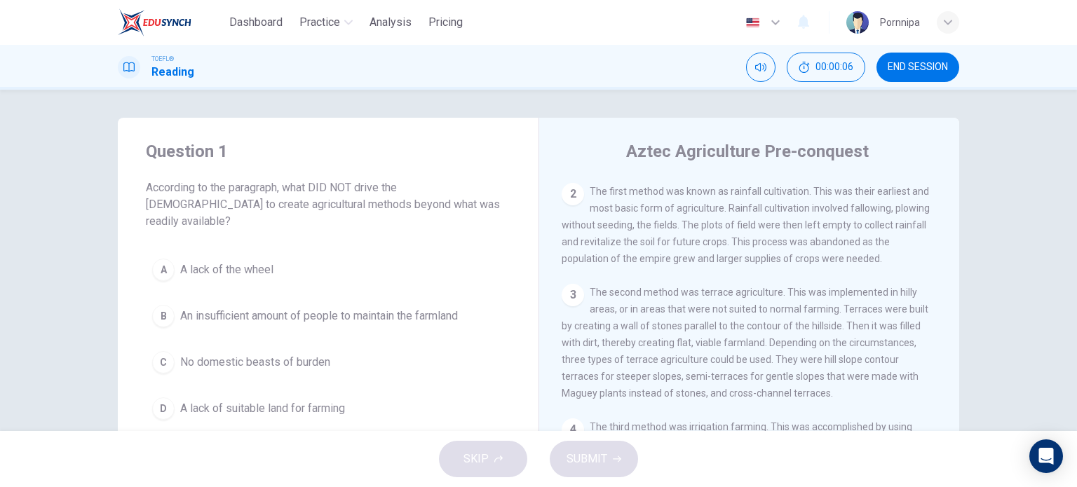
click at [918, 76] on button "END SESSION" at bounding box center [917, 67] width 83 height 29
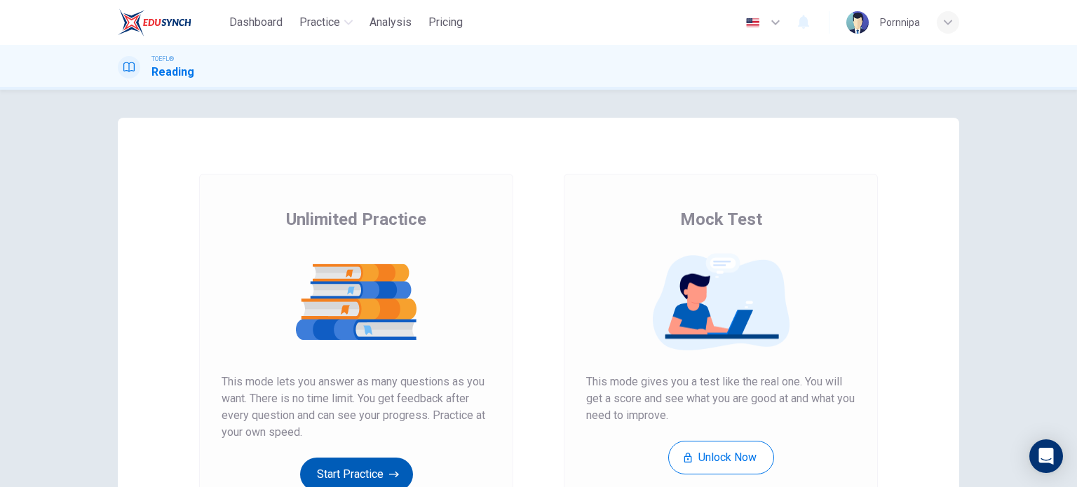
click at [336, 468] on button "Start Practice" at bounding box center [356, 475] width 113 height 34
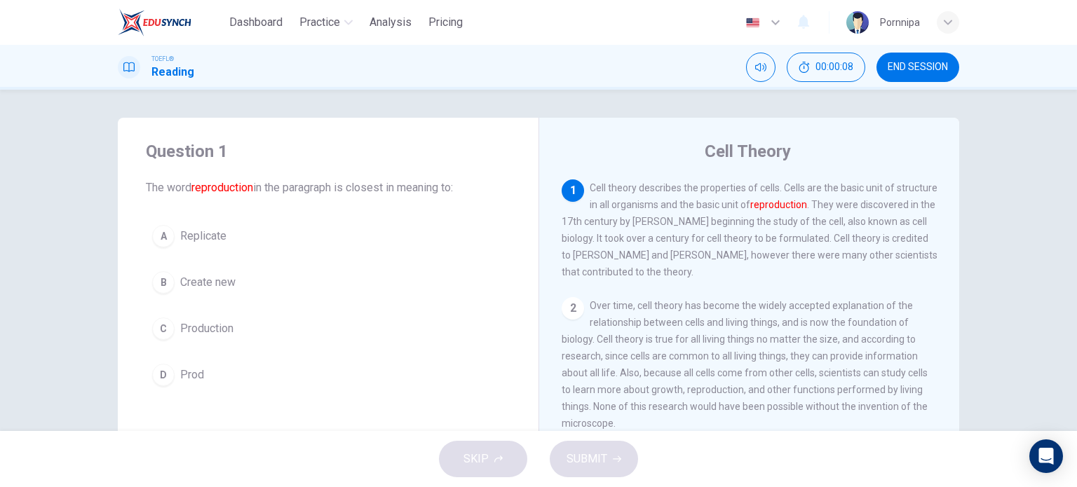
click at [906, 64] on span "END SESSION" at bounding box center [917, 67] width 60 height 11
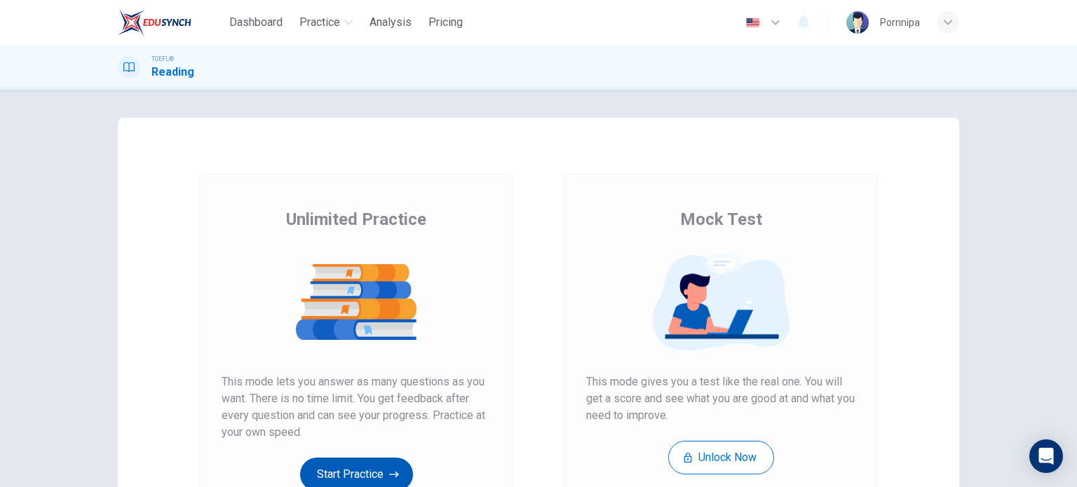
click at [334, 458] on button "Start Practice" at bounding box center [356, 475] width 113 height 34
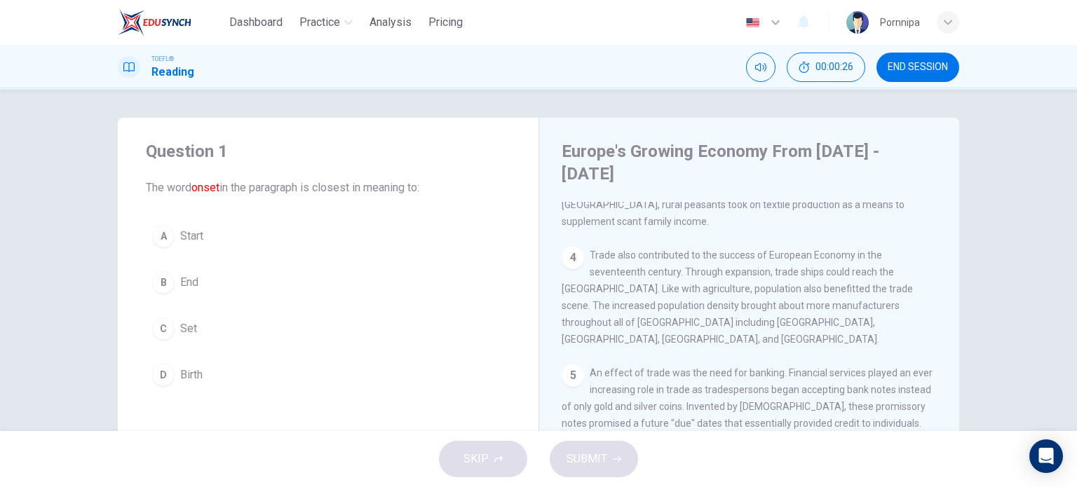
scroll to position [463, 0]
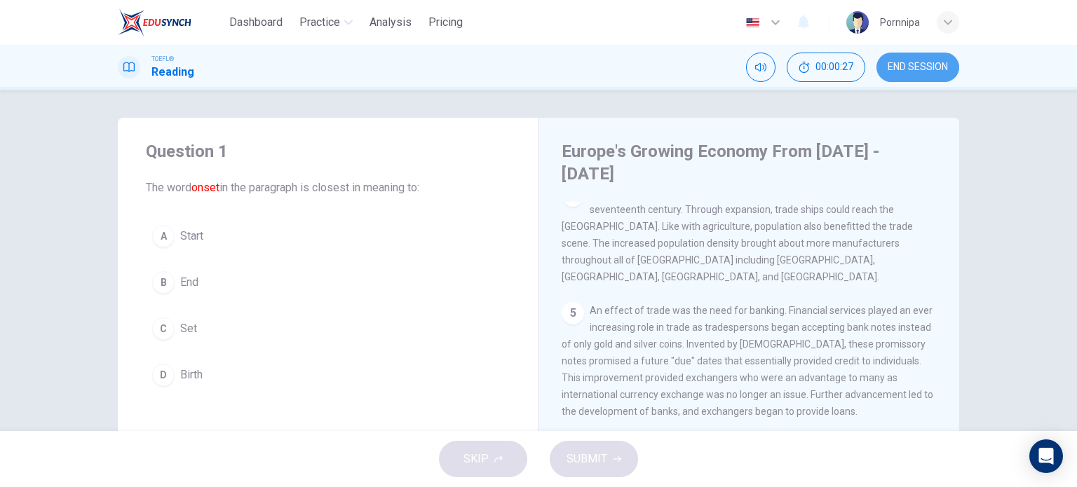
click at [932, 55] on button "END SESSION" at bounding box center [917, 67] width 83 height 29
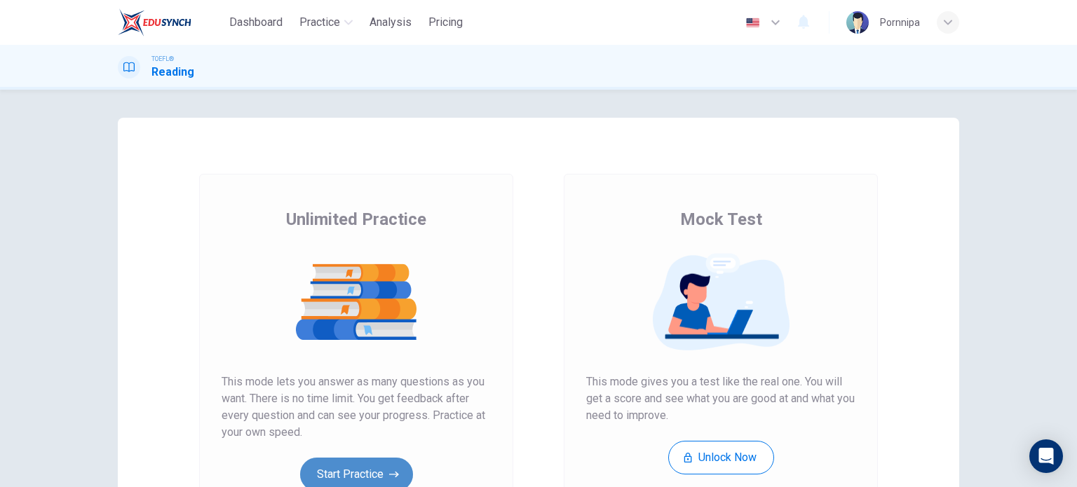
click at [369, 468] on button "Start Practice" at bounding box center [356, 475] width 113 height 34
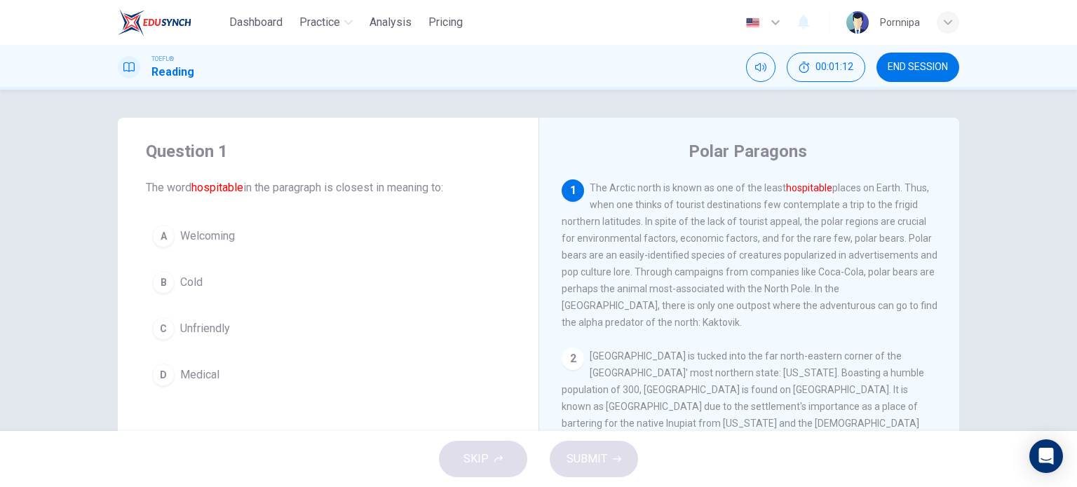
click at [793, 233] on div "1 The Arctic north is known as one of the least hospitable places on Earth. Thu…" at bounding box center [750, 254] width 376 height 151
drag, startPoint x: 686, startPoint y: 145, endPoint x: 707, endPoint y: 189, distance: 48.9
click at [717, 193] on div "Polar Paragons 1 The Arctic north is known as one of the least hospitable place…" at bounding box center [748, 361] width 421 height 487
click at [689, 148] on div "Polar Paragons" at bounding box center [759, 151] width 394 height 22
drag, startPoint x: 688, startPoint y: 148, endPoint x: 849, endPoint y: 208, distance: 172.1
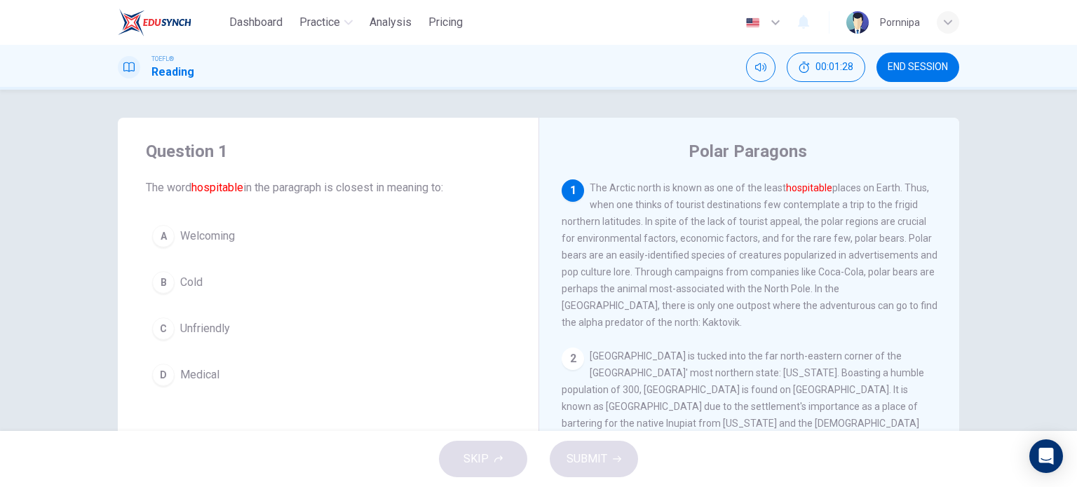
click at [858, 207] on div "Polar Paragons 1 The Arctic north is known as one of the least hospitable place…" at bounding box center [748, 361] width 421 height 487
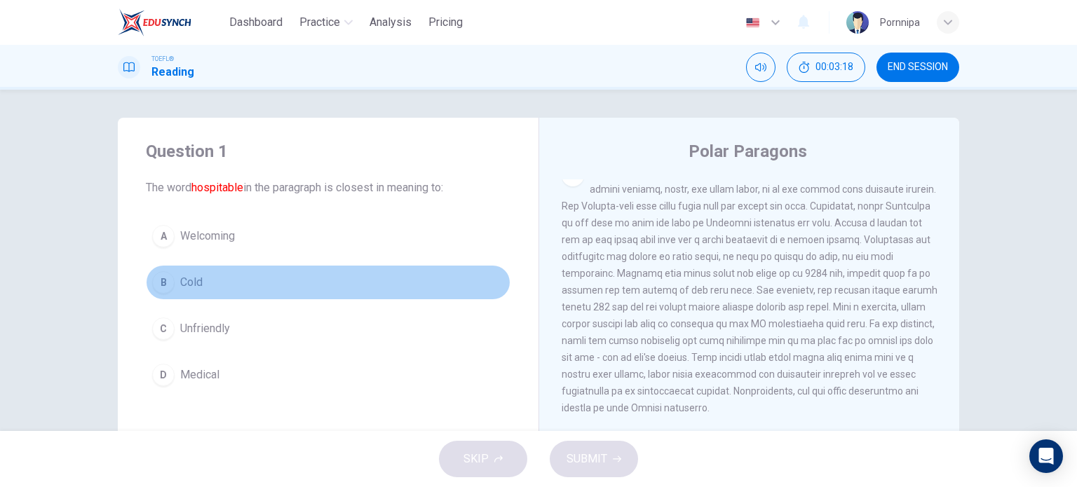
click at [193, 287] on span "Cold" at bounding box center [191, 282] width 22 height 17
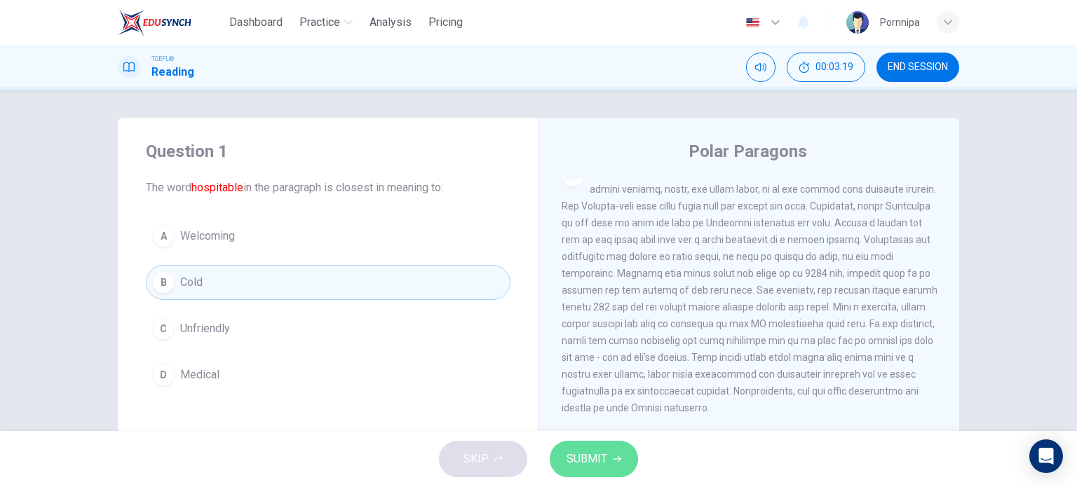
click at [578, 443] on button "SUBMIT" at bounding box center [594, 459] width 88 height 36
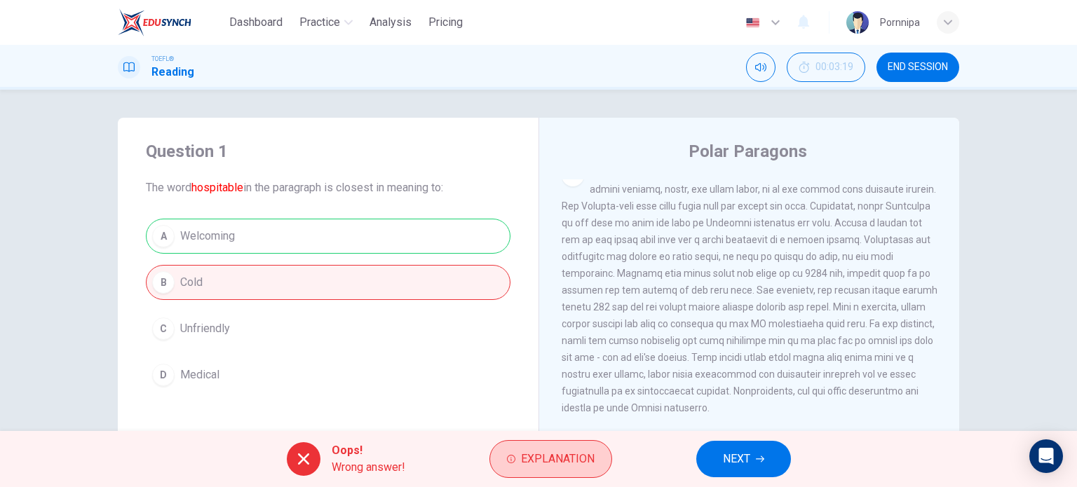
click at [550, 457] on span "Explanation" at bounding box center [558, 459] width 74 height 20
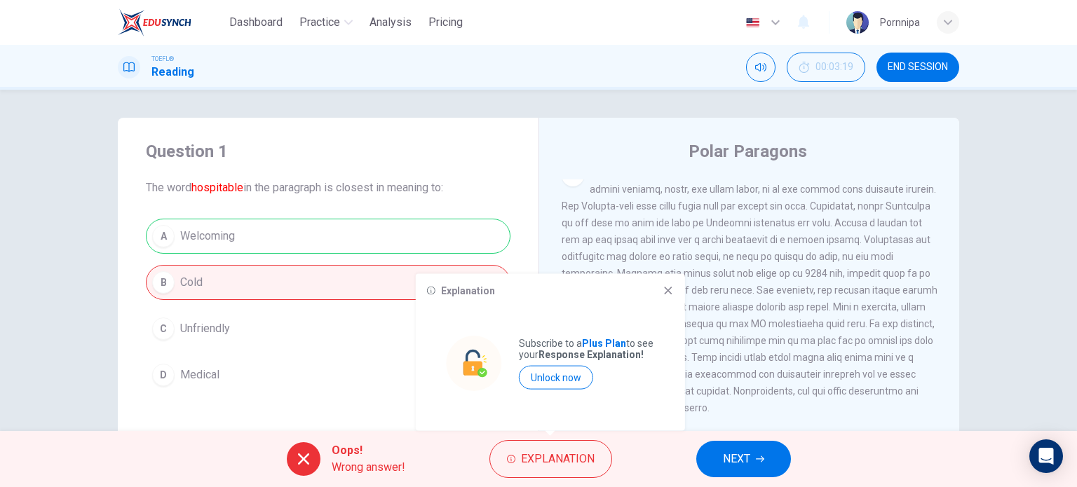
click at [667, 289] on icon at bounding box center [667, 290] width 11 height 11
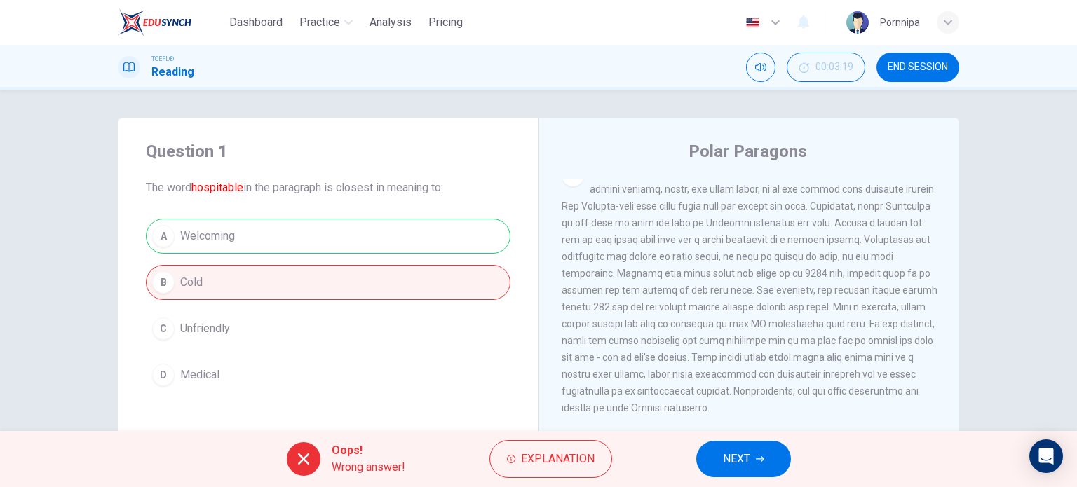
click at [746, 459] on span "NEXT" at bounding box center [736, 459] width 27 height 20
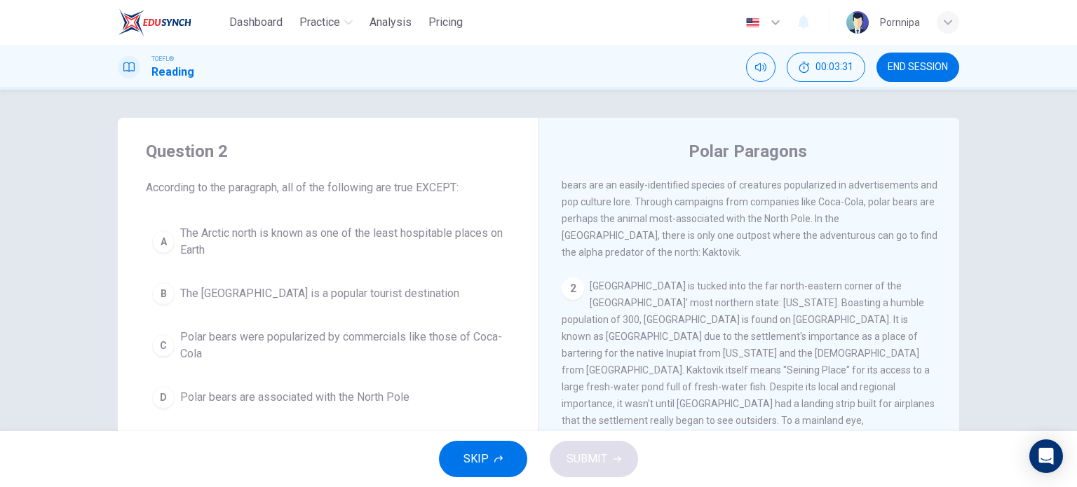
drag, startPoint x: 349, startPoint y: 365, endPoint x: 322, endPoint y: 380, distance: 31.1
click at [348, 365] on button "C Polar bears were popularized by commercials like those of Coca-Cola" at bounding box center [328, 345] width 365 height 46
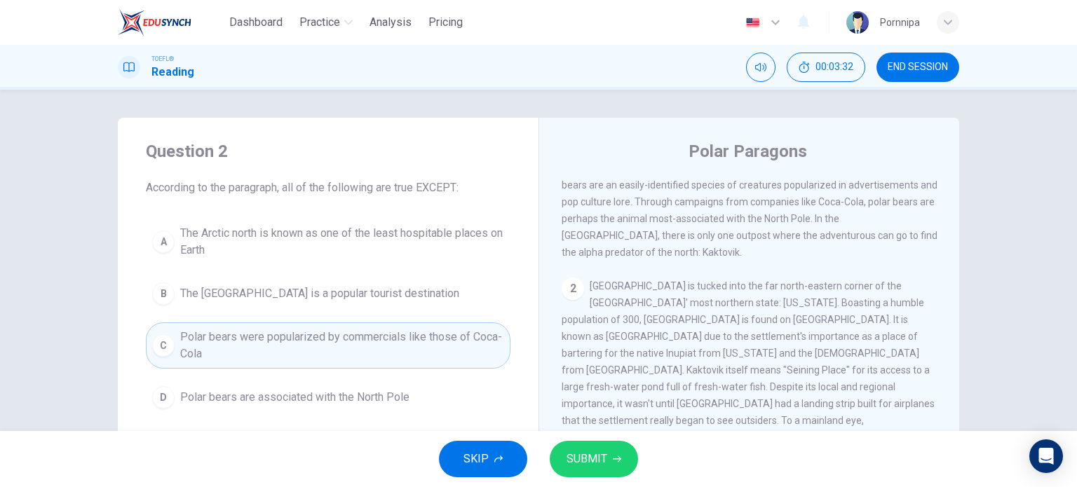
click at [592, 447] on button "SUBMIT" at bounding box center [594, 459] width 88 height 36
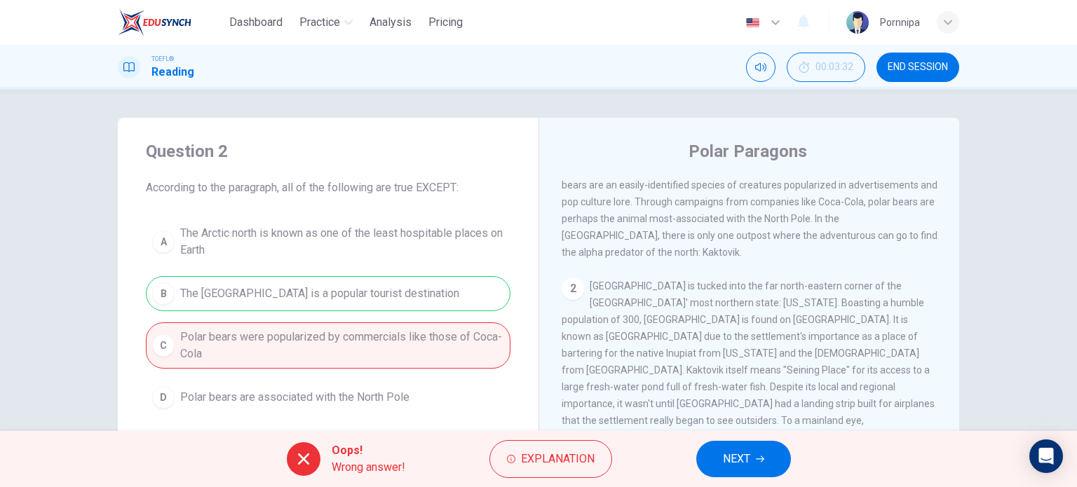
click at [732, 459] on span "NEXT" at bounding box center [736, 459] width 27 height 20
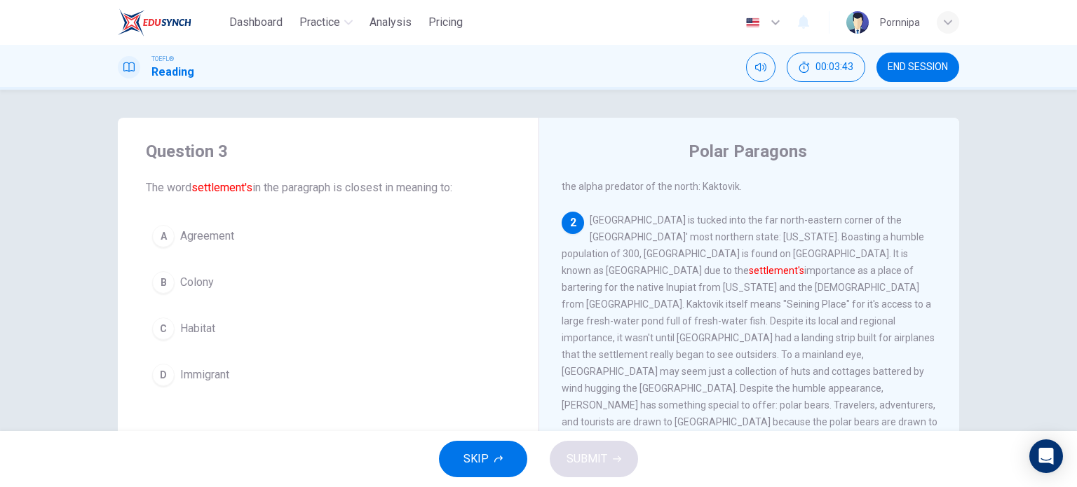
click at [369, 338] on button "C Habitat" at bounding box center [328, 328] width 365 height 35
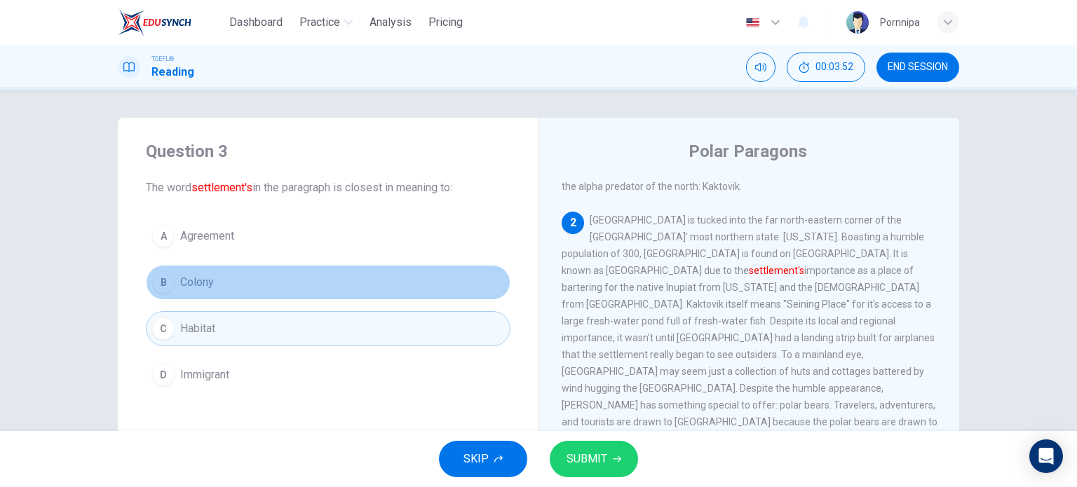
click at [241, 288] on button "B Colony" at bounding box center [328, 282] width 365 height 35
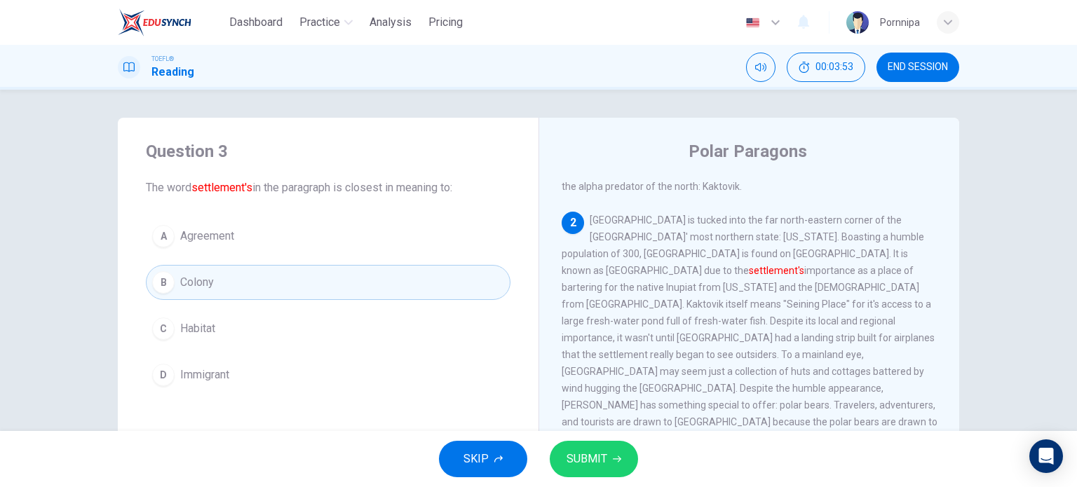
click at [620, 456] on button "SUBMIT" at bounding box center [594, 459] width 88 height 36
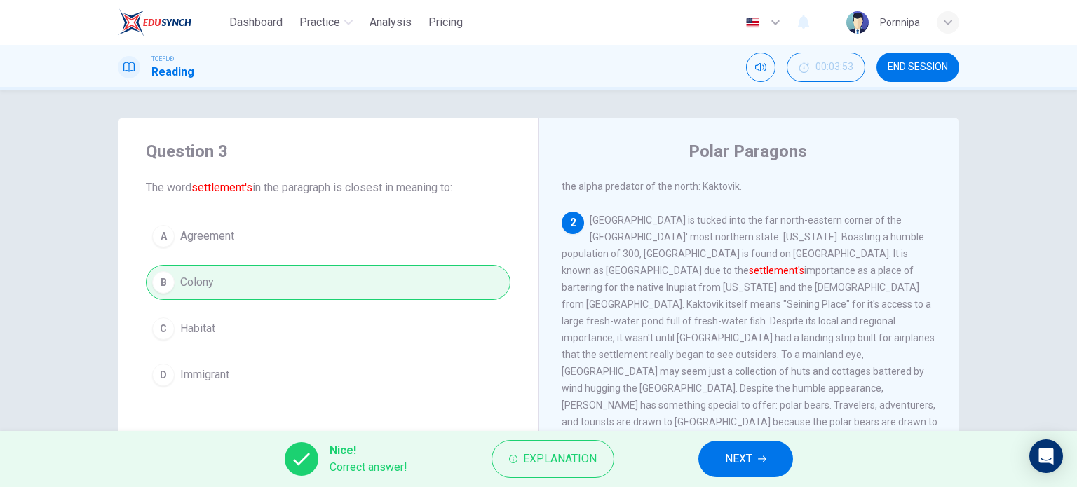
click at [765, 456] on icon "button" at bounding box center [762, 459] width 8 height 8
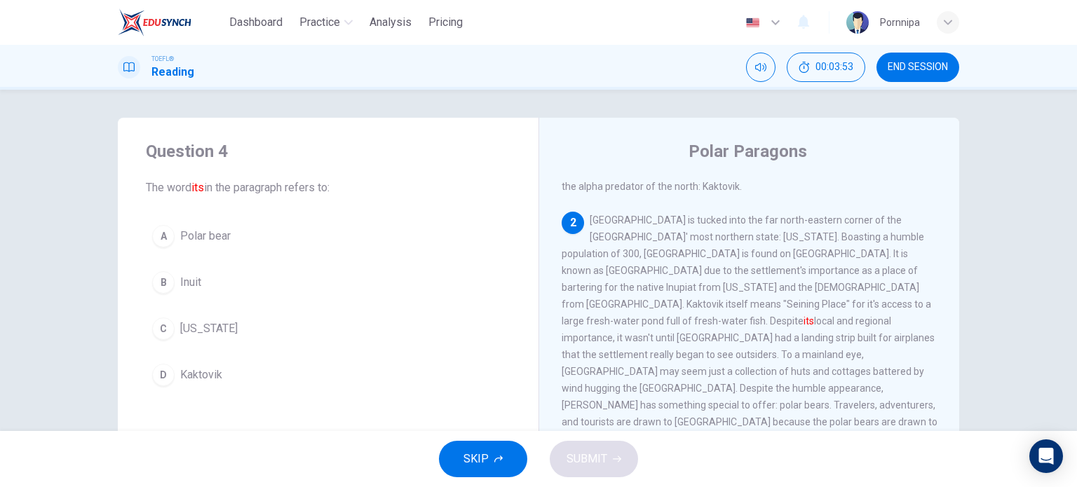
scroll to position [173, 0]
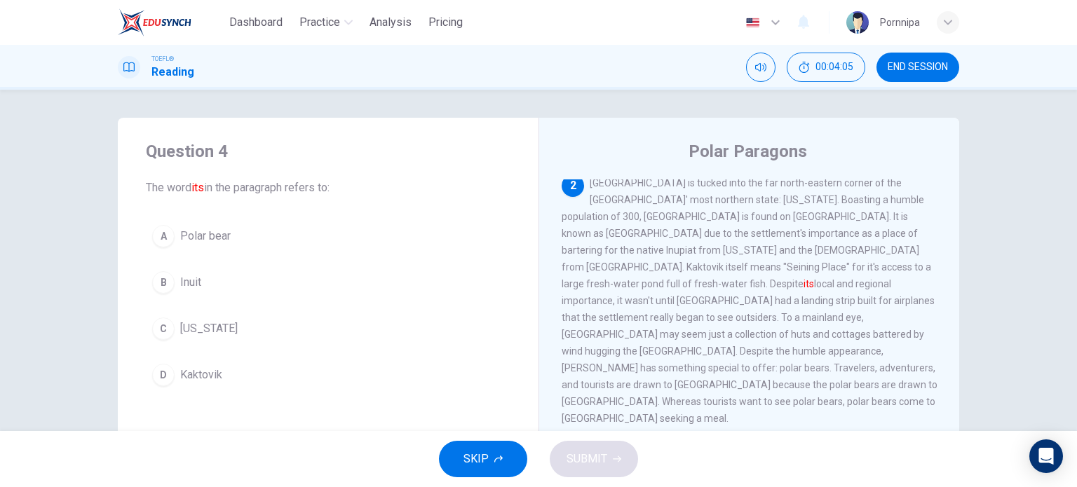
click at [205, 381] on span "Kaktovik" at bounding box center [201, 375] width 42 height 17
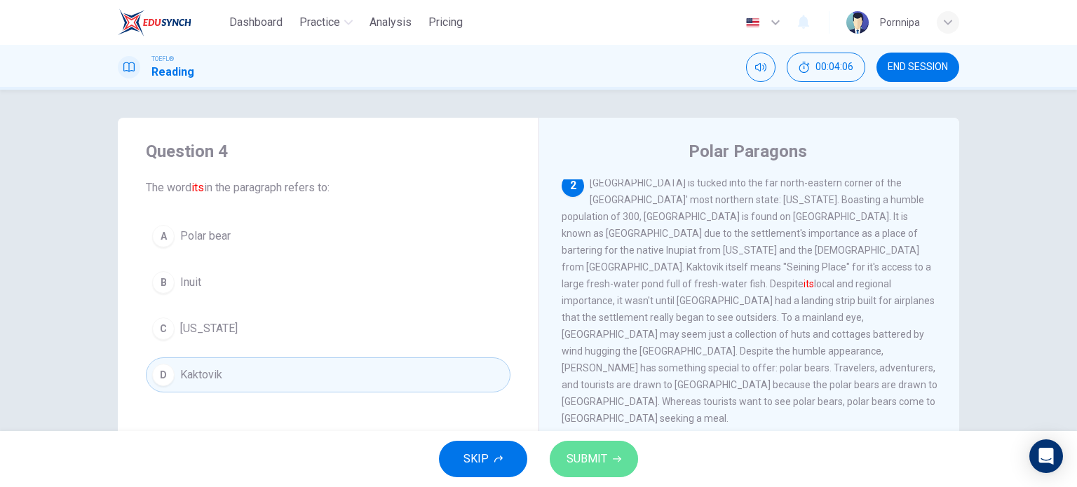
click at [589, 455] on span "SUBMIT" at bounding box center [586, 459] width 41 height 20
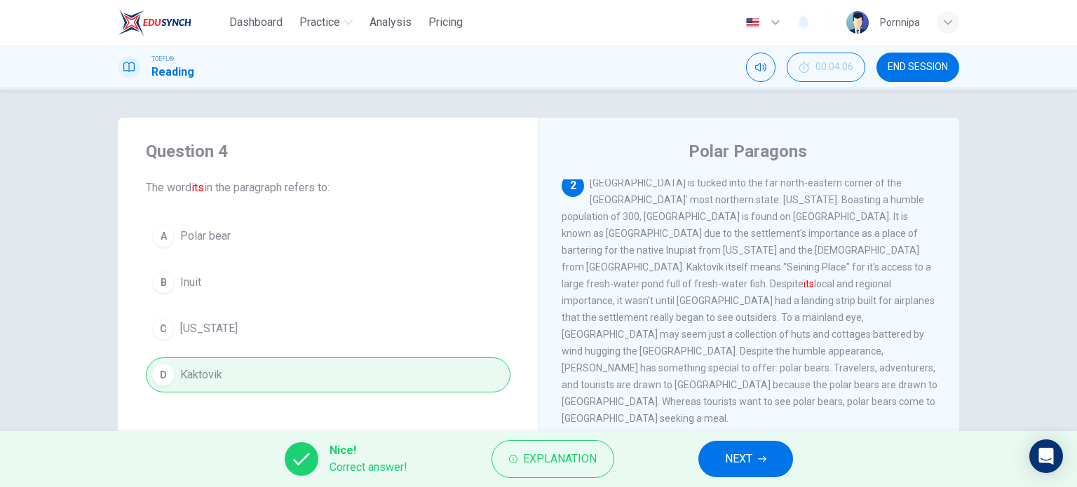
scroll to position [70, 0]
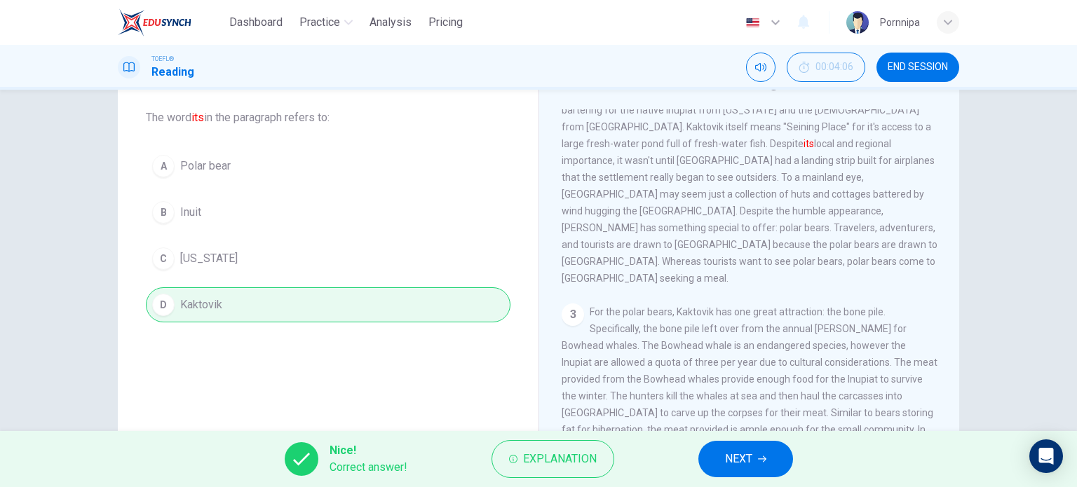
click at [737, 467] on span "NEXT" at bounding box center [738, 459] width 27 height 20
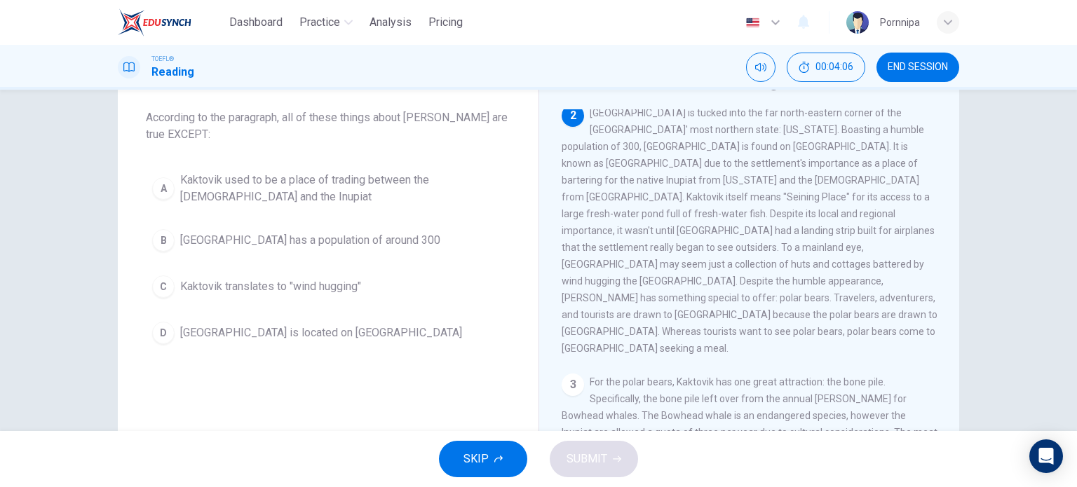
scroll to position [0, 0]
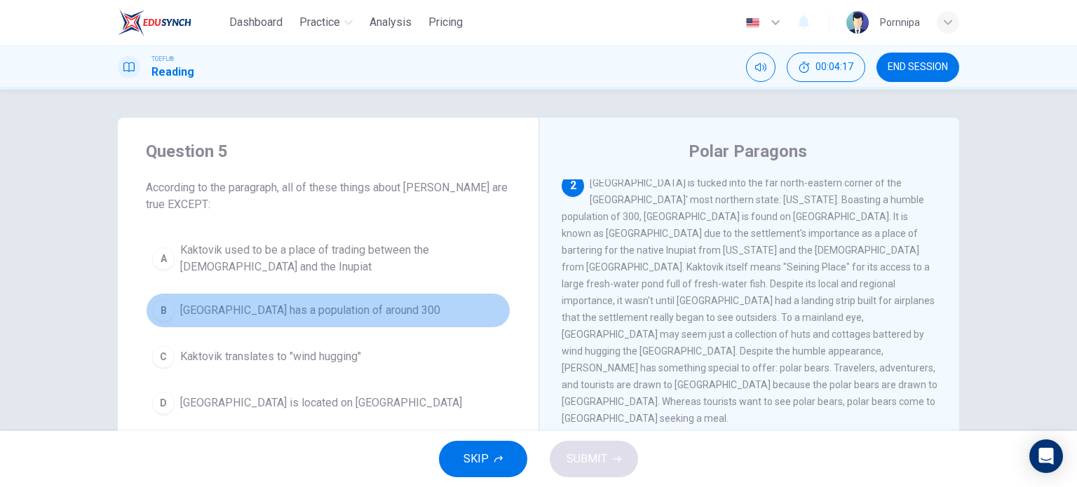
click at [291, 294] on button "B Kaktovik has a population of around 300" at bounding box center [328, 310] width 365 height 35
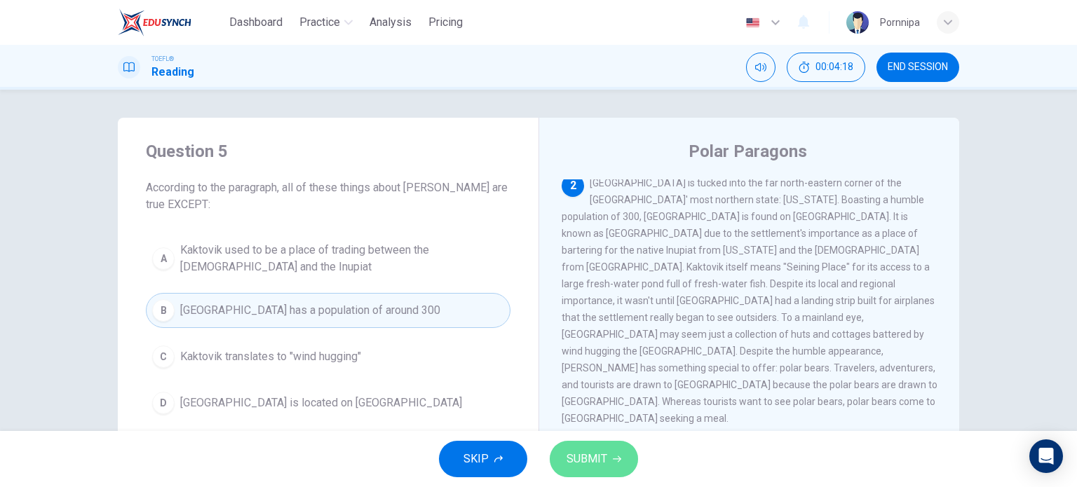
click at [592, 456] on span "SUBMIT" at bounding box center [586, 459] width 41 height 20
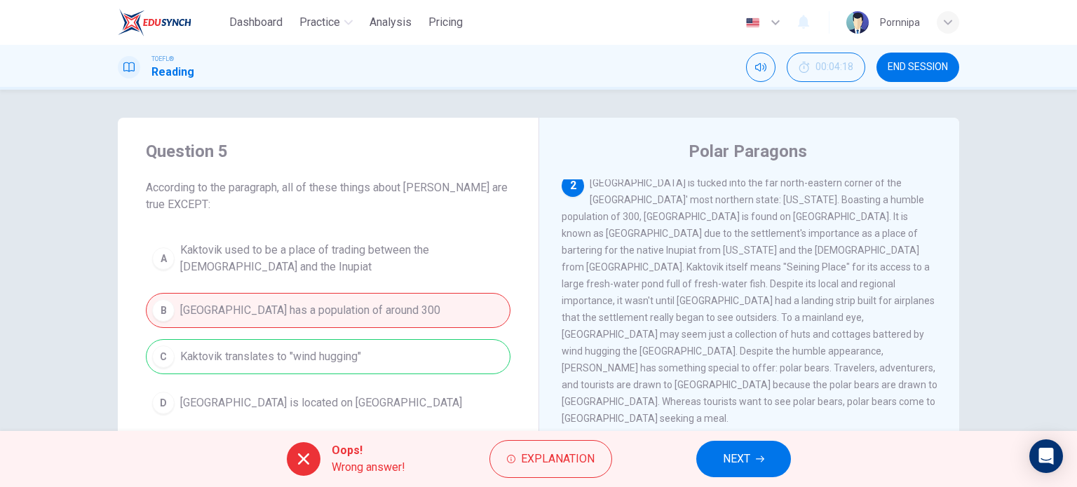
click at [739, 454] on span "NEXT" at bounding box center [736, 459] width 27 height 20
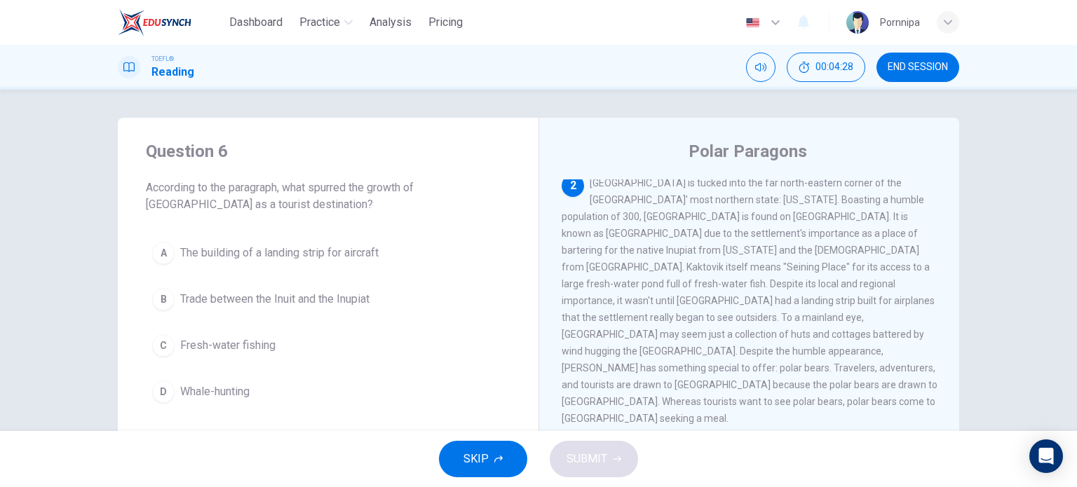
click at [183, 334] on button "C Fresh-water fishing" at bounding box center [328, 345] width 365 height 35
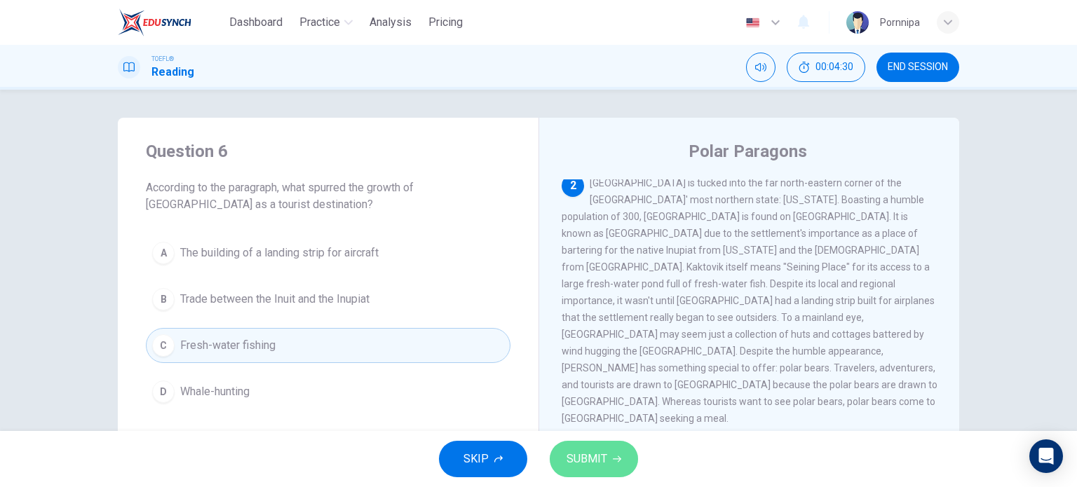
click at [597, 462] on span "SUBMIT" at bounding box center [586, 459] width 41 height 20
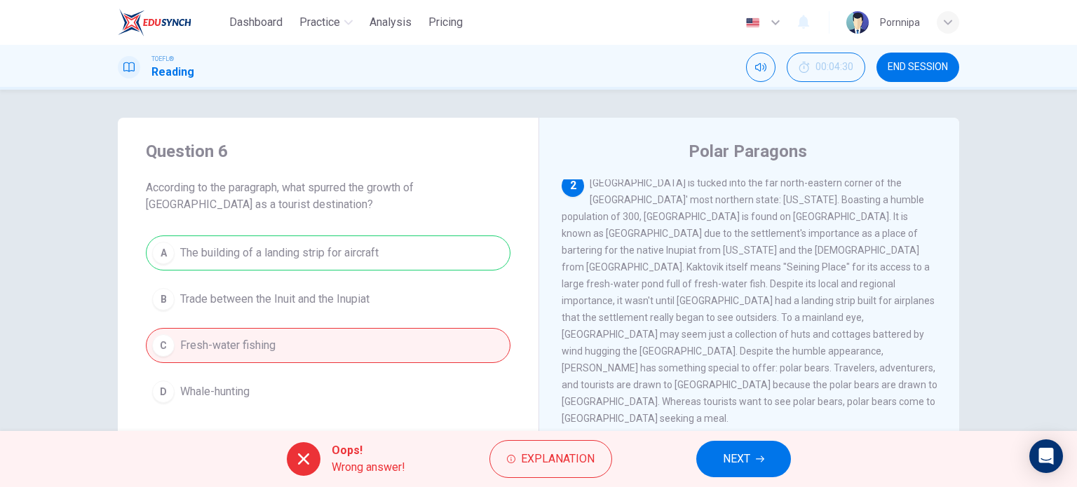
click at [763, 452] on button "NEXT" at bounding box center [743, 459] width 95 height 36
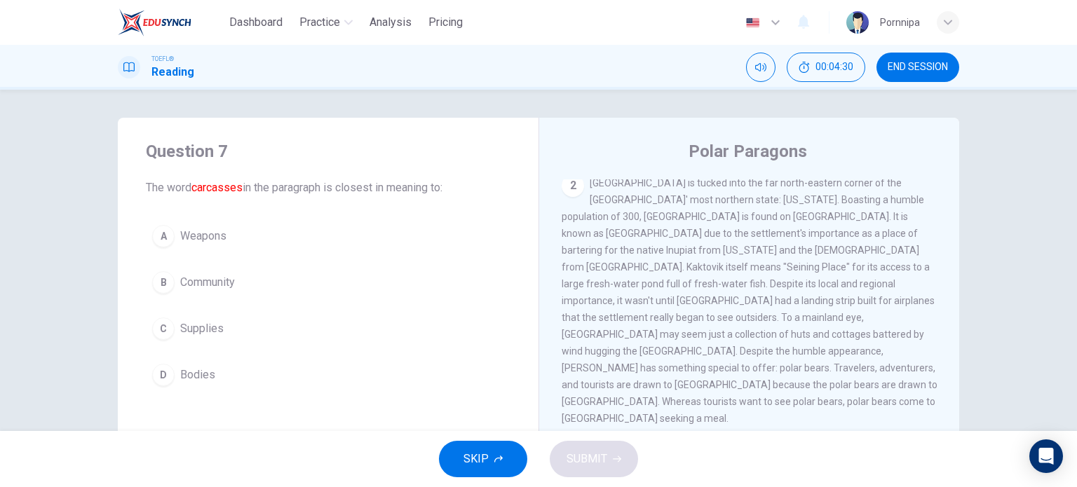
scroll to position [344, 0]
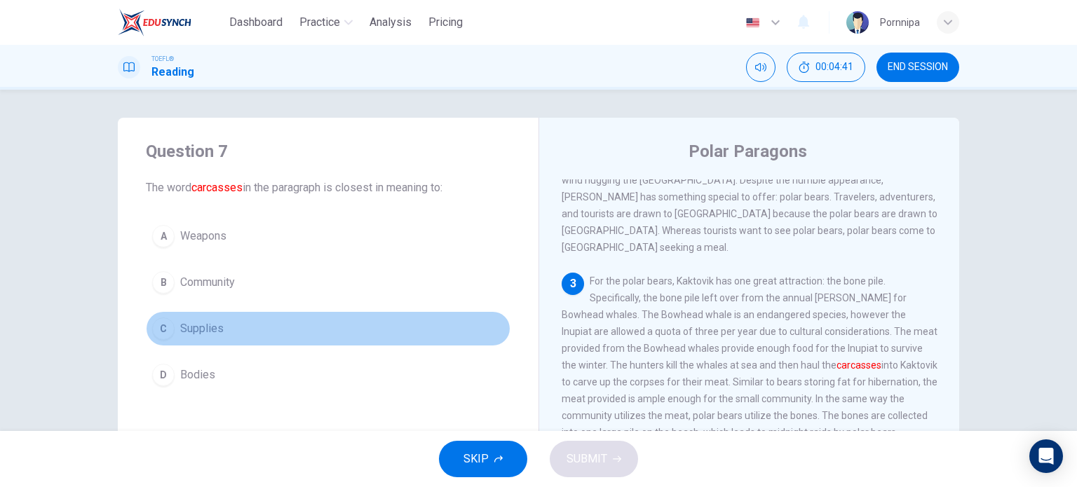
click at [245, 332] on button "C Supplies" at bounding box center [328, 328] width 365 height 35
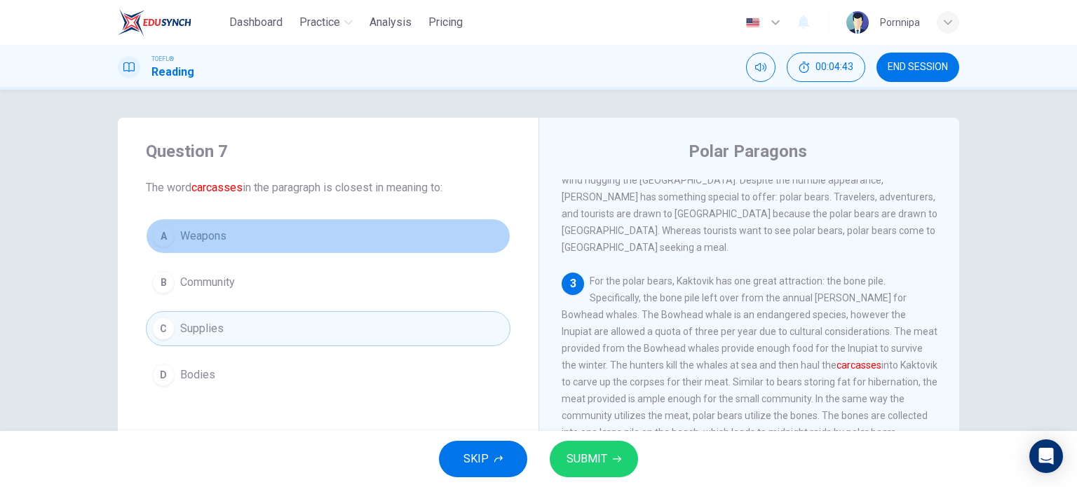
click at [306, 229] on button "A Weapons" at bounding box center [328, 236] width 365 height 35
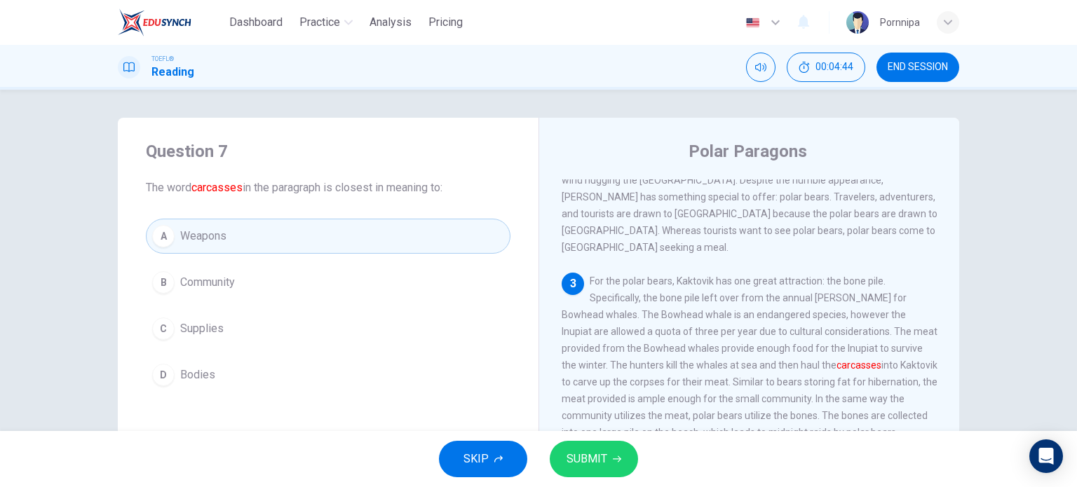
click at [593, 461] on span "SUBMIT" at bounding box center [586, 459] width 41 height 20
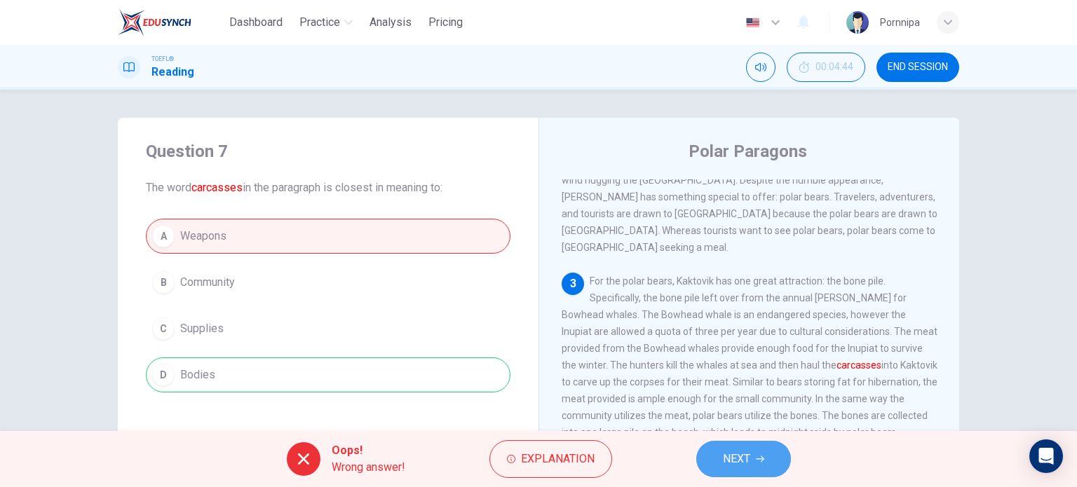
click at [729, 458] on span "NEXT" at bounding box center [736, 459] width 27 height 20
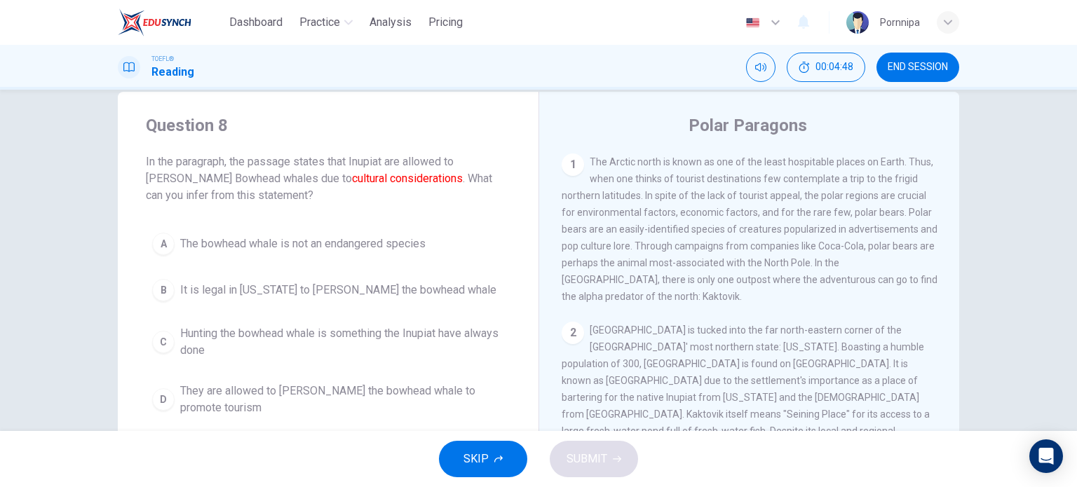
scroll to position [27, 0]
click at [361, 361] on button "C Hunting the bowhead whale is something the Inupiat have always done" at bounding box center [328, 341] width 365 height 46
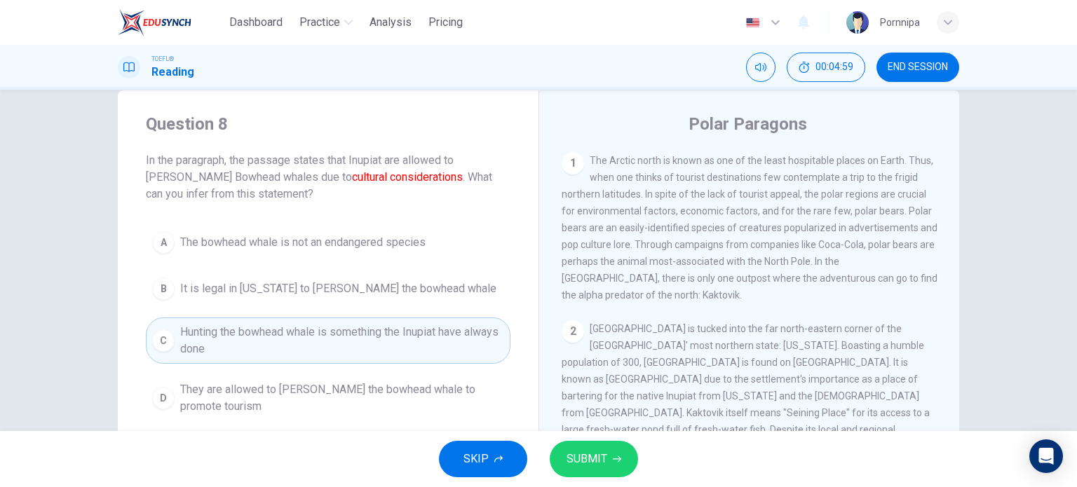
click at [611, 465] on button "SUBMIT" at bounding box center [594, 459] width 88 height 36
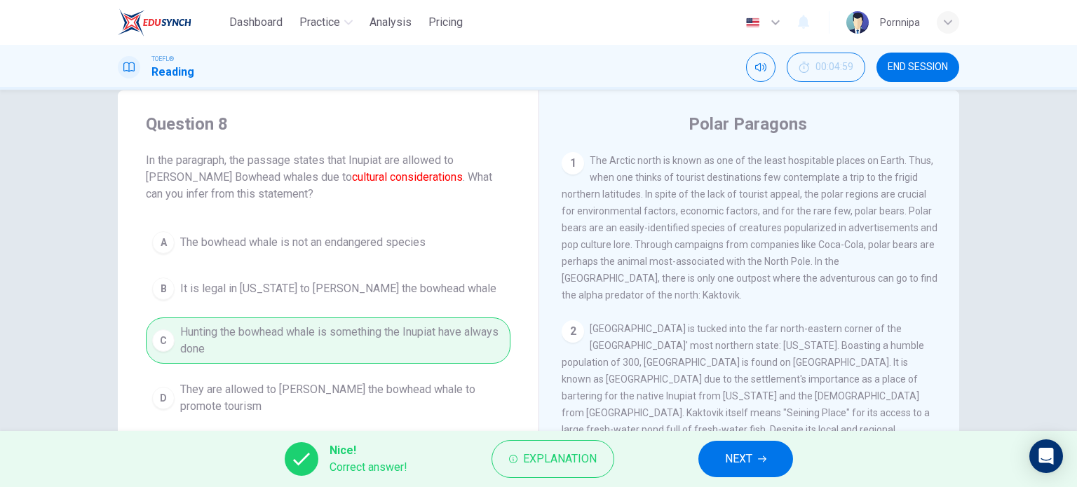
click at [740, 459] on span "NEXT" at bounding box center [738, 459] width 27 height 20
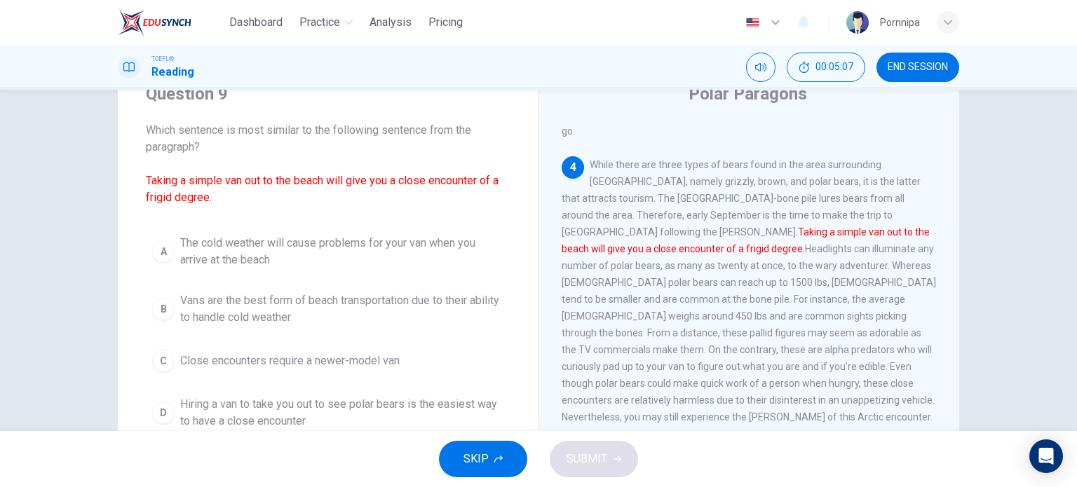
scroll to position [59, 0]
click at [430, 377] on div "A The cold weather will cause problems for your van when you arrive at the beac…" at bounding box center [328, 330] width 365 height 207
click at [322, 358] on span "Close encounters require a newer-model van" at bounding box center [289, 359] width 219 height 17
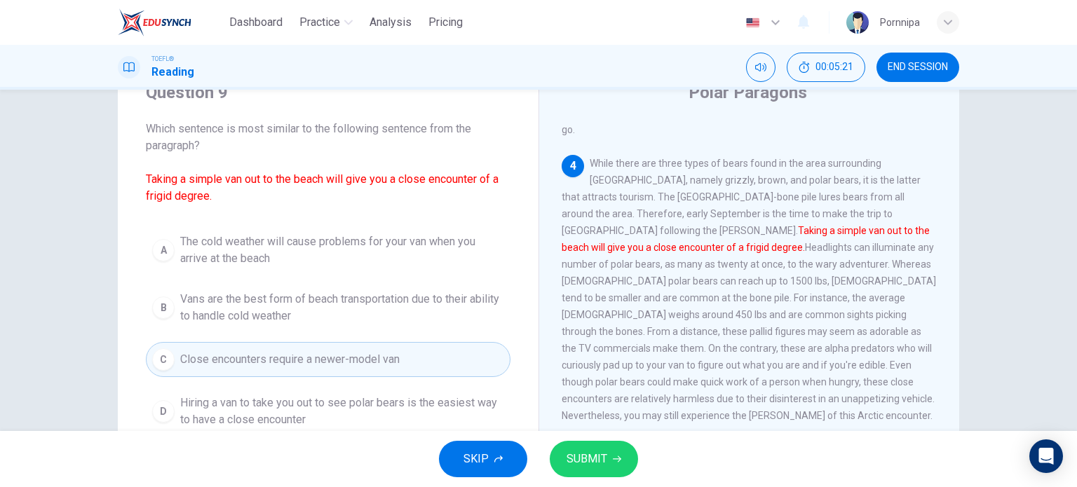
click at [601, 452] on span "SUBMIT" at bounding box center [586, 459] width 41 height 20
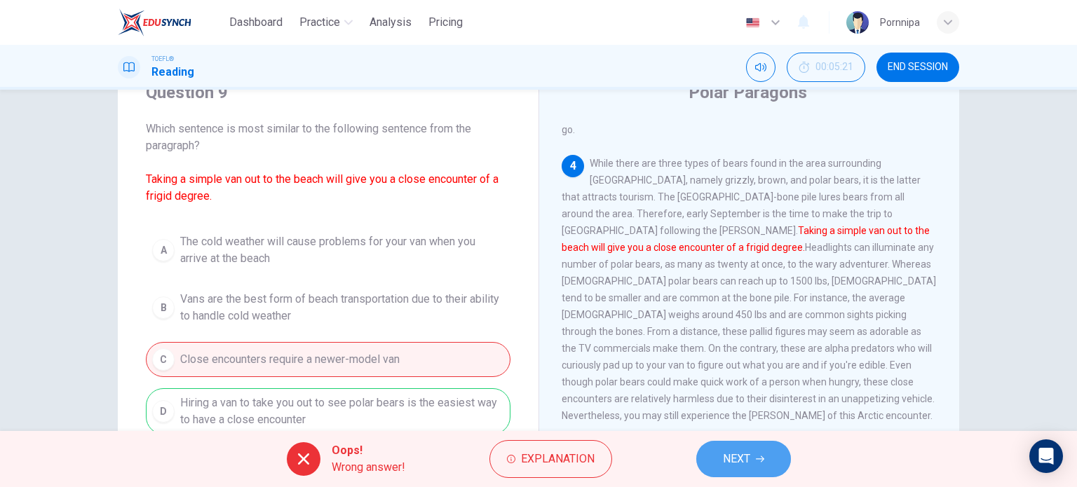
click at [751, 461] on button "NEXT" at bounding box center [743, 459] width 95 height 36
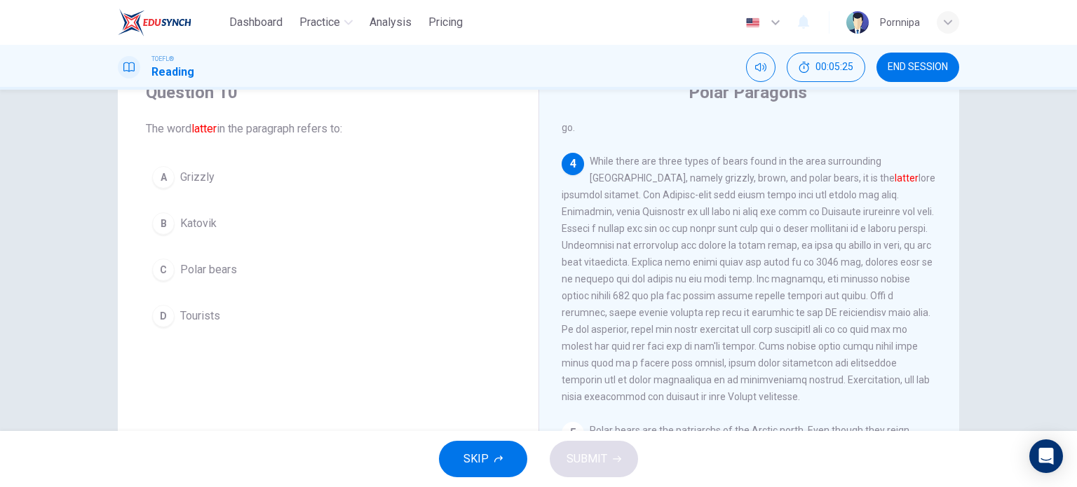
click at [200, 268] on span "Polar bears" at bounding box center [208, 269] width 57 height 17
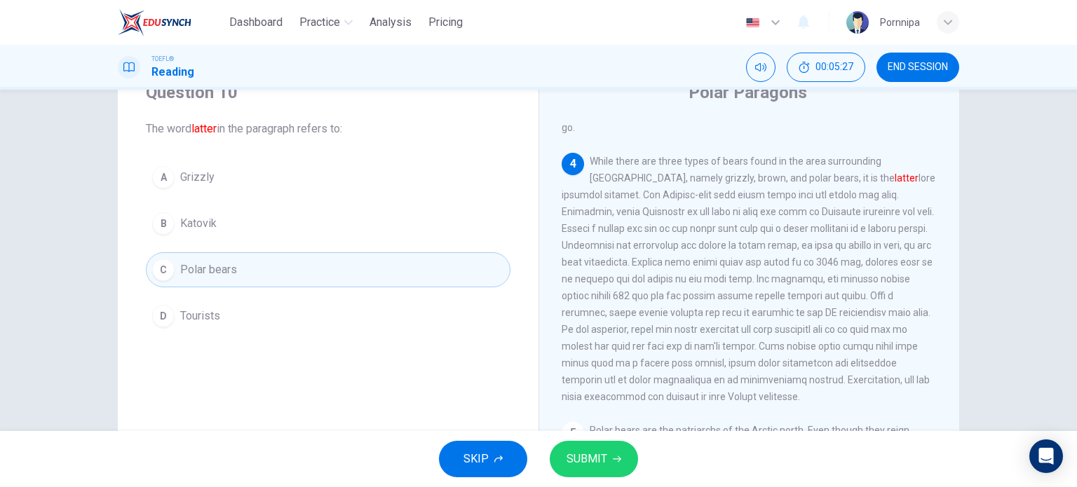
click at [588, 456] on span "SUBMIT" at bounding box center [586, 459] width 41 height 20
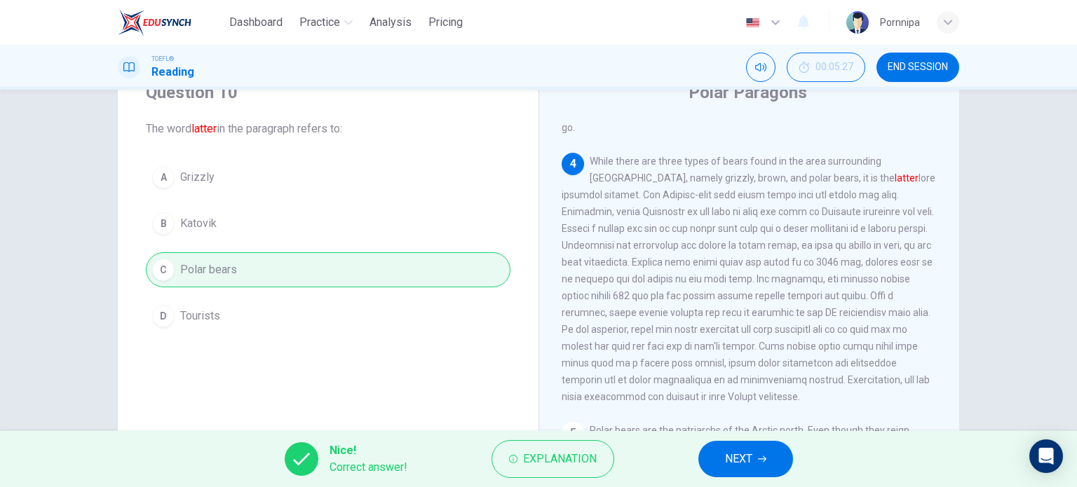
scroll to position [0, 0]
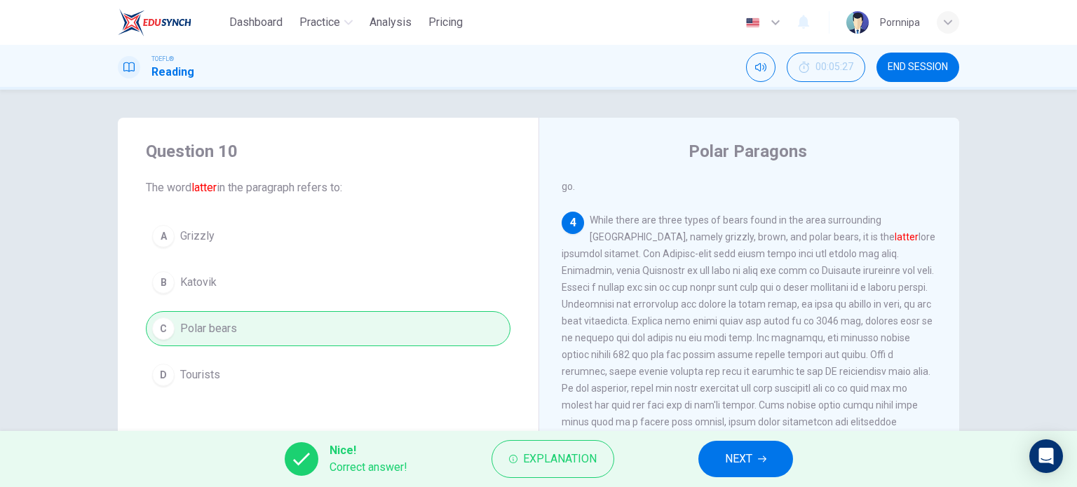
click at [750, 460] on span "NEXT" at bounding box center [738, 459] width 27 height 20
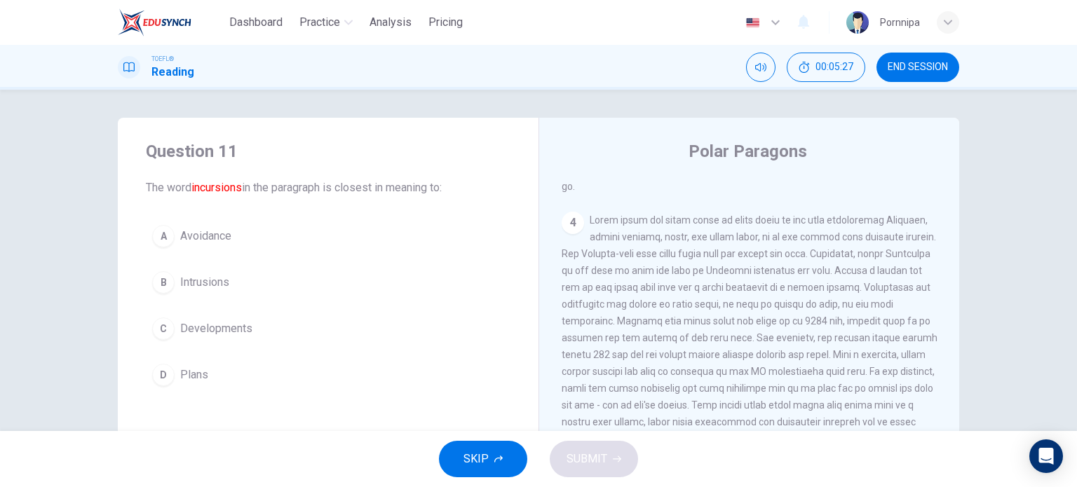
scroll to position [672, 0]
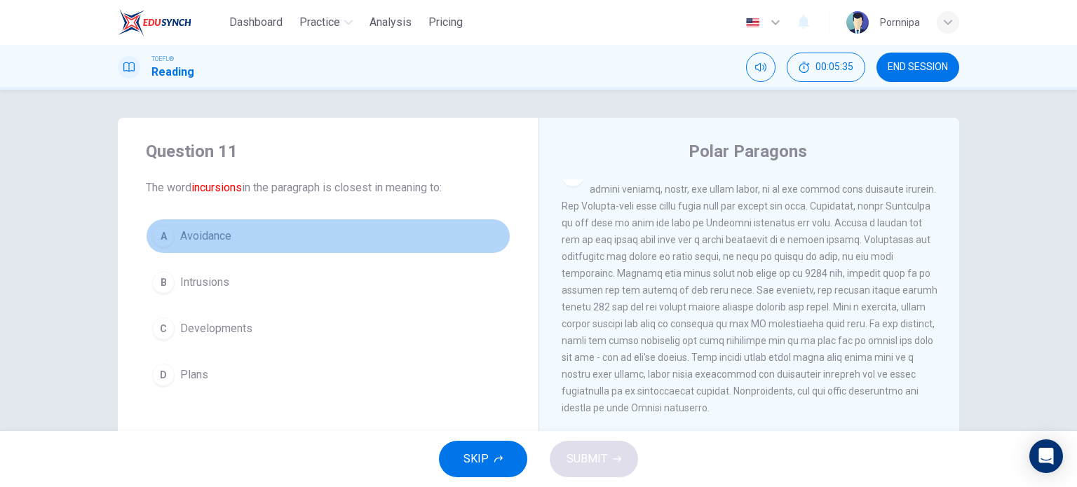
click at [203, 233] on span "Avoidance" at bounding box center [205, 236] width 51 height 17
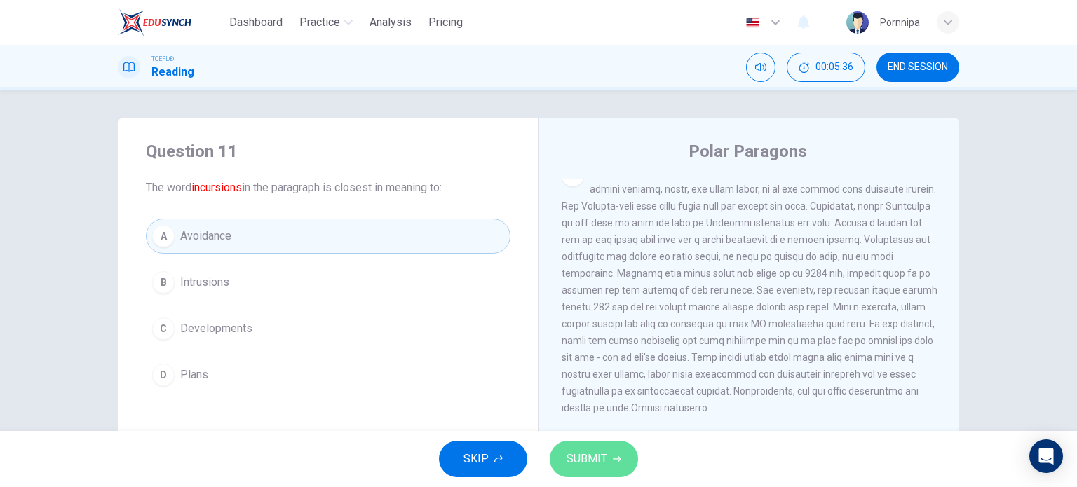
click at [592, 456] on span "SUBMIT" at bounding box center [586, 459] width 41 height 20
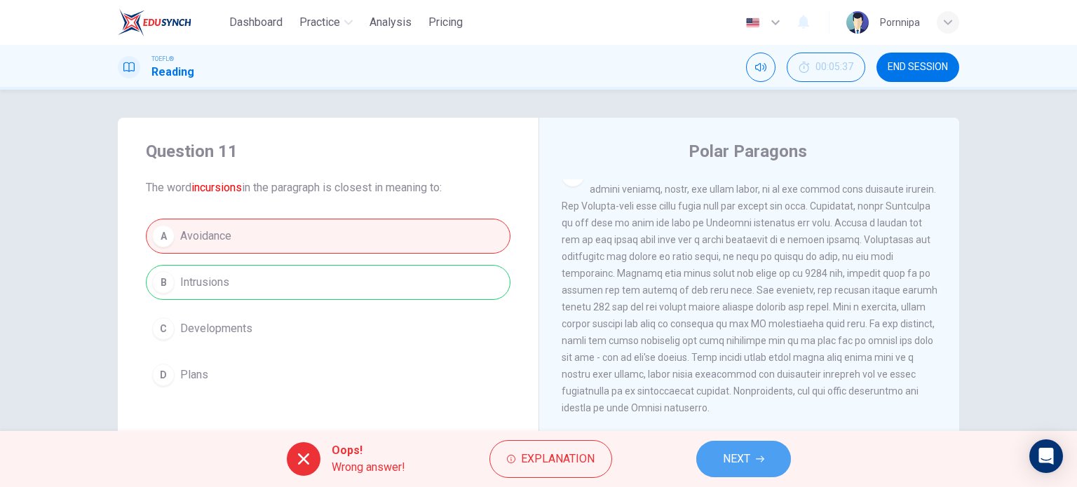
click at [745, 452] on span "NEXT" at bounding box center [736, 459] width 27 height 20
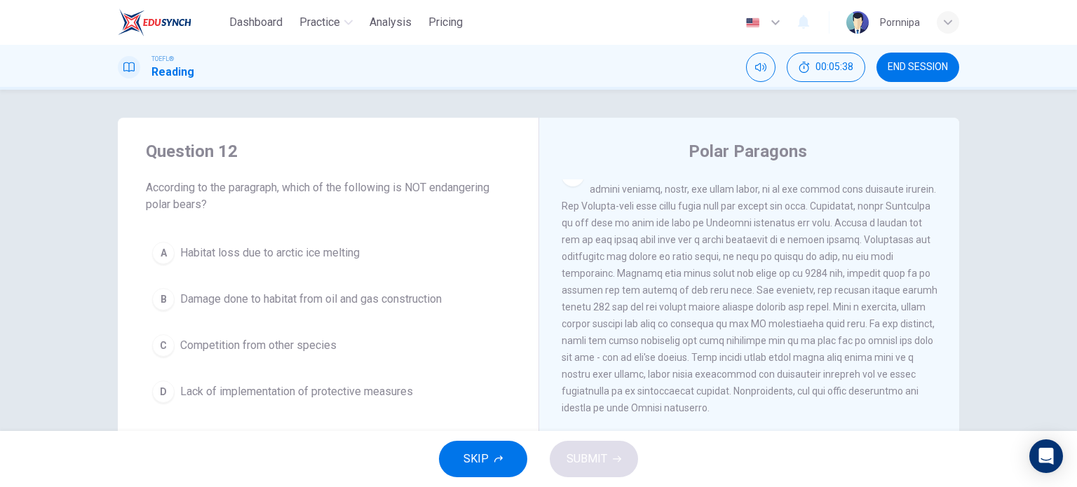
click at [285, 298] on span "Damage done to habitat from oil and gas construction" at bounding box center [310, 299] width 261 height 17
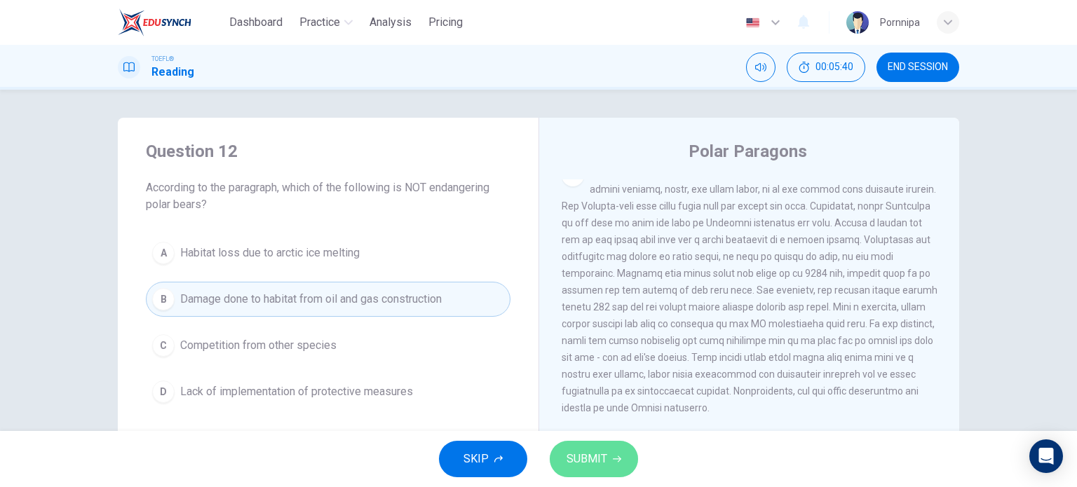
click at [594, 461] on span "SUBMIT" at bounding box center [586, 459] width 41 height 20
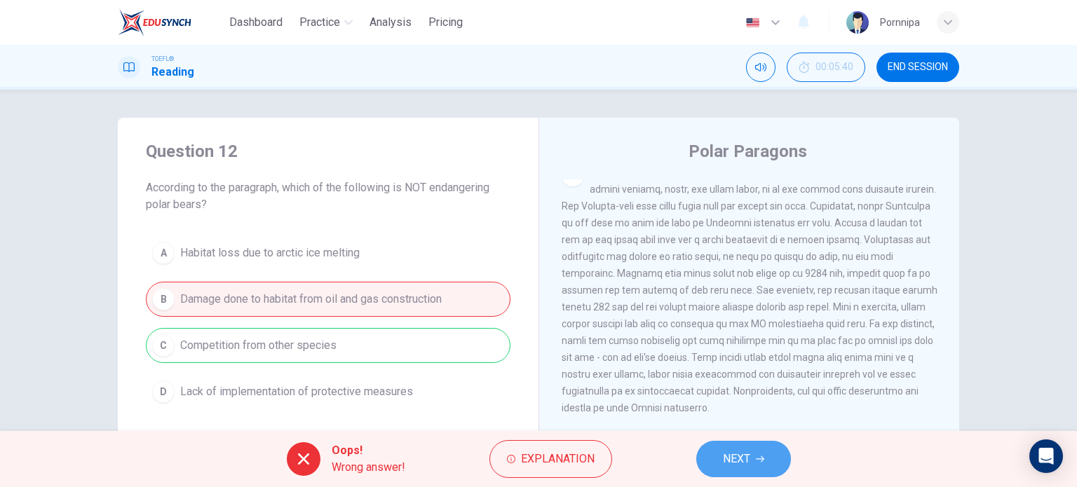
click at [766, 468] on button "NEXT" at bounding box center [743, 459] width 95 height 36
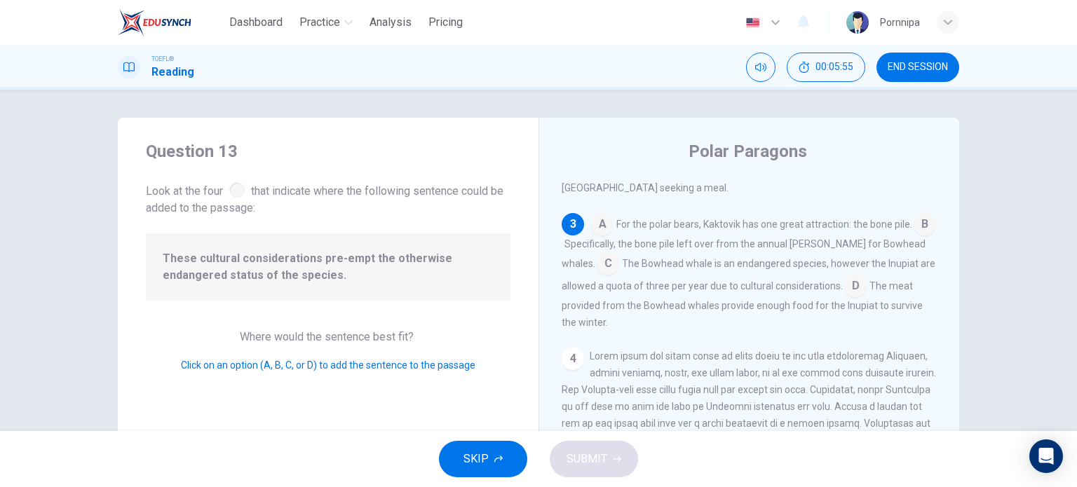
scroll to position [406, 0]
click at [597, 252] on input at bounding box center [608, 263] width 22 height 22
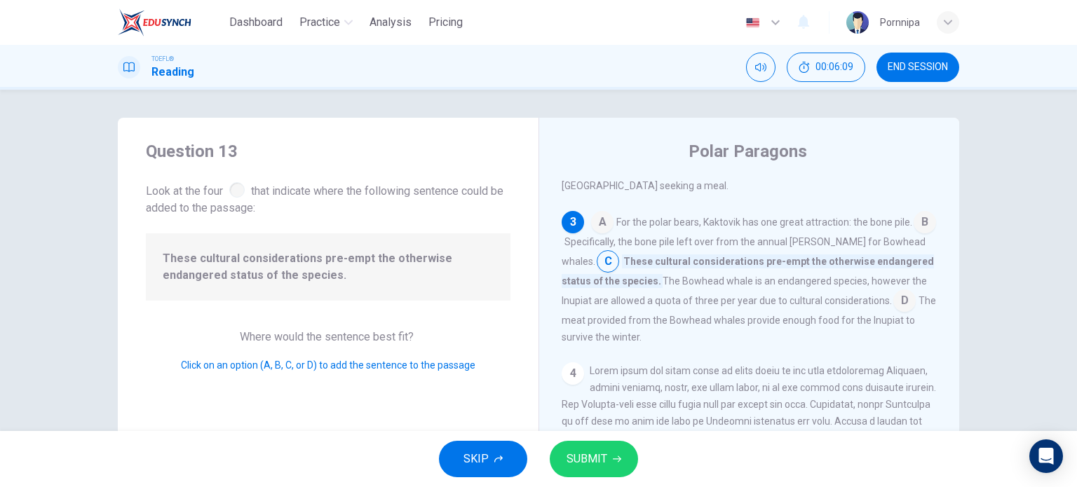
click at [580, 463] on span "SUBMIT" at bounding box center [586, 459] width 41 height 20
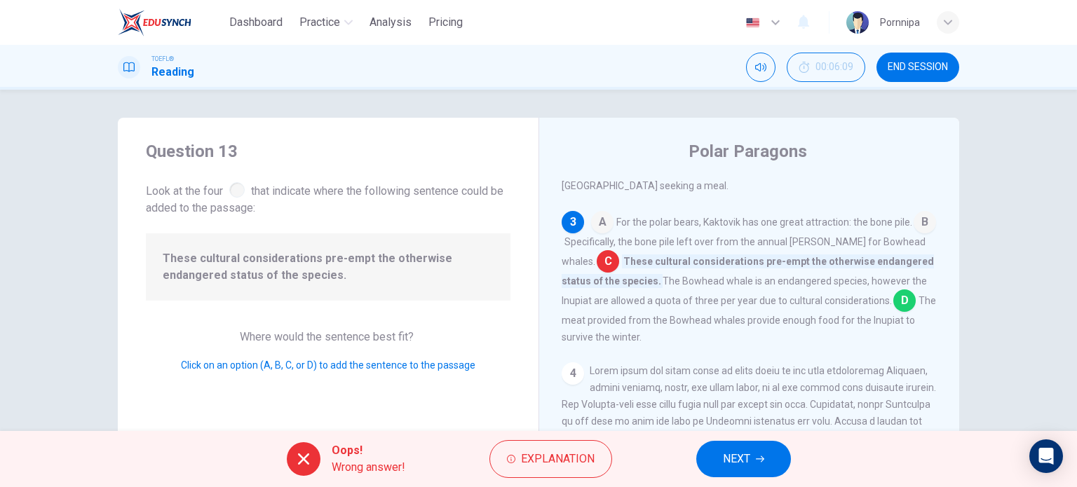
click at [733, 465] on span "NEXT" at bounding box center [736, 459] width 27 height 20
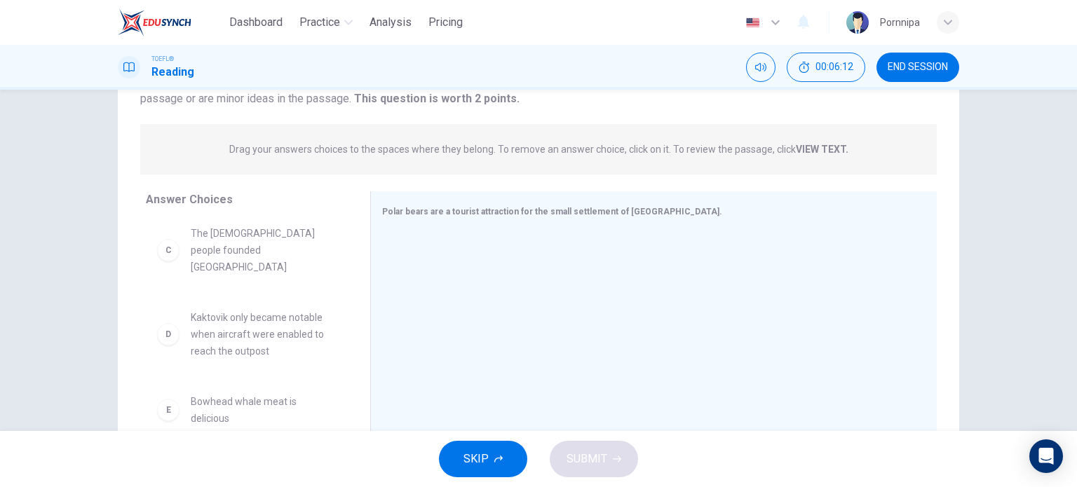
scroll to position [0, 0]
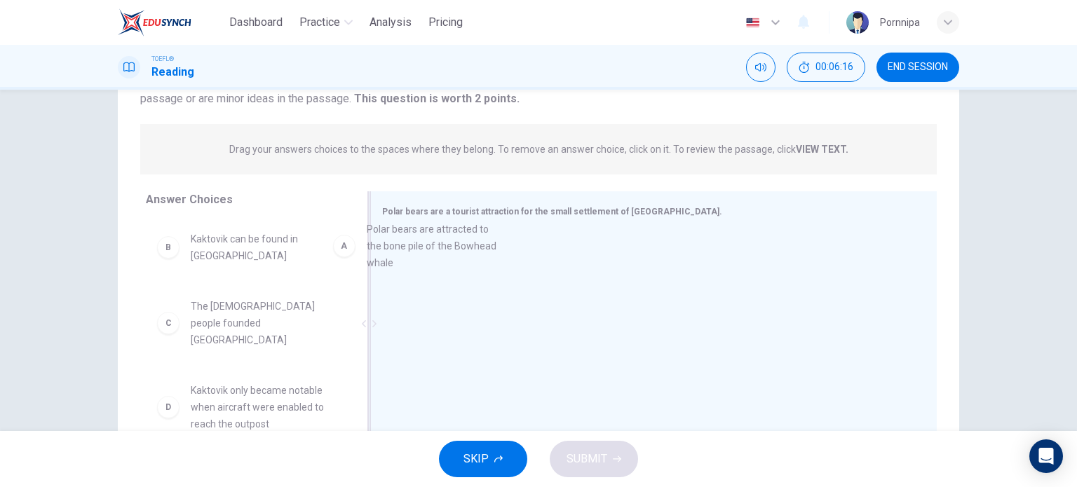
drag, startPoint x: 242, startPoint y: 268, endPoint x: 426, endPoint y: 258, distance: 184.0
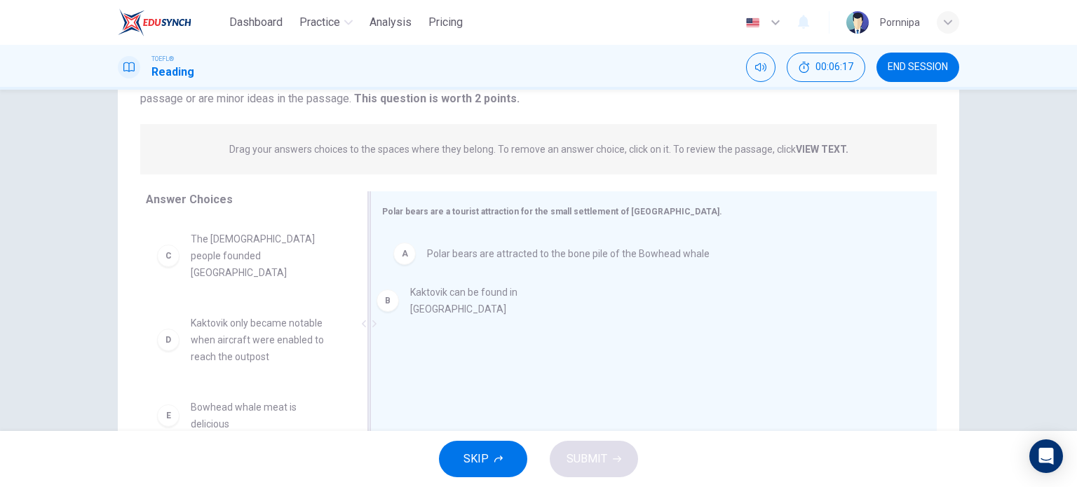
drag, startPoint x: 263, startPoint y: 258, endPoint x: 491, endPoint y: 311, distance: 234.7
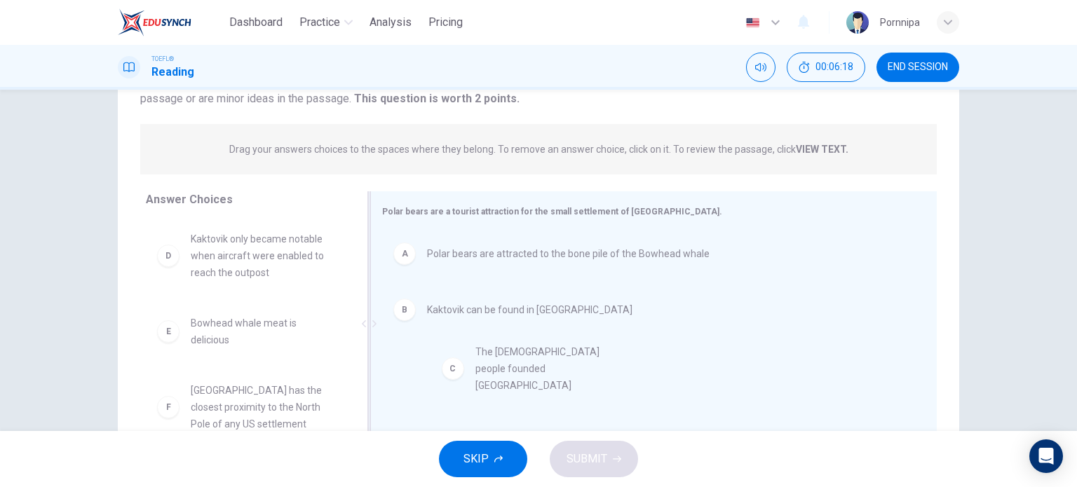
drag, startPoint x: 196, startPoint y: 255, endPoint x: 490, endPoint y: 373, distance: 316.5
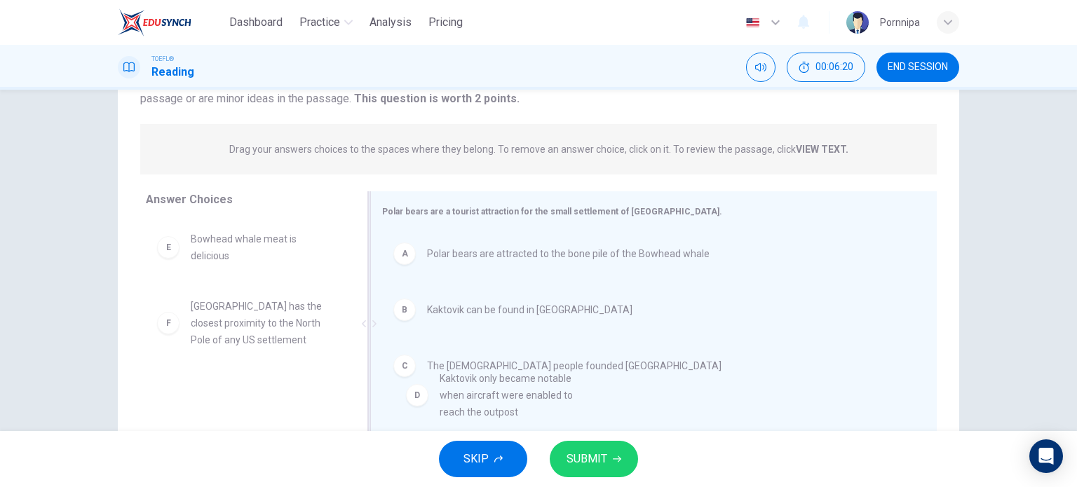
drag, startPoint x: 207, startPoint y: 259, endPoint x: 465, endPoint y: 399, distance: 293.3
drag, startPoint x: 205, startPoint y: 271, endPoint x: 473, endPoint y: 428, distance: 310.4
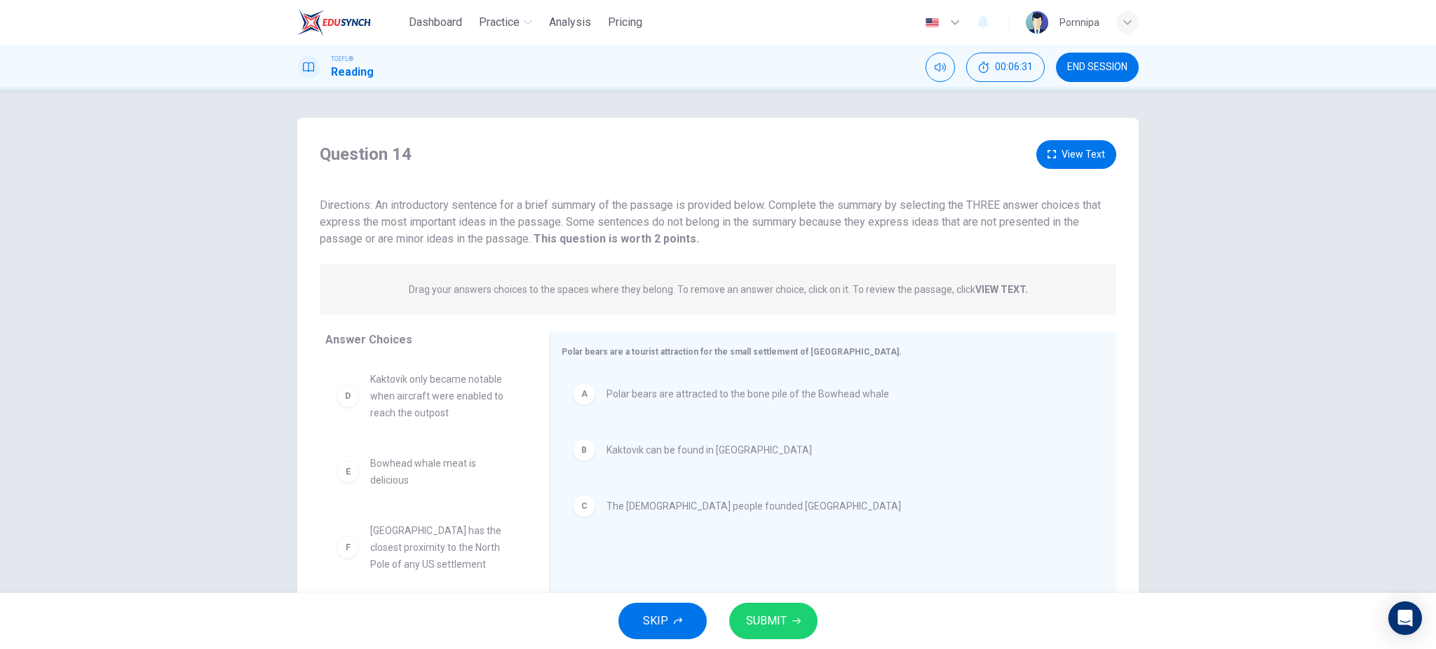
drag, startPoint x: 912, startPoint y: 2, endPoint x: 196, endPoint y: 386, distance: 812.3
click at [196, 386] on div "Question 14 View Text Directions: An introductory sentence for a brief summary …" at bounding box center [718, 341] width 1436 height 503
click at [782, 486] on span "SUBMIT" at bounding box center [766, 621] width 41 height 20
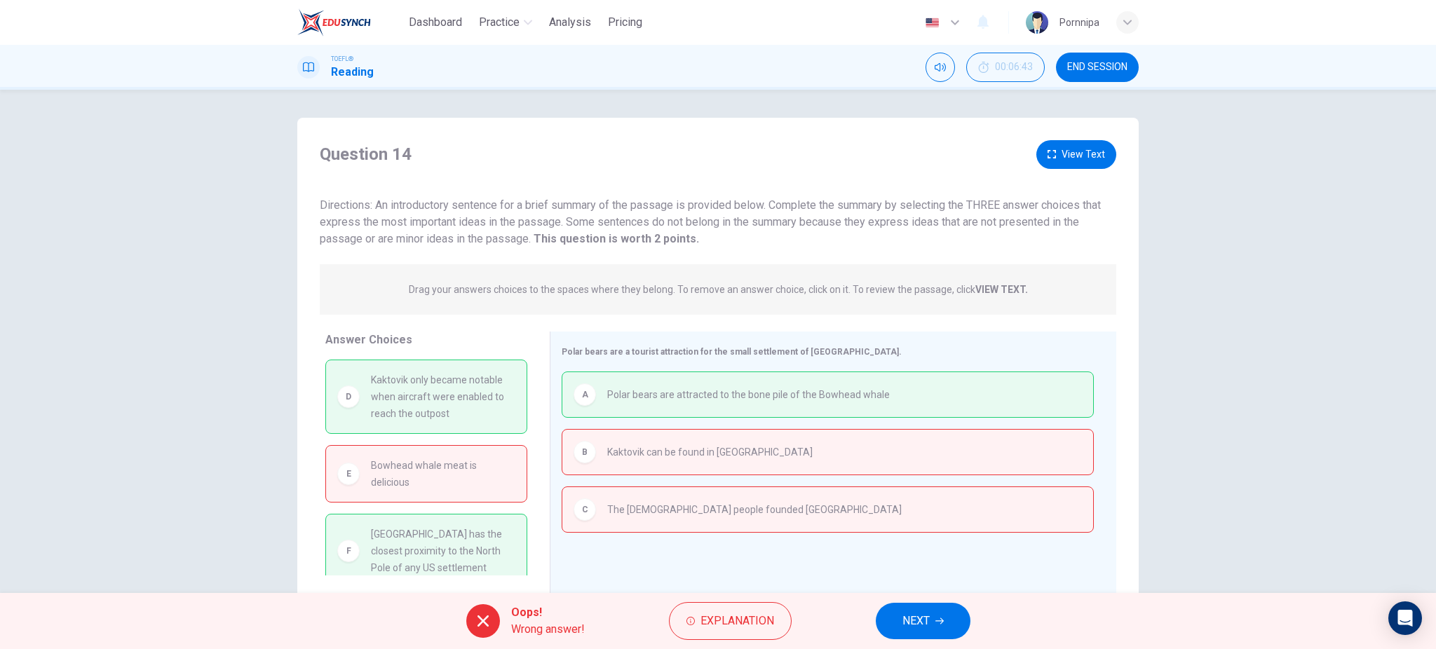
click at [917, 486] on span "NEXT" at bounding box center [915, 621] width 27 height 20
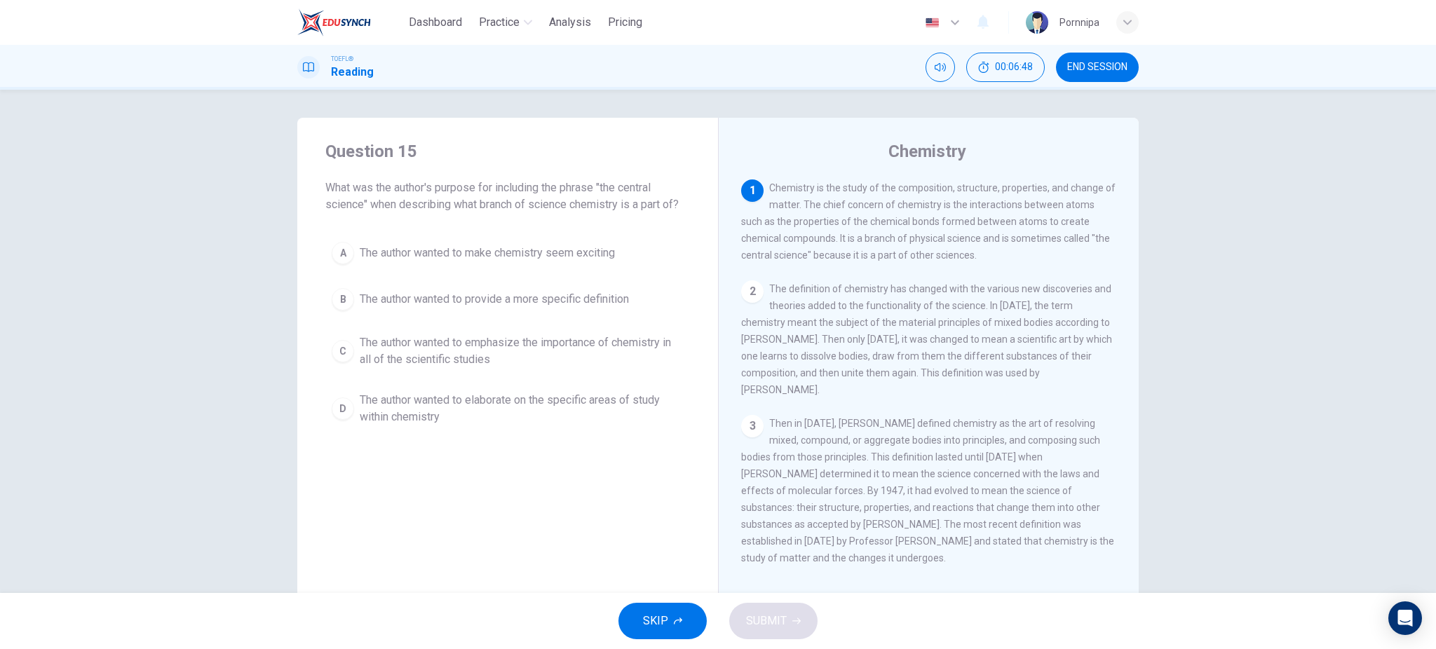
click at [1076, 48] on div "TOEFL® Reading 00:06:48 END SESSION" at bounding box center [718, 67] width 1436 height 45
click at [1076, 57] on button "END SESSION" at bounding box center [1097, 67] width 83 height 29
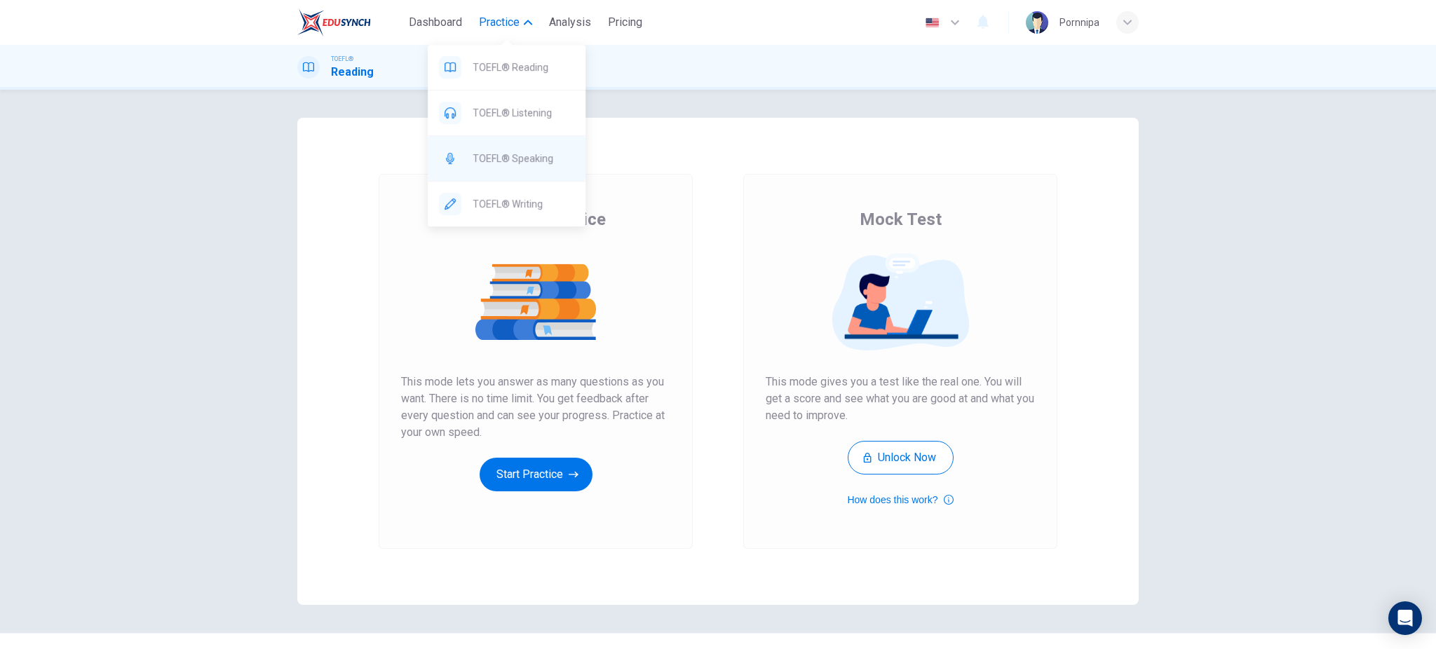
click at [509, 158] on span "TOEFL® Speaking" at bounding box center [523, 158] width 102 height 17
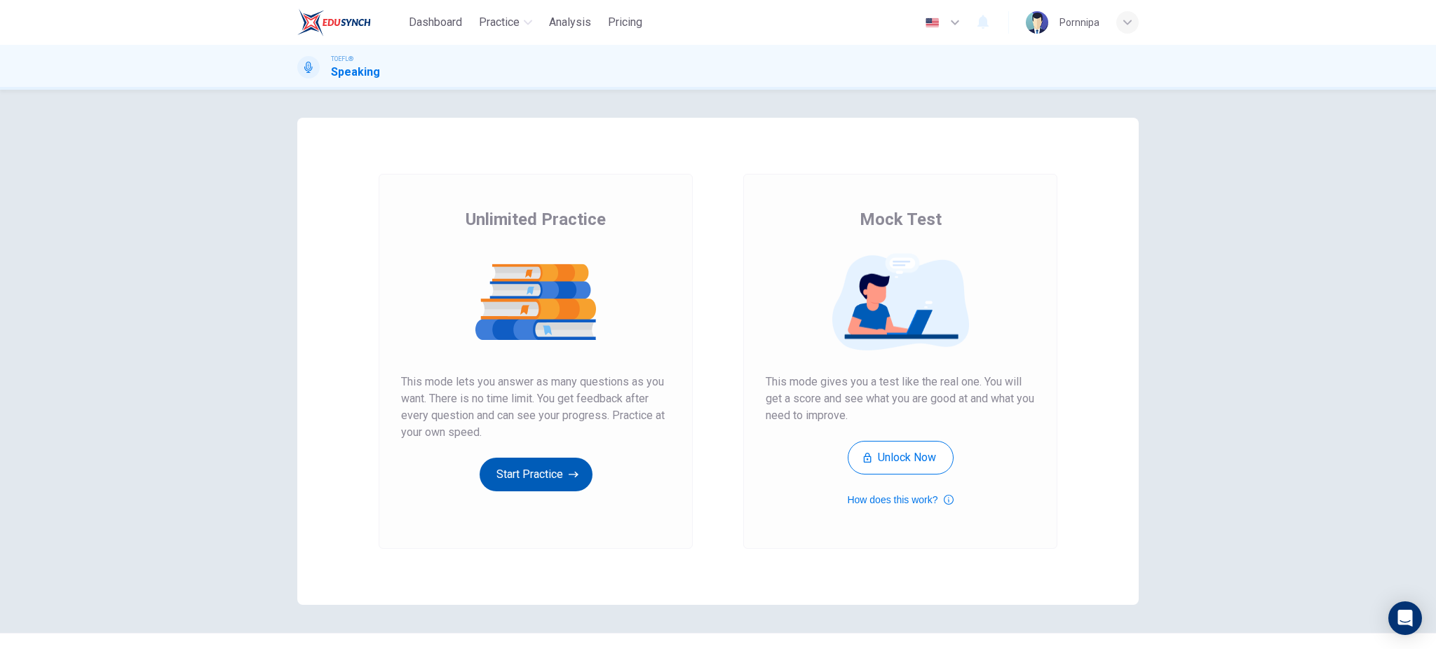
click at [539, 477] on button "Start Practice" at bounding box center [535, 475] width 113 height 34
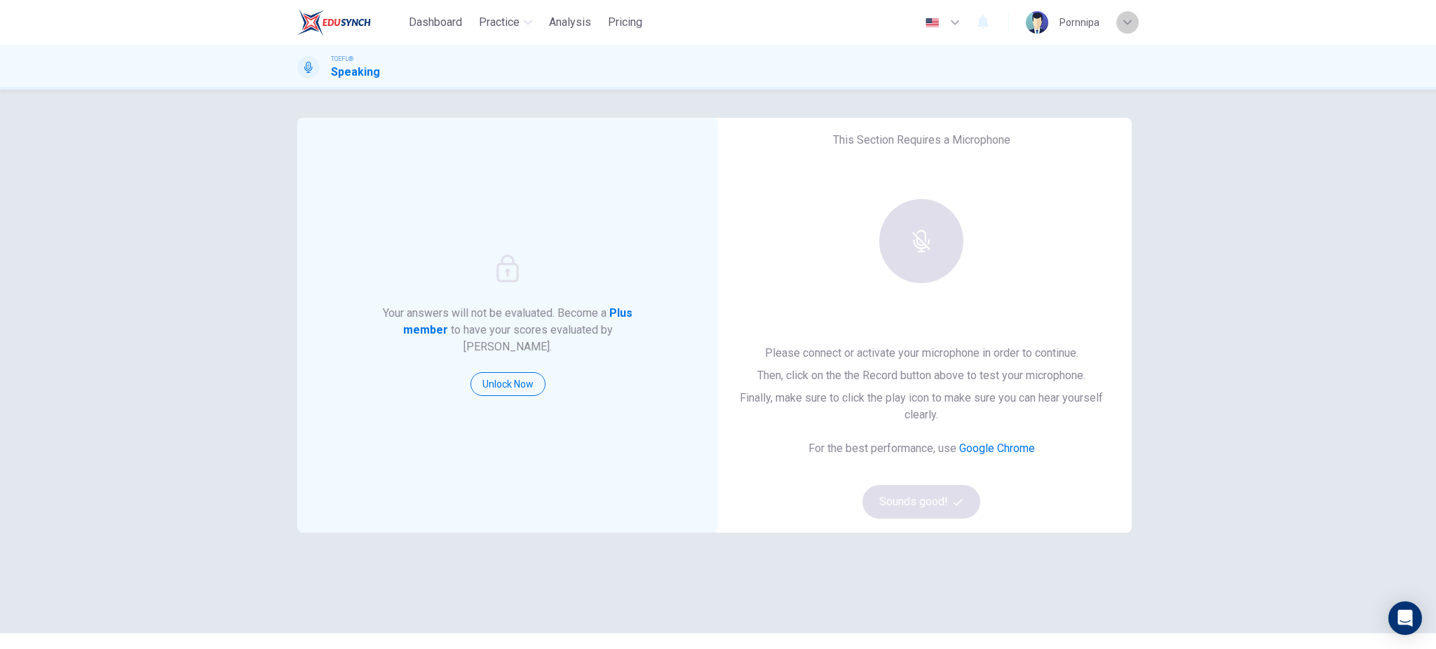
click at [1133, 28] on div "button" at bounding box center [1127, 22] width 22 height 22
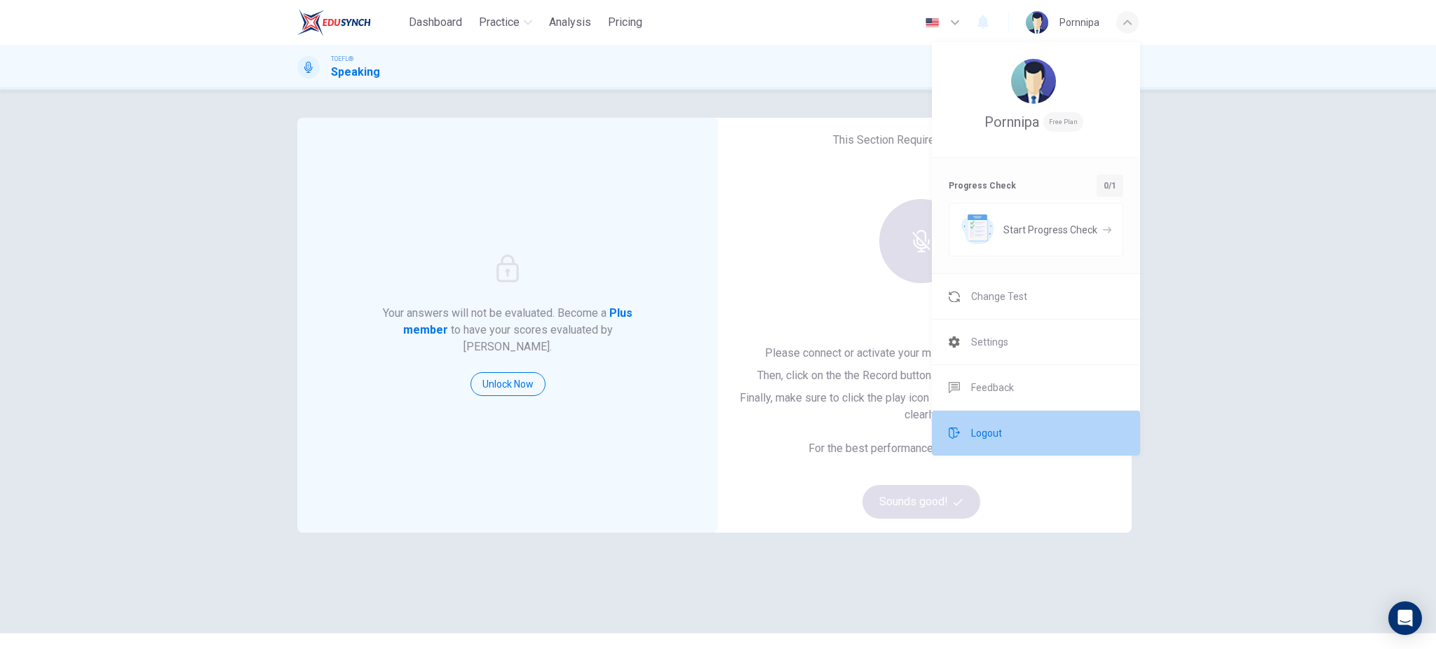
click at [980, 433] on span "Logout" at bounding box center [986, 433] width 31 height 17
